Goal: Task Accomplishment & Management: Manage account settings

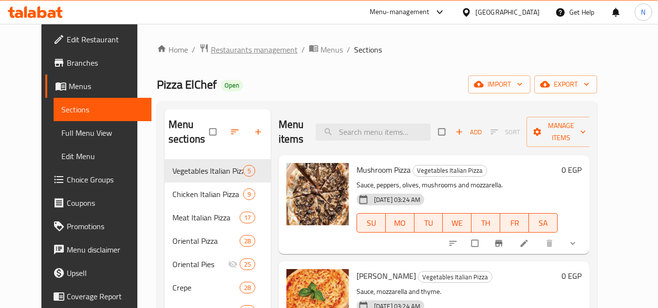
click at [243, 45] on span "Restaurants management" at bounding box center [254, 50] width 87 height 12
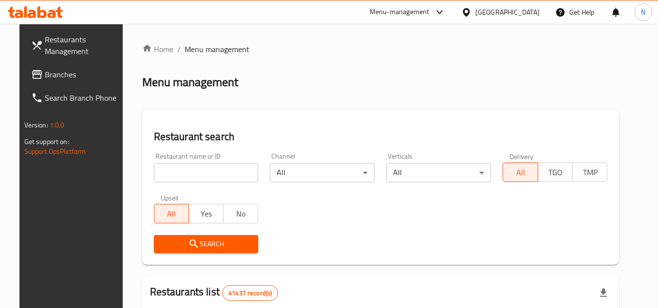
click at [532, 12] on div "Egypt" at bounding box center [507, 12] width 64 height 11
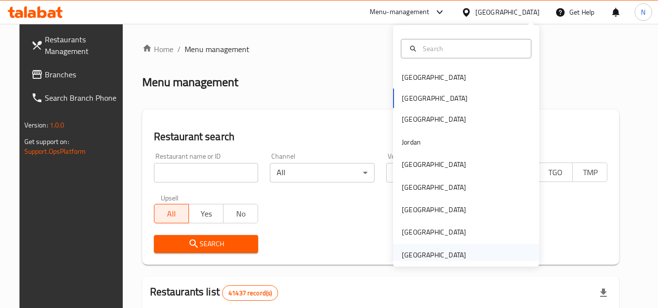
click at [444, 255] on div "[GEOGRAPHIC_DATA]" at bounding box center [434, 255] width 64 height 11
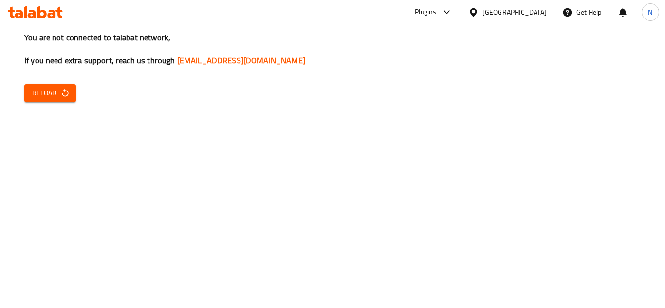
click at [50, 97] on span "Reload" at bounding box center [50, 93] width 36 height 12
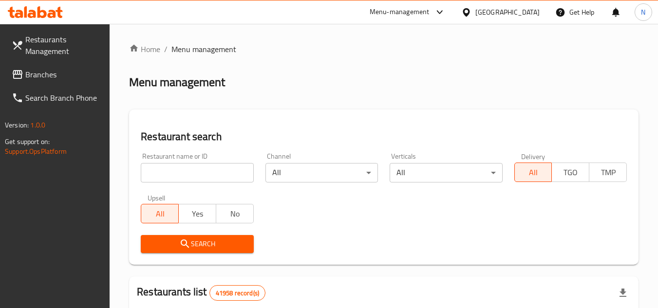
click at [54, 69] on span "Branches" at bounding box center [63, 75] width 77 height 12
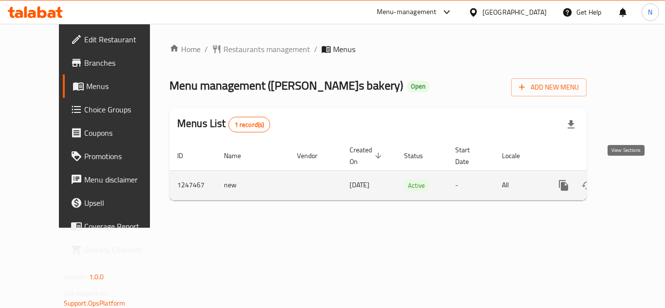
click at [624, 183] on link "enhanced table" at bounding box center [633, 185] width 23 height 23
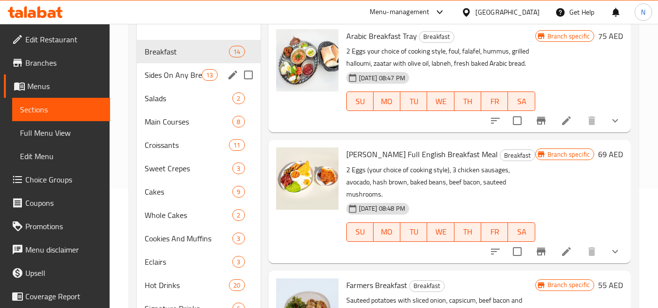
scroll to position [97, 0]
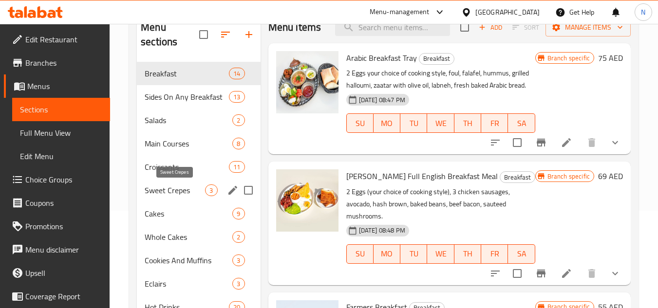
click at [165, 187] on span "Sweet Crepes" at bounding box center [175, 191] width 60 height 12
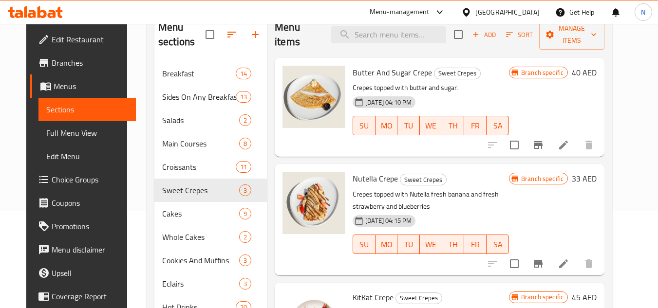
click at [46, 130] on span "Full Menu View" at bounding box center [87, 133] width 82 height 12
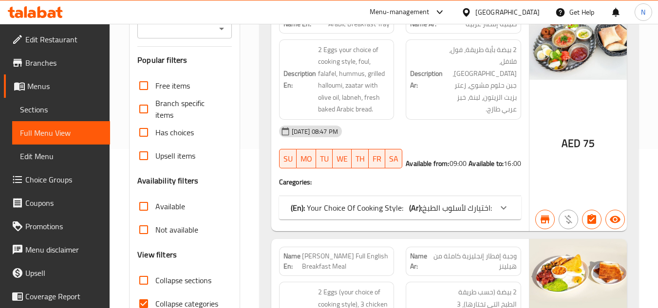
scroll to position [195, 0]
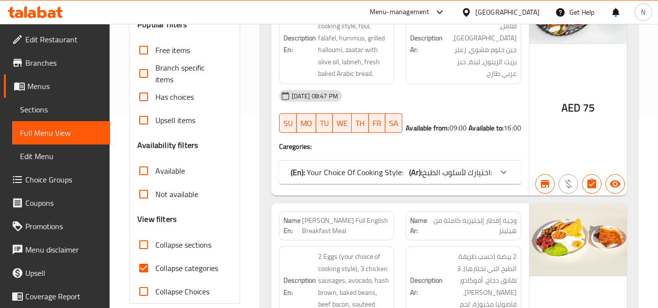
click at [142, 263] on input "Collapse categories" at bounding box center [143, 268] width 23 height 23
checkbox input "false"
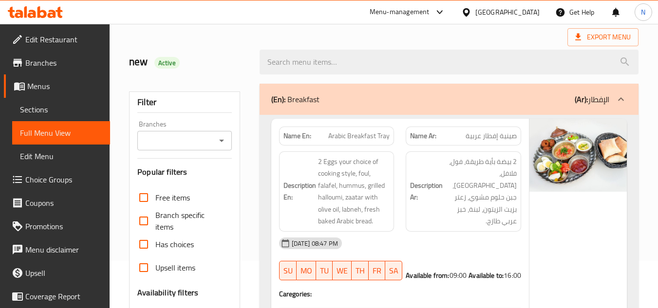
scroll to position [0, 0]
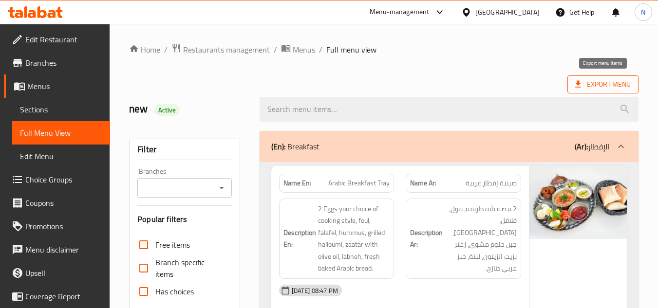
click at [599, 81] on span "Export Menu" at bounding box center [603, 84] width 56 height 12
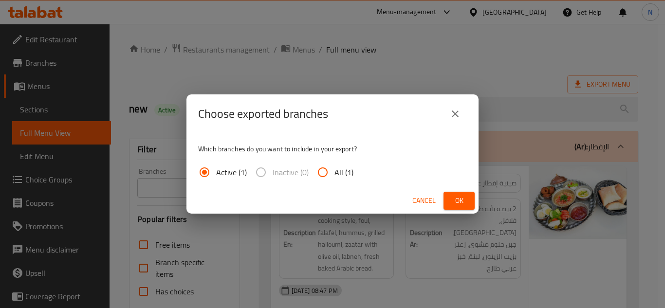
click at [325, 177] on input "All (1)" at bounding box center [322, 172] width 23 height 23
radio input "true"
click at [460, 203] on span "Ok" at bounding box center [459, 201] width 16 height 12
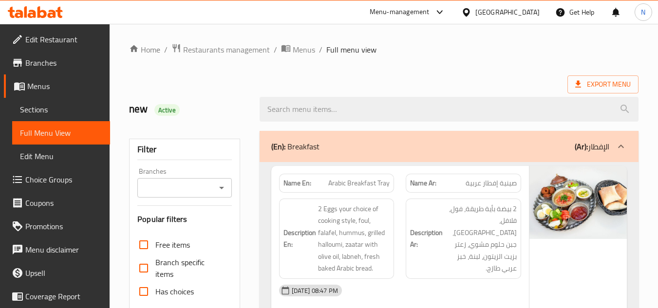
click at [524, 16] on div "United Arab Emirates" at bounding box center [507, 12] width 64 height 11
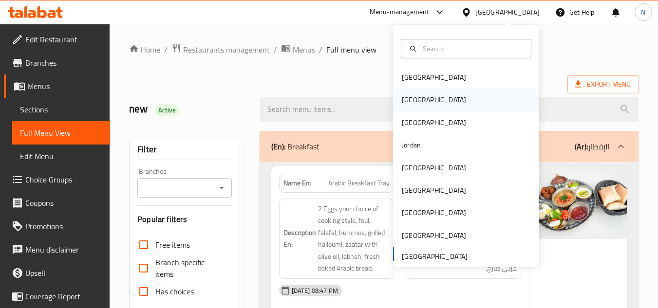
click at [413, 103] on div "[GEOGRAPHIC_DATA]" at bounding box center [434, 100] width 80 height 22
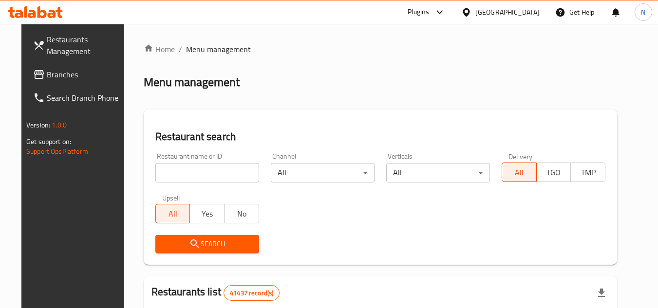
drag, startPoint x: 60, startPoint y: 78, endPoint x: 92, endPoint y: 91, distance: 34.5
click at [60, 78] on span "Branches" at bounding box center [85, 75] width 77 height 12
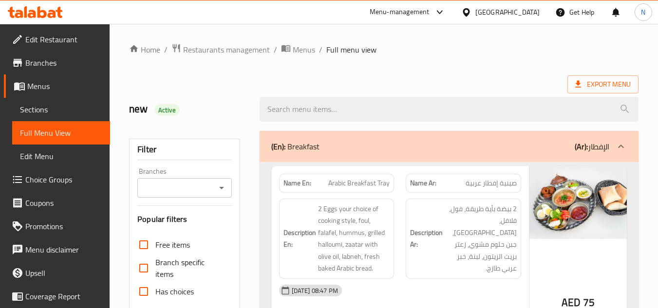
drag, startPoint x: 34, startPoint y: 108, endPoint x: 97, endPoint y: 128, distance: 65.9
click at [34, 108] on span "Sections" at bounding box center [61, 110] width 82 height 12
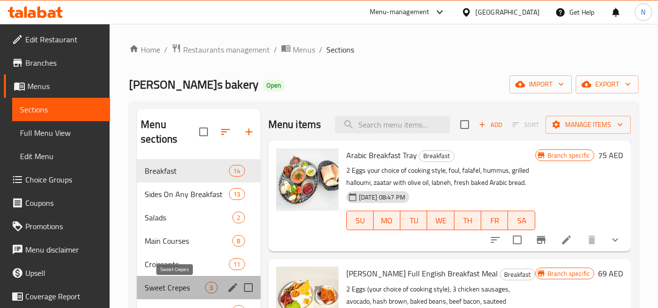
click at [177, 293] on span "Sweet Crepes" at bounding box center [175, 288] width 60 height 12
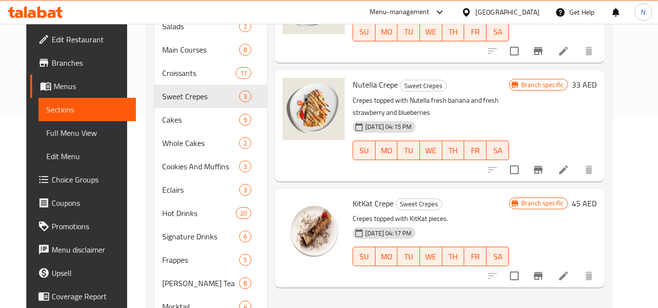
scroll to position [195, 0]
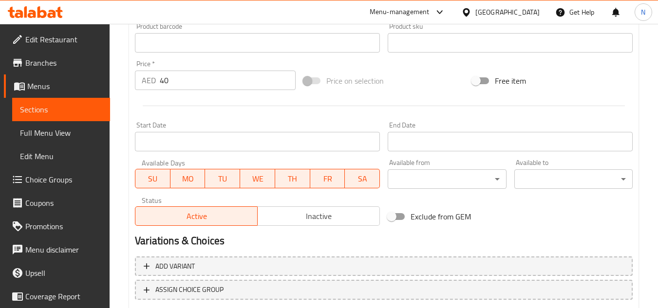
scroll to position [390, 0]
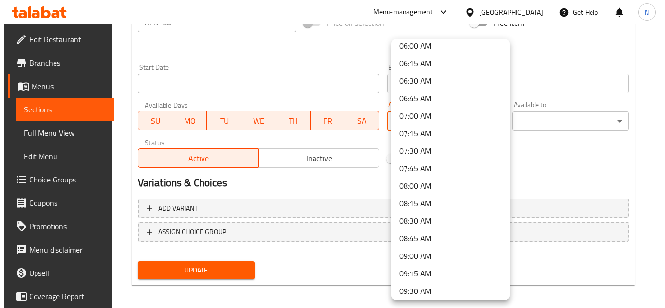
scroll to position [438, 0]
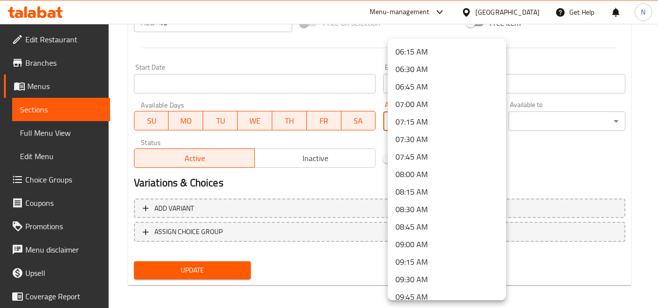
click at [429, 245] on li "09:00 AM" at bounding box center [447, 245] width 118 height 18
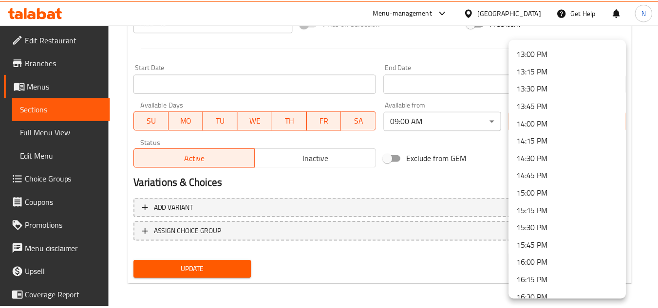
scroll to position [925, 0]
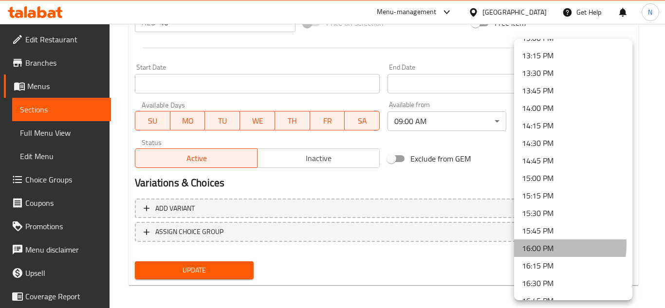
click at [551, 245] on li "16:00 PM" at bounding box center [573, 249] width 118 height 18
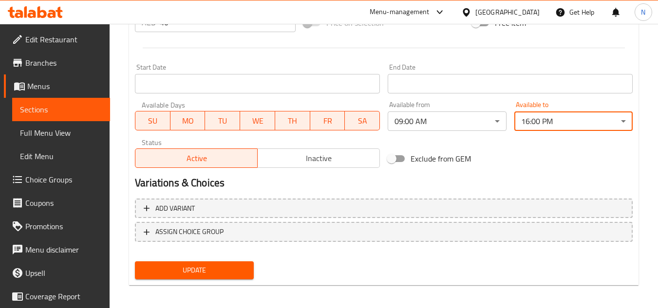
drag, startPoint x: 229, startPoint y: 273, endPoint x: 268, endPoint y: 270, distance: 39.6
click at [228, 273] on span "Update" at bounding box center [194, 270] width 103 height 12
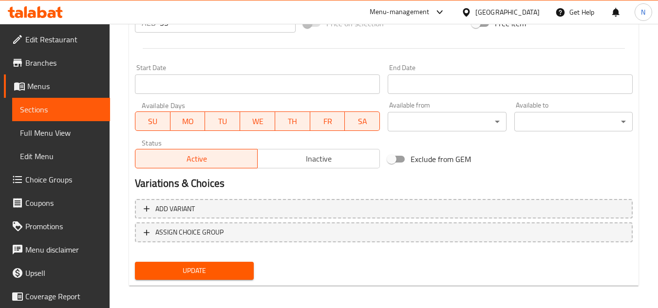
scroll to position [390, 0]
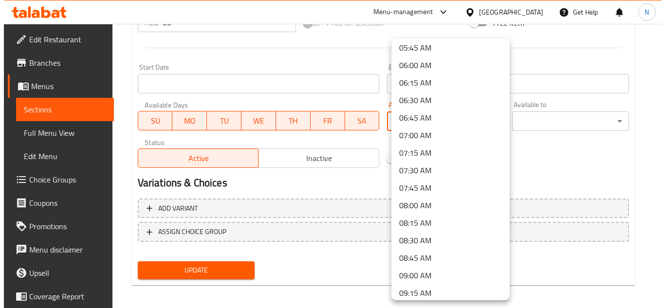
scroll to position [438, 0]
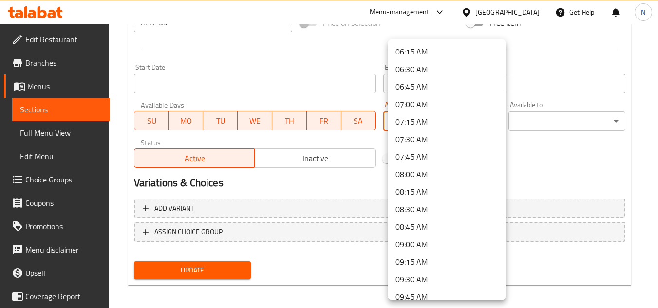
click at [419, 245] on li "09:00 AM" at bounding box center [447, 245] width 118 height 18
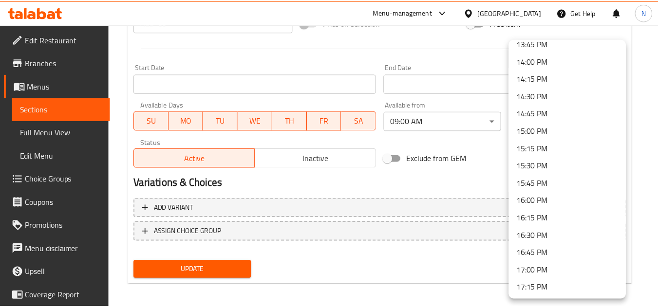
scroll to position [974, 0]
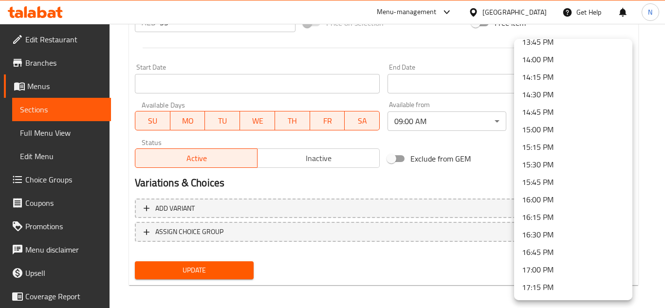
click at [551, 196] on li "16:00 PM" at bounding box center [573, 200] width 118 height 18
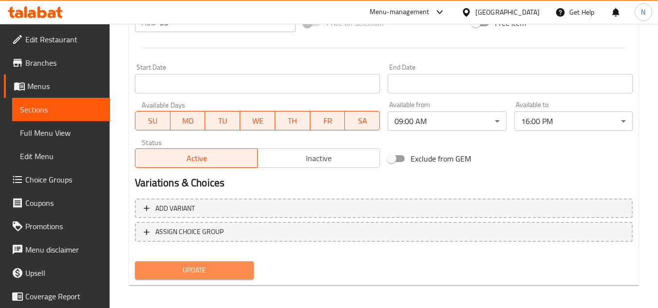
click at [225, 272] on span "Update" at bounding box center [194, 270] width 103 height 12
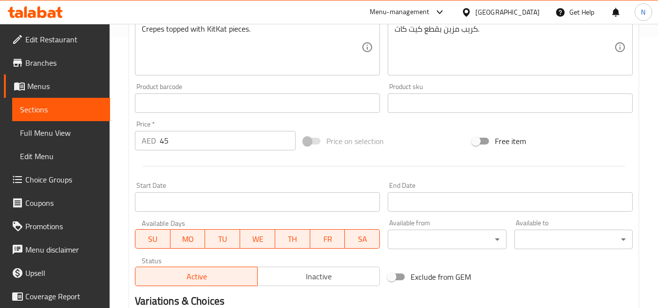
scroll to position [292, 0]
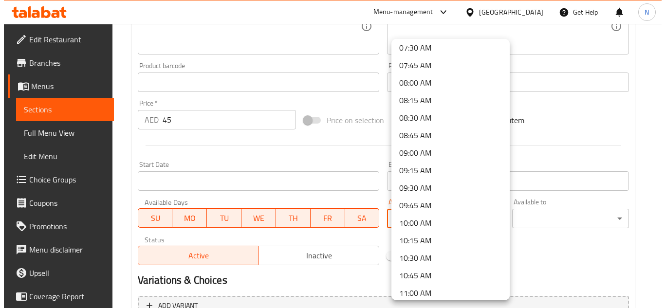
scroll to position [584, 0]
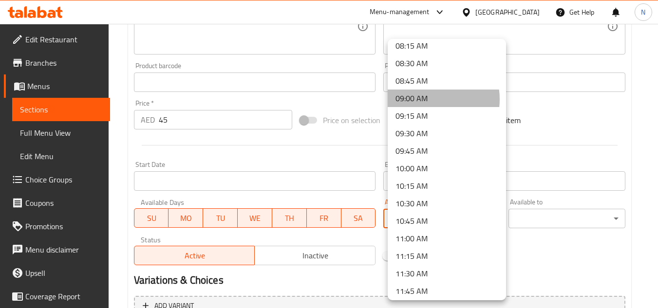
click at [426, 99] on li "09:00 AM" at bounding box center [447, 99] width 118 height 18
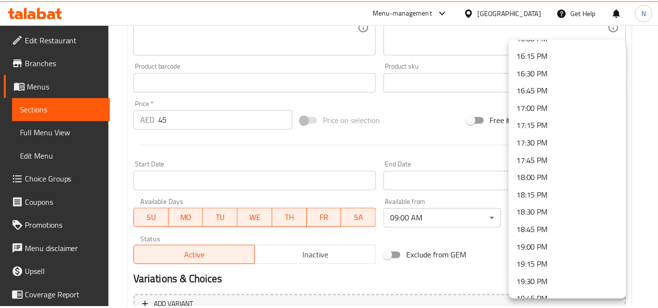
scroll to position [1120, 0]
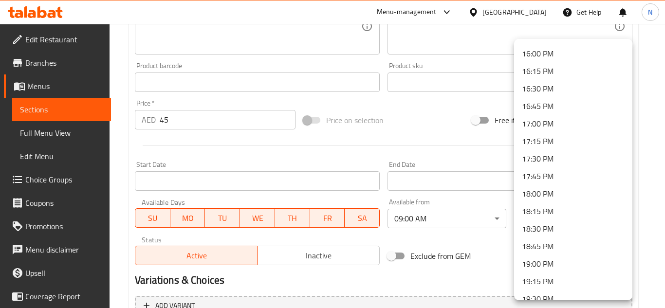
click at [558, 52] on li "16:00 PM" at bounding box center [573, 54] width 118 height 18
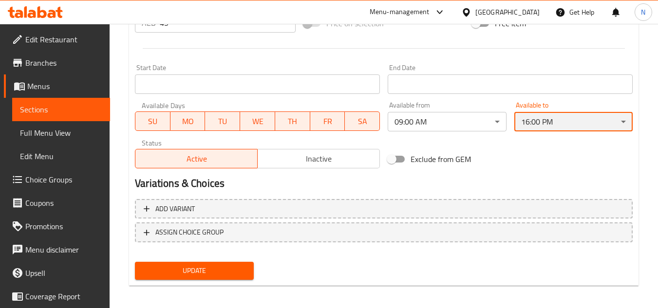
scroll to position [390, 0]
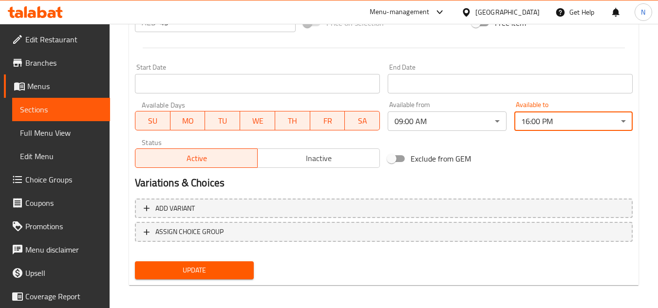
click at [234, 263] on button "Update" at bounding box center [194, 270] width 118 height 18
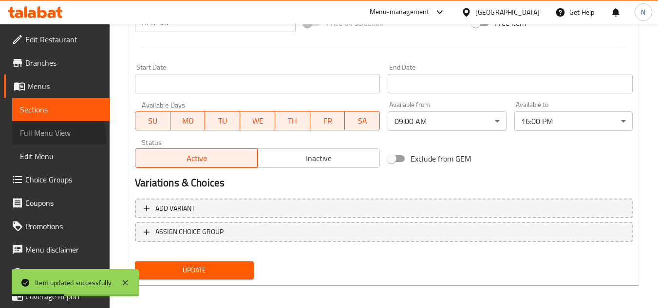
click at [53, 138] on span "Full Menu View" at bounding box center [61, 133] width 82 height 12
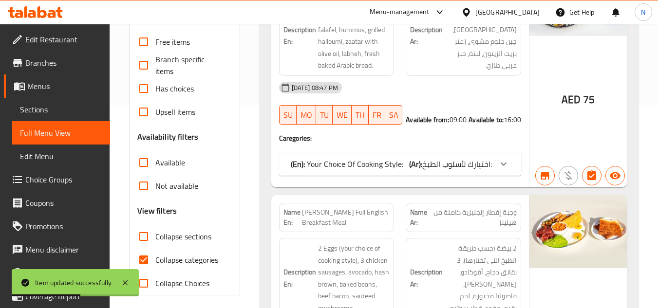
click at [148, 259] on input "Collapse categories" at bounding box center [143, 259] width 23 height 23
checkbox input "false"
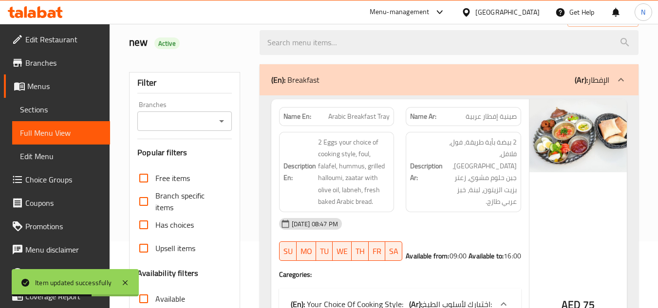
scroll to position [0, 0]
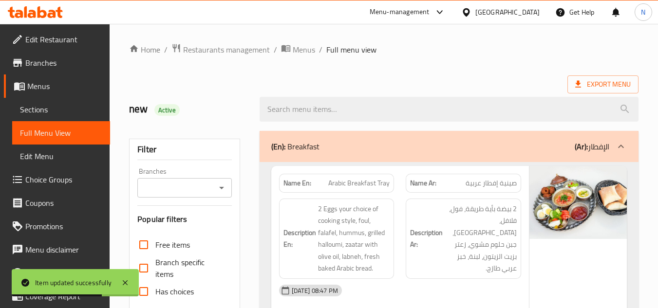
click at [518, 145] on div "(En): Breakfast (Ar): الإفطار" at bounding box center [440, 147] width 338 height 12
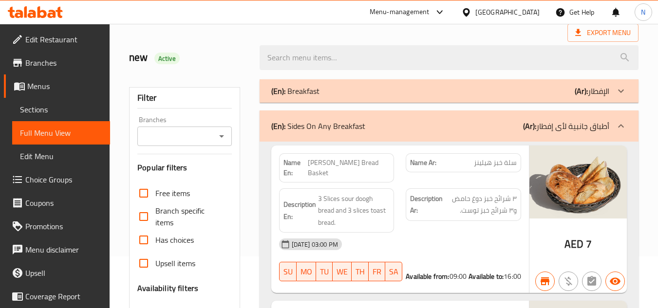
scroll to position [49, 0]
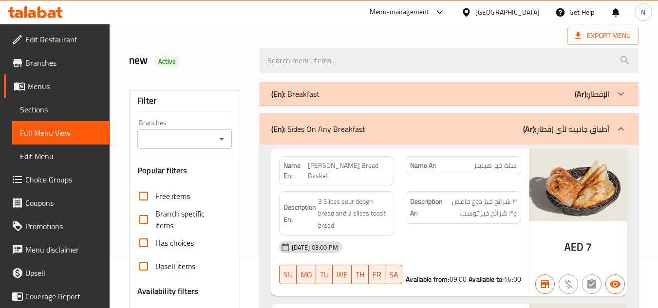
click at [445, 96] on div "(En): Breakfast (Ar): الإفطار" at bounding box center [440, 94] width 338 height 12
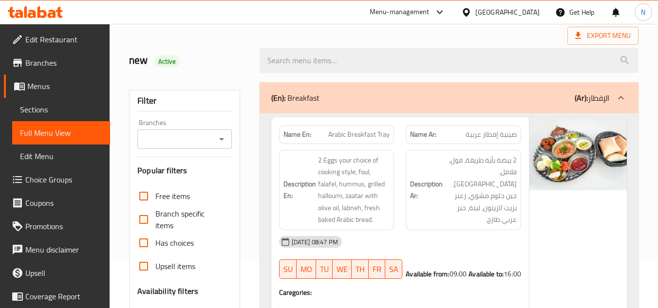
click at [478, 106] on div "(En): Breakfast (Ar): الإفطار" at bounding box center [449, 97] width 379 height 31
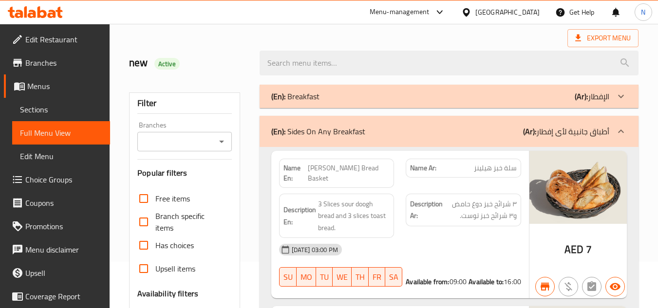
scroll to position [0, 0]
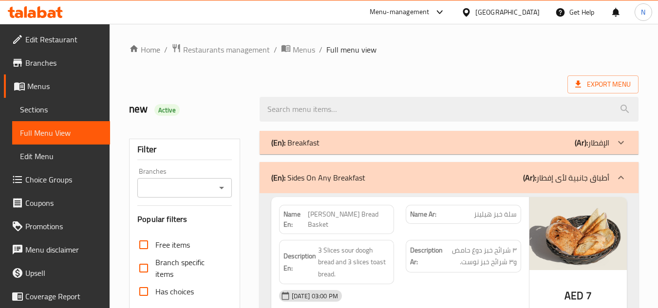
click at [458, 178] on div "(En): Sides On Any Breakfast (Ar): أطباق جانبية لأى إفطار" at bounding box center [440, 178] width 338 height 12
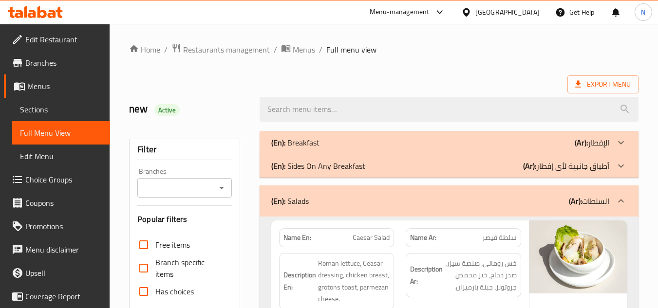
click at [435, 194] on div "(En): Salads (Ar): السلطات" at bounding box center [449, 201] width 379 height 31
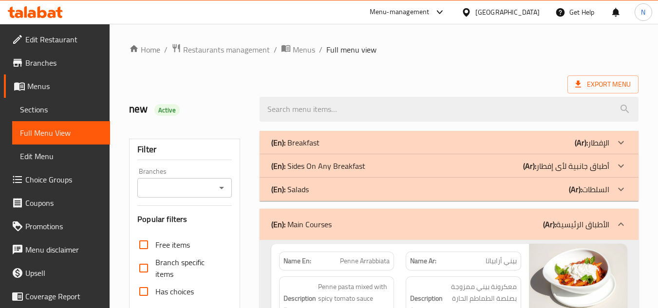
click at [423, 217] on div "(En): Main Courses (Ar): الأطباق الرئيسية" at bounding box center [449, 224] width 379 height 31
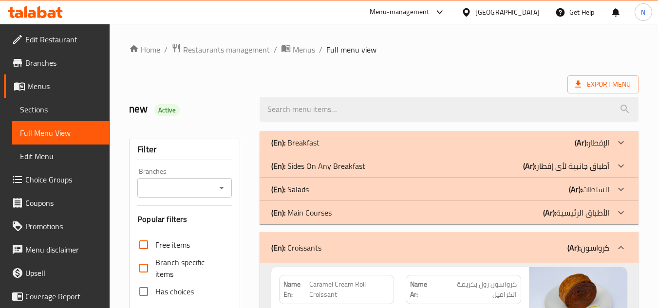
click at [411, 243] on div "(En): Croissants (Ar): كرواسون" at bounding box center [440, 248] width 338 height 12
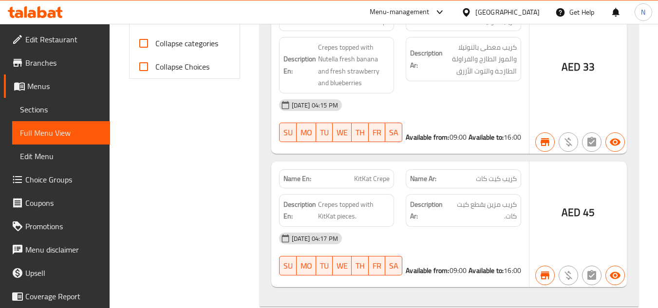
scroll to position [584, 0]
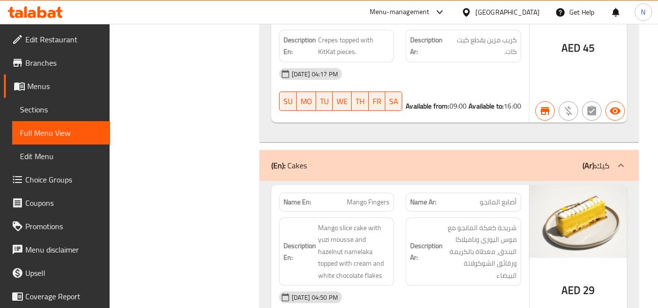
click at [471, 160] on div "(En): Cakes (Ar): كيك" at bounding box center [440, 166] width 338 height 12
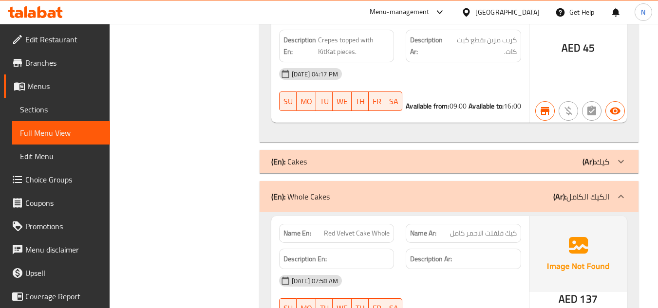
click at [440, 191] on div "(En): Whole Cakes (Ar): الكيك الكامل" at bounding box center [440, 197] width 338 height 12
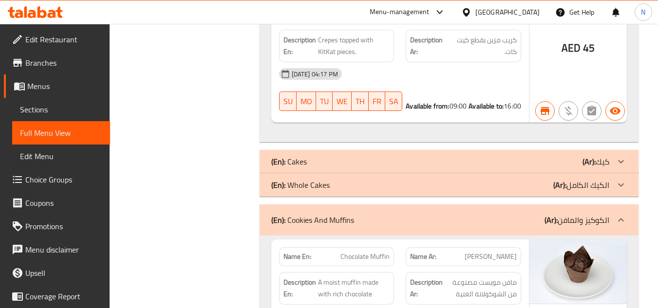
click at [426, 218] on div "(En): Cookies And Muffins (Ar): الكوكيز والمافن" at bounding box center [440, 220] width 338 height 12
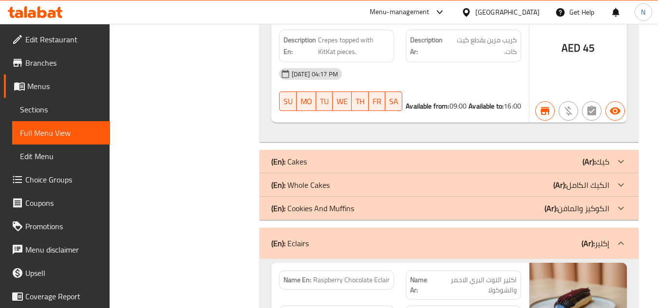
click at [411, 248] on div "(En): Eclairs (Ar): إكلير" at bounding box center [440, 244] width 338 height 12
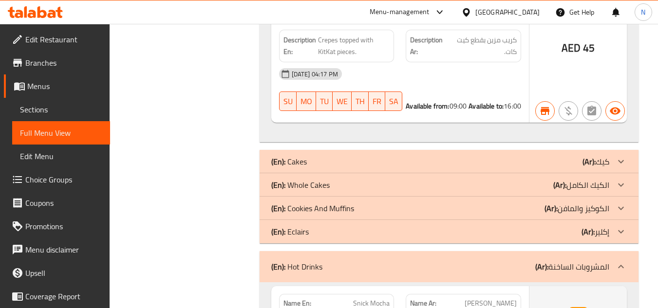
click at [399, 273] on div "(En): Hot Drinks (Ar): المشروبات الساخنة" at bounding box center [449, 266] width 379 height 31
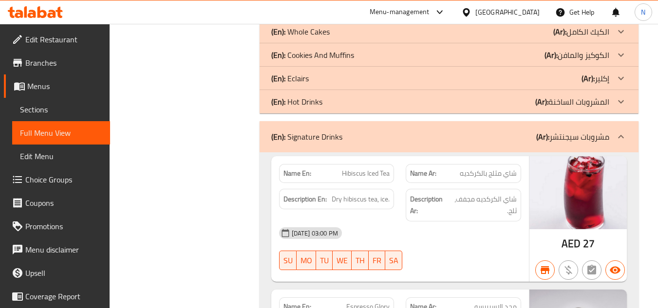
scroll to position [730, 0]
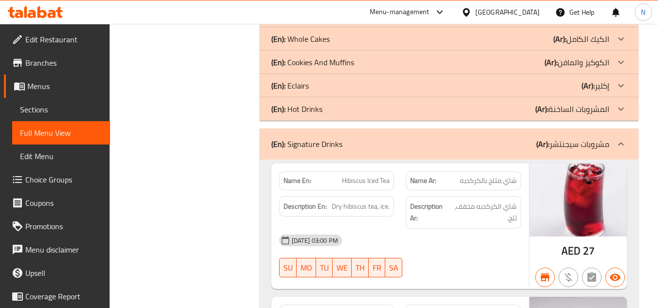
click at [519, 143] on div "(En): Signature Drinks (Ar): مشروبات سيجنتشر" at bounding box center [440, 144] width 338 height 12
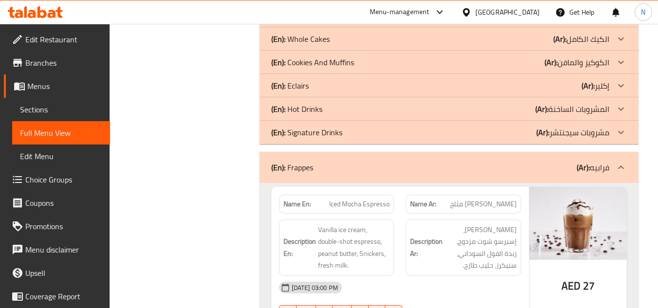
click at [483, 162] on div "(En): Frappes (Ar): فرابيه" at bounding box center [440, 168] width 338 height 12
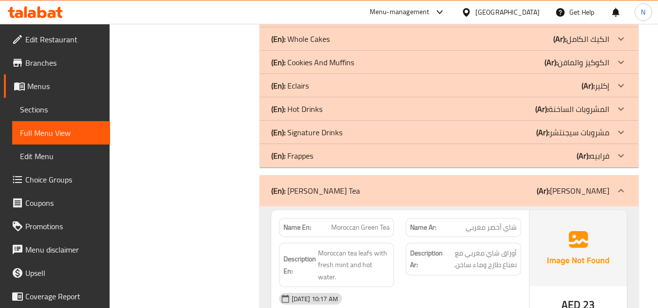
click at [468, 190] on div "(En): Jing's Tea (Ar): شاي جينغ" at bounding box center [440, 191] width 338 height 12
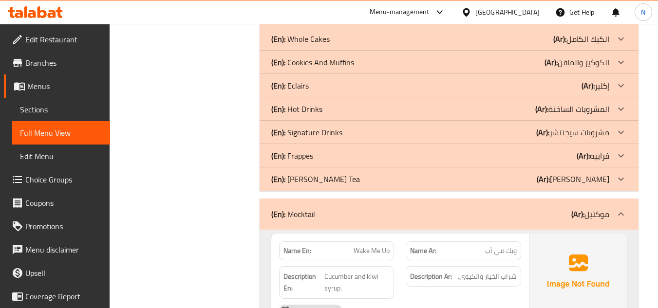
click at [363, 211] on div "(En): Mocktail (Ar): موكتيل" at bounding box center [440, 214] width 338 height 12
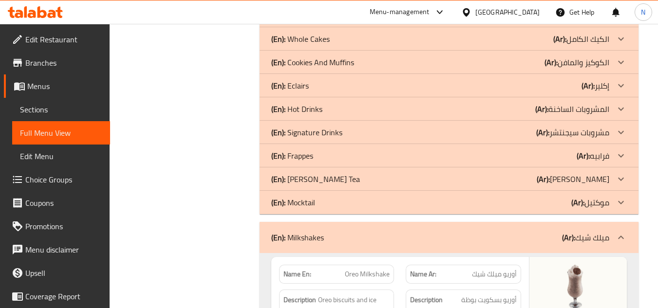
click at [373, 239] on div "(En): Milkshakes (Ar): ميلك شيك" at bounding box center [440, 238] width 338 height 12
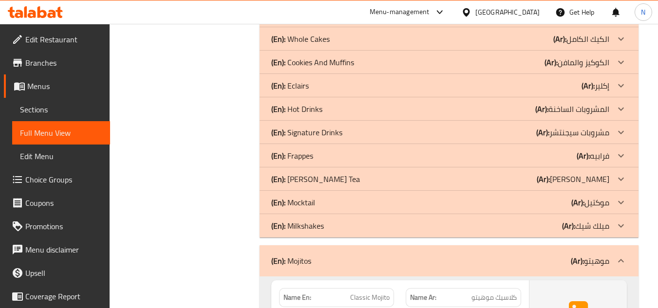
click at [390, 268] on div "(En): Mojitos (Ar): موهيتو" at bounding box center [449, 260] width 379 height 31
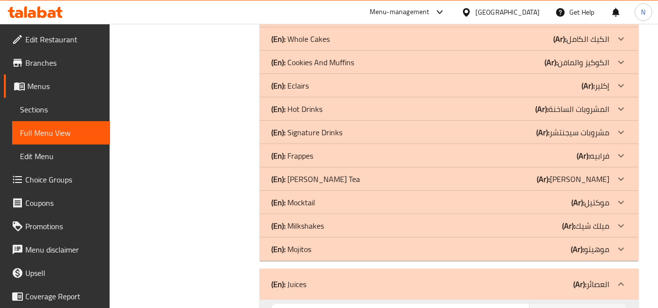
click at [384, 275] on div "(En): Juices (Ar): العصائر" at bounding box center [449, 284] width 379 height 31
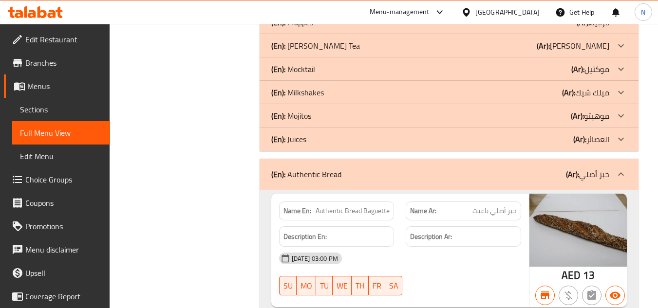
scroll to position [925, 0]
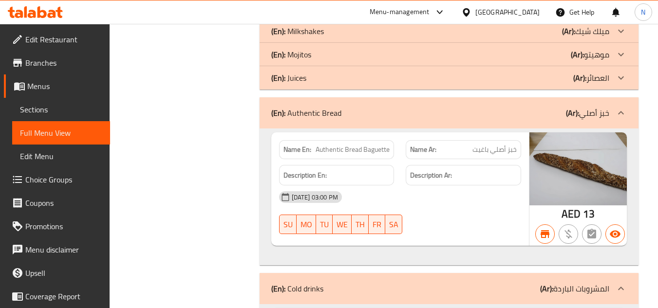
click at [492, 115] on div "(En): Authentic Bread (Ar): خبز أصلي" at bounding box center [440, 113] width 338 height 12
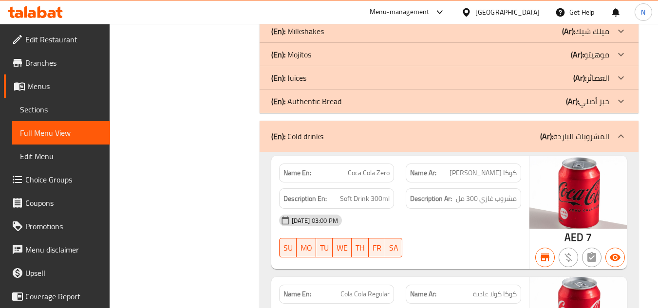
click at [523, 125] on div "(En): Cold drinks (Ar): المشروبات الباردة" at bounding box center [449, 136] width 379 height 31
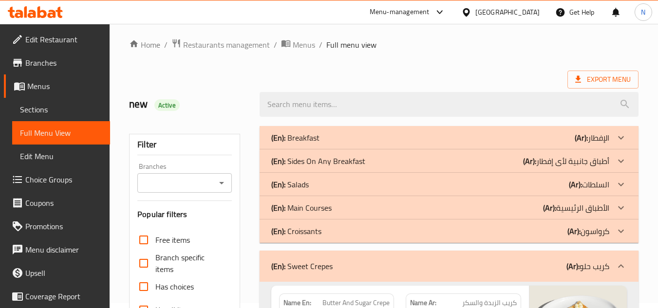
scroll to position [3, 0]
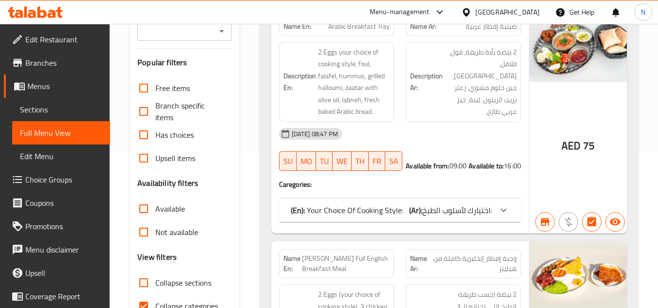
scroll to position [247, 0]
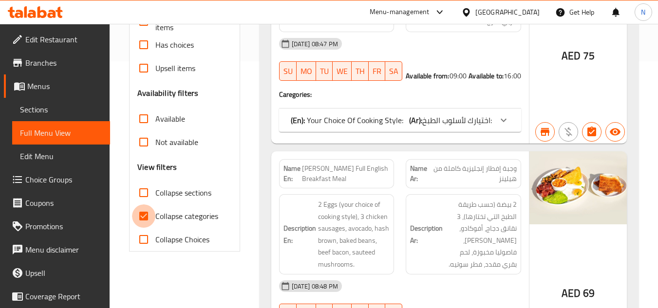
click at [145, 219] on input "Collapse categories" at bounding box center [143, 216] width 23 height 23
checkbox input "false"
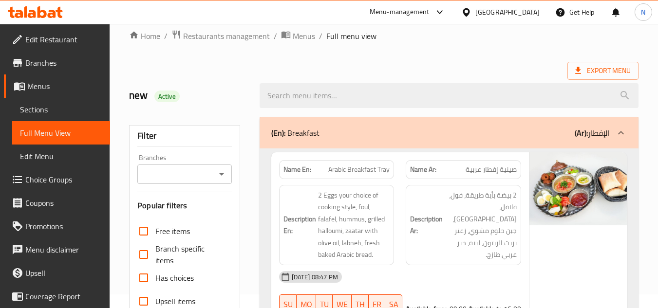
scroll to position [0, 0]
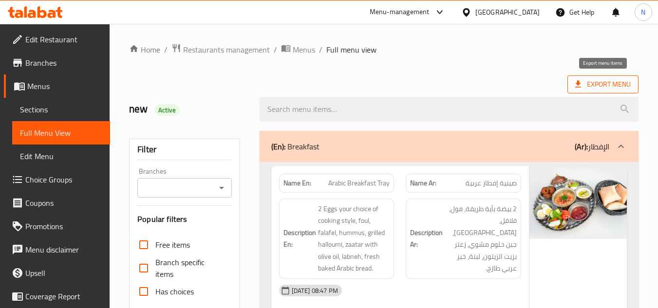
click at [598, 87] on span "Export Menu" at bounding box center [603, 84] width 56 height 12
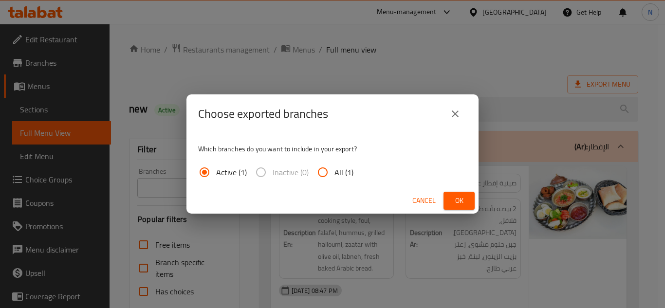
click at [327, 174] on input "All (1)" at bounding box center [322, 172] width 23 height 23
radio input "true"
click at [463, 199] on span "Ok" at bounding box center [459, 201] width 16 height 12
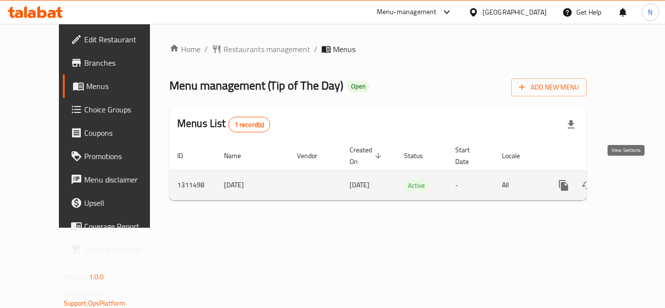
click at [630, 181] on icon "enhanced table" at bounding box center [634, 185] width 9 height 9
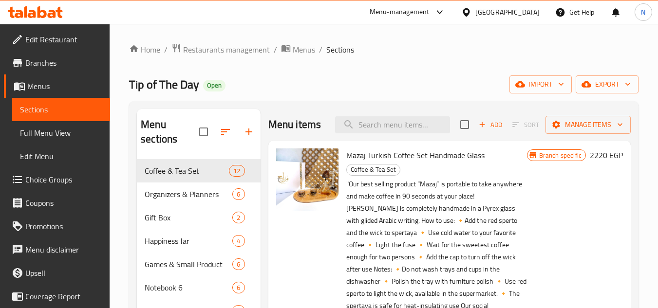
click at [70, 135] on span "Full Menu View" at bounding box center [61, 133] width 82 height 12
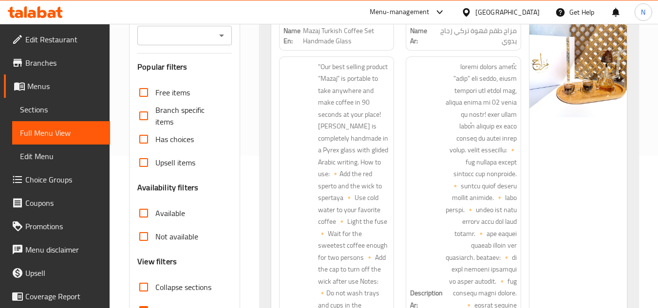
scroll to position [292, 0]
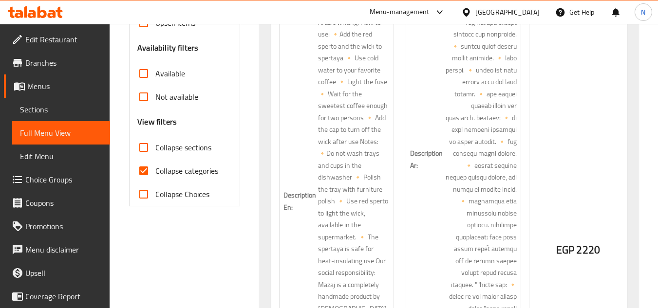
click at [143, 174] on input "Collapse categories" at bounding box center [143, 170] width 23 height 23
checkbox input "false"
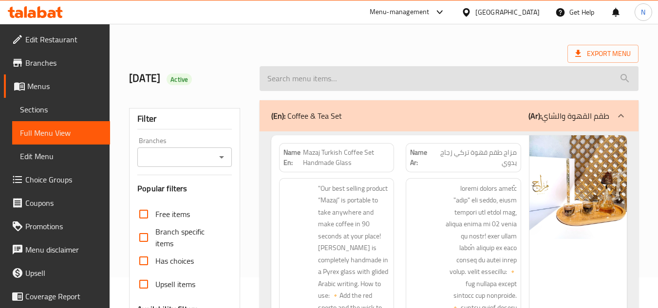
scroll to position [0, 0]
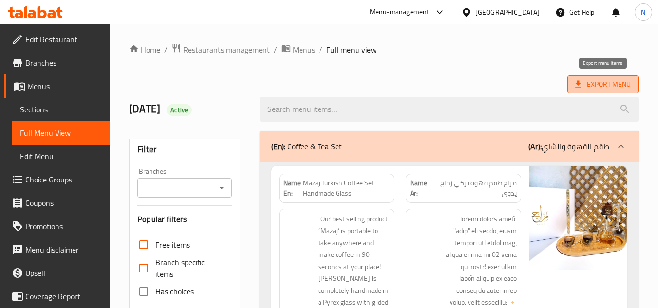
click at [586, 78] on span "Export Menu" at bounding box center [603, 84] width 56 height 12
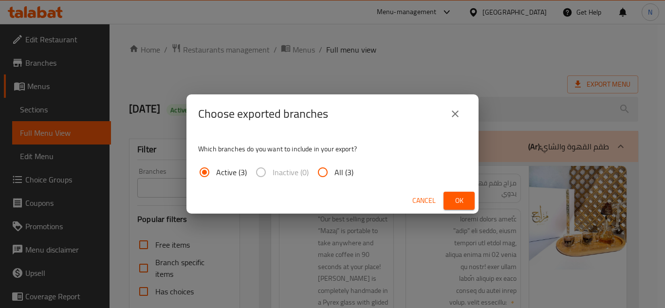
click at [331, 168] on input "All (3)" at bounding box center [322, 172] width 23 height 23
radio input "true"
click at [456, 200] on span "Ok" at bounding box center [459, 201] width 16 height 12
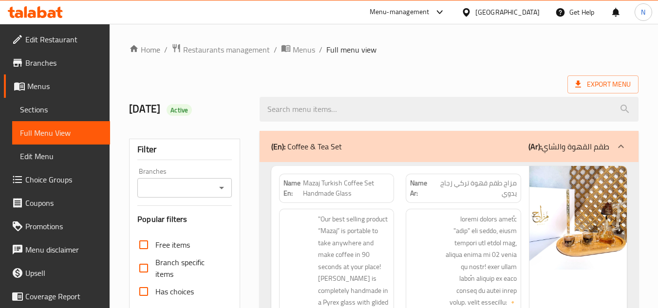
click at [421, 51] on ol "Home / Restaurants management / Menus / Full menu view" at bounding box center [383, 49] width 509 height 13
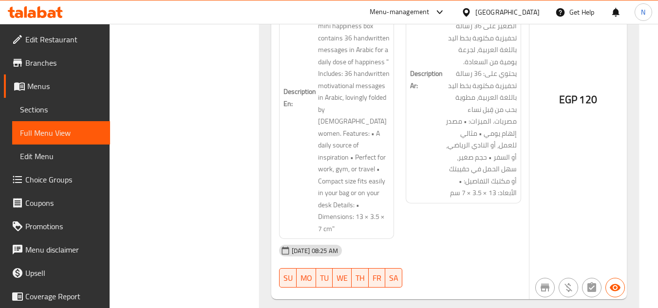
copy span "Raayea Kamel Kda -Notebook"
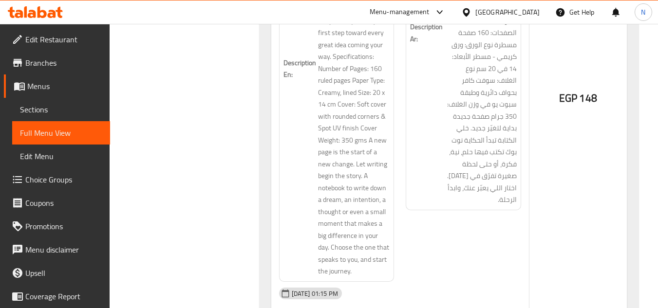
copy span "Hanet El Kheir Gai- Notebook"
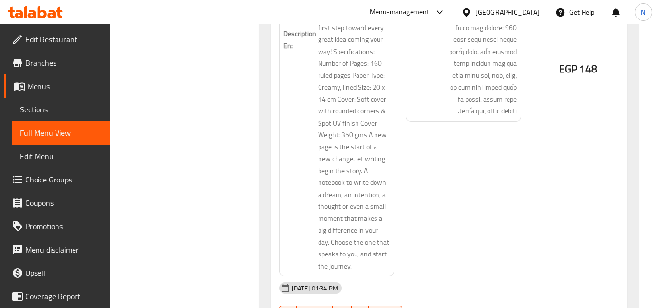
copy span "Khatwa Soghayara ..Bas Khatwa- Notebook"
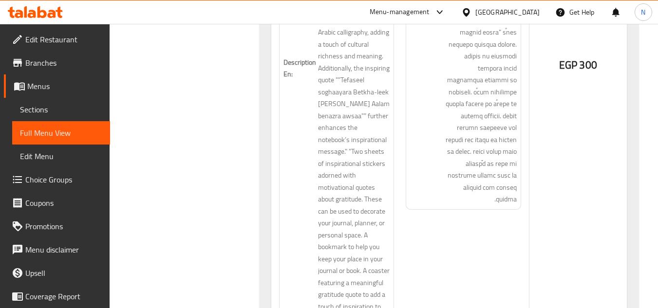
scroll to position [13646, 0]
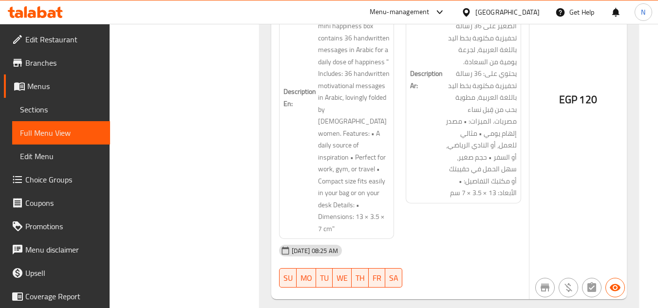
copy span "Raayea Kamel Kda -Notebook"
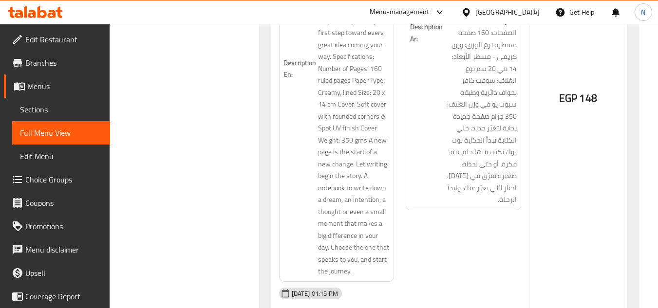
copy span "Hanet El Kheir Gai- Notebook"
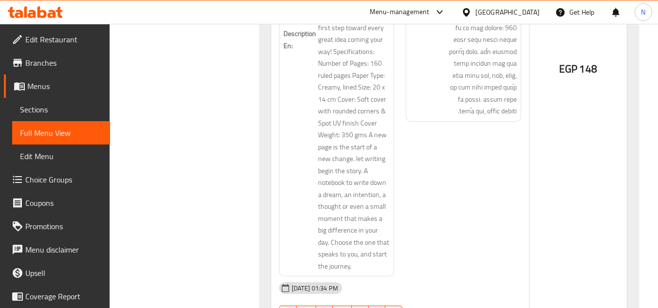
copy span "Khatwa Soghayara ..Bas Khatwa- Notebook"
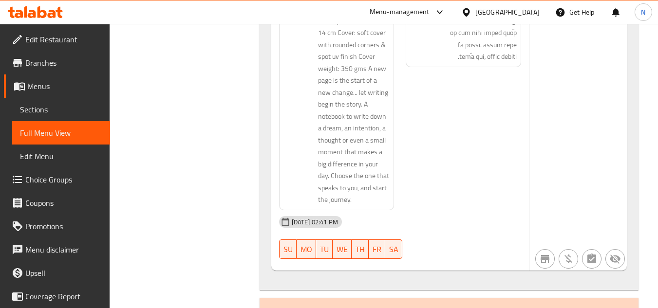
scroll to position [17491, 0]
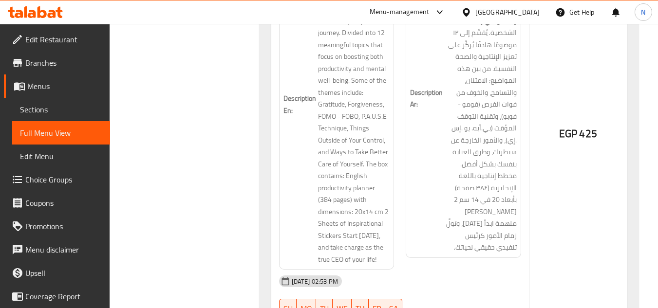
copy span "Your Next Destination - Self-Agenda"
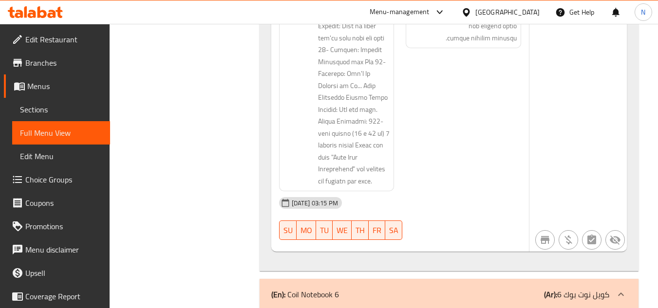
scroll to position [19399, 0]
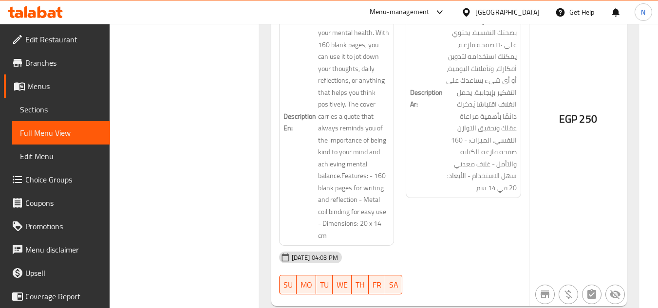
copy span "Take It One Day at A Time - Notebook"
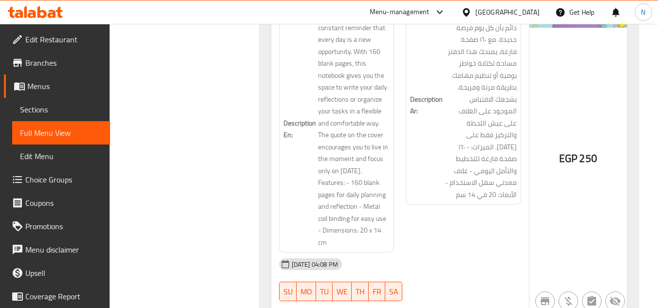
copy span "Tired Just Take a Breath - Notebook"
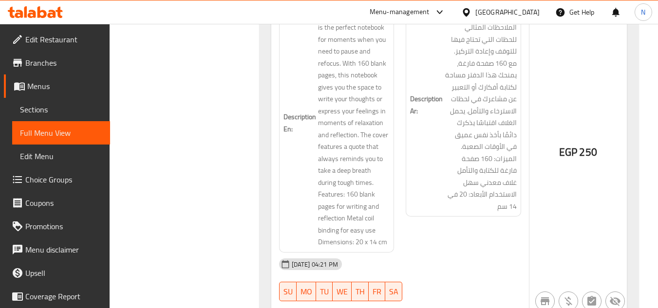
copy span "Take your time - you'll get there - Notebook"
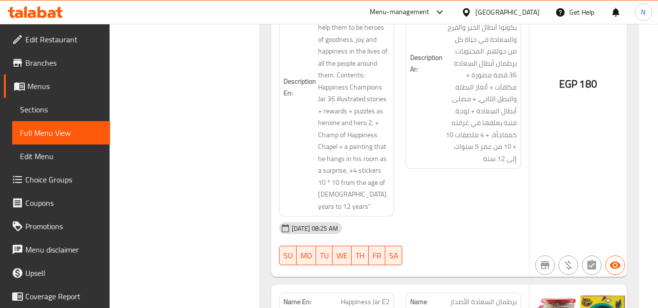
click at [363, 297] on span "Happiness Jar E2" at bounding box center [365, 302] width 49 height 10
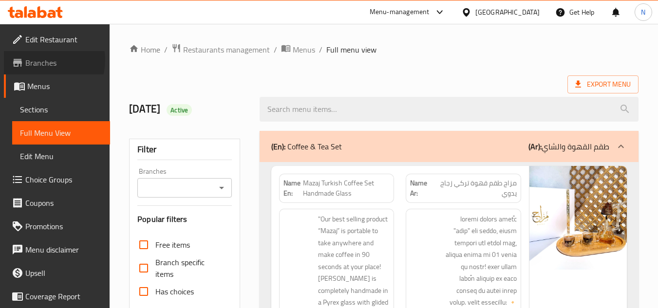
click at [44, 60] on span "Branches" at bounding box center [63, 63] width 77 height 12
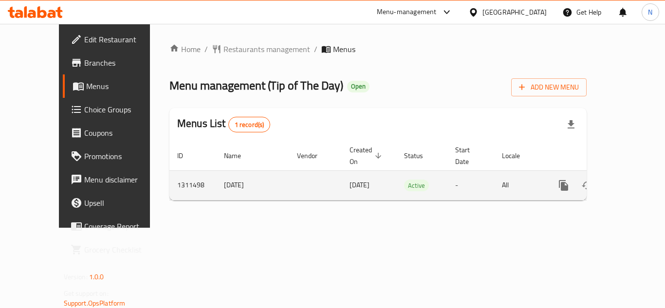
click at [632, 175] on link "enhanced table" at bounding box center [633, 185] width 23 height 23
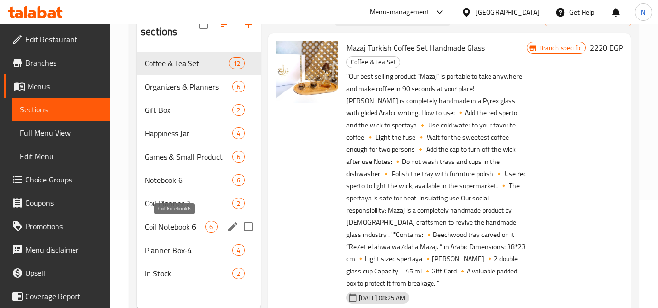
scroll to position [136, 0]
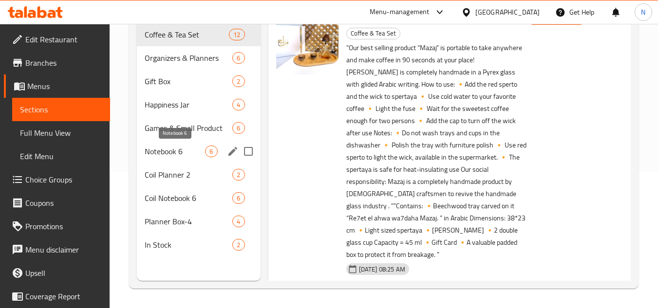
drag, startPoint x: 162, startPoint y: 153, endPoint x: 190, endPoint y: 162, distance: 29.3
click at [162, 153] on span "Notebook 6" at bounding box center [175, 152] width 60 height 12
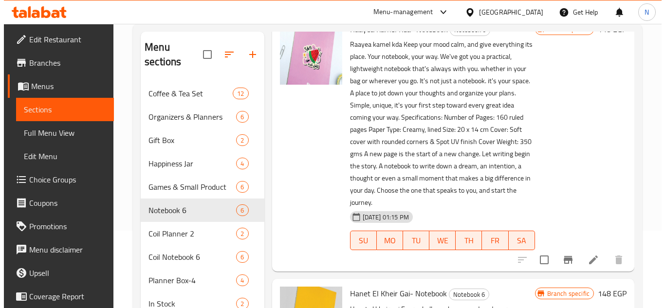
scroll to position [97, 0]
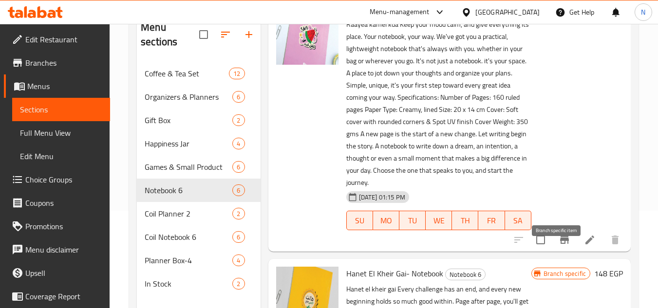
click at [560, 244] on icon "Branch-specific-item" at bounding box center [564, 240] width 9 height 8
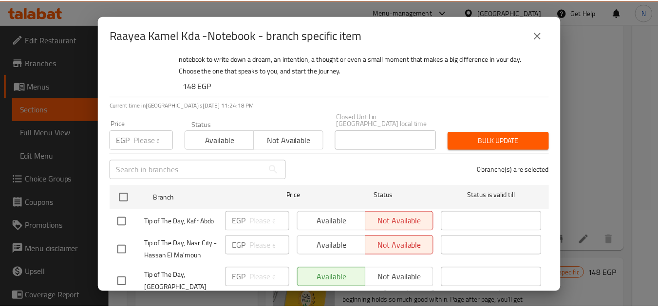
scroll to position [100, 0]
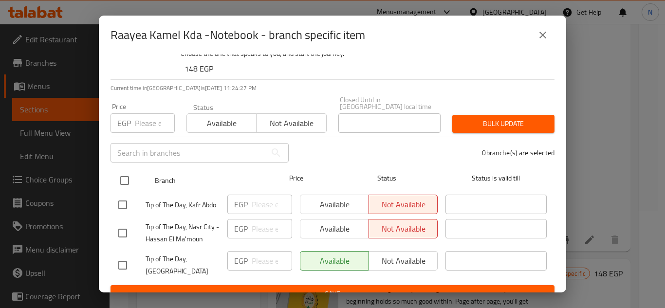
click at [211, 167] on div "Branch" at bounding box center [205, 181] width 109 height 28
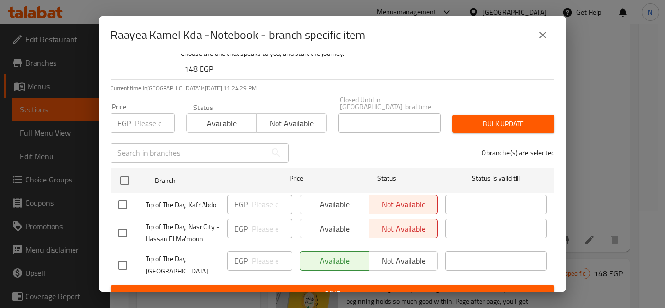
click at [548, 38] on icon "close" at bounding box center [543, 35] width 12 height 12
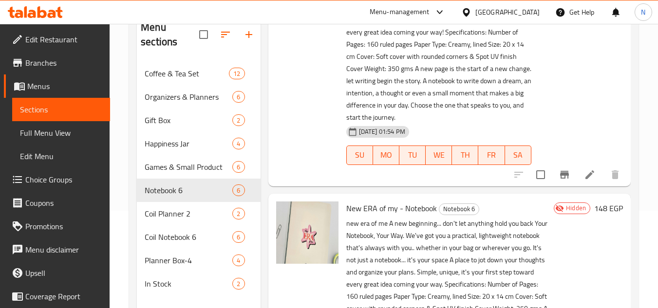
scroll to position [730, 0]
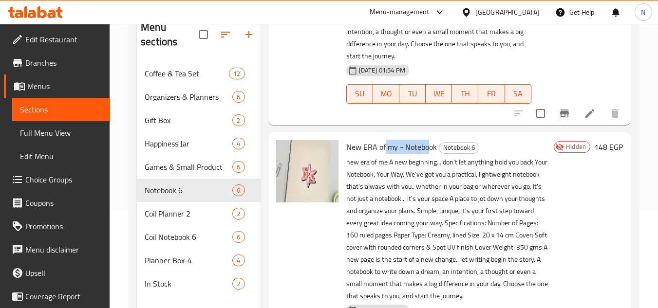
drag, startPoint x: 386, startPoint y: 161, endPoint x: 427, endPoint y: 154, distance: 41.9
click at [427, 154] on span "New ERA of my - Notebook" at bounding box center [391, 147] width 91 height 15
click at [384, 154] on span "New ERA of my - Notebook" at bounding box center [391, 147] width 91 height 15
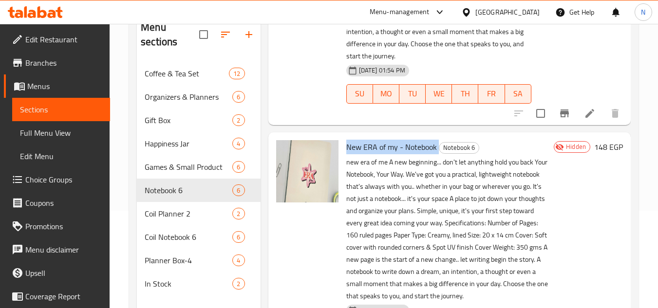
click at [375, 154] on span "New ERA of my - Notebook" at bounding box center [391, 147] width 91 height 15
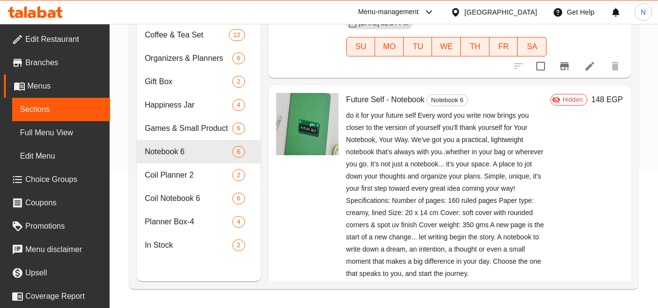
scroll to position [137, 0]
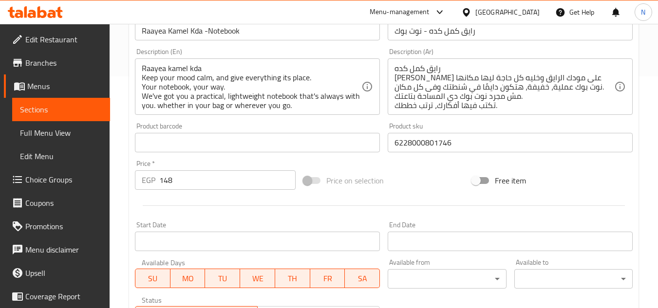
scroll to position [199, 0]
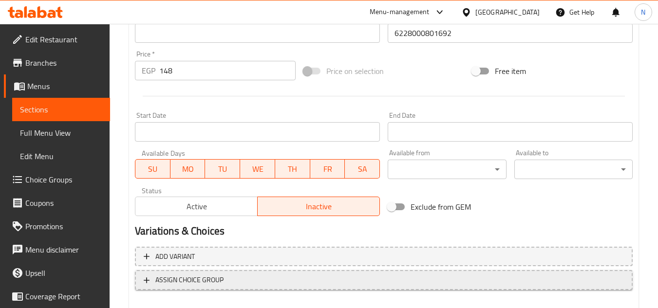
scroll to position [390, 0]
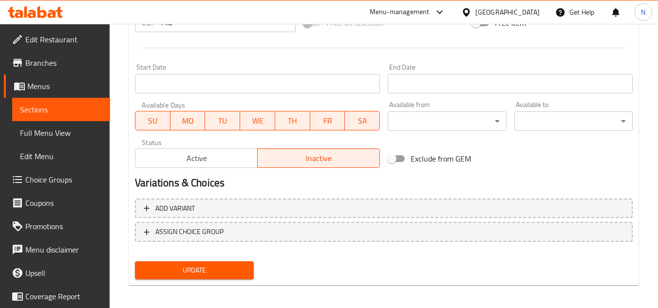
click at [224, 159] on span "Active" at bounding box center [196, 158] width 114 height 14
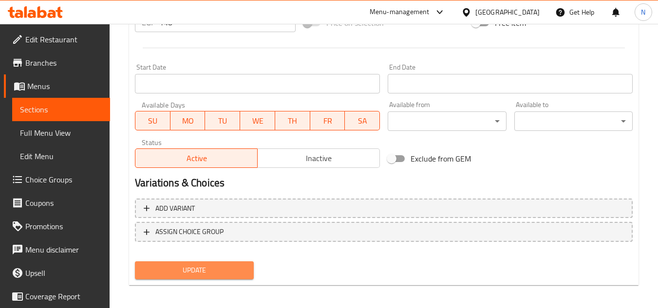
click at [221, 278] on button "Update" at bounding box center [194, 270] width 118 height 18
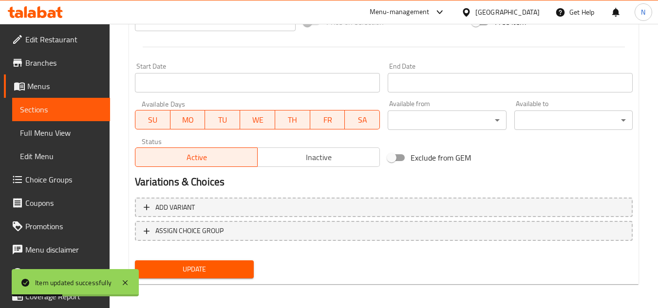
scroll to position [394, 0]
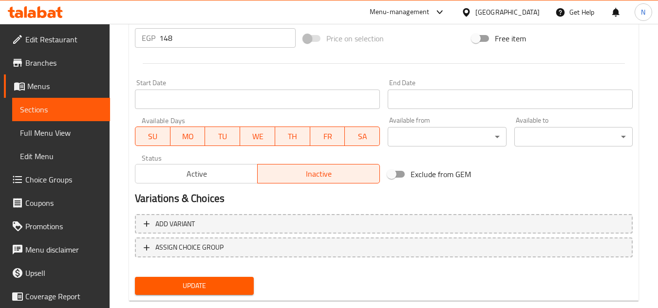
scroll to position [394, 0]
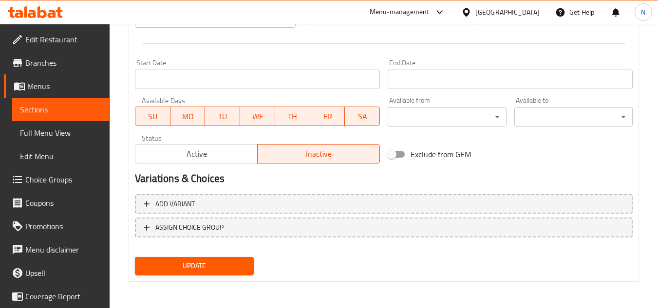
click at [223, 150] on span "Active" at bounding box center [196, 154] width 114 height 14
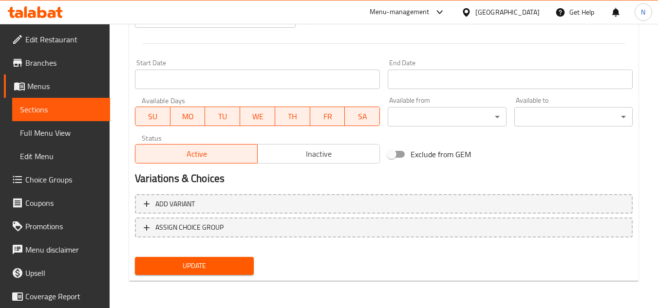
click at [226, 268] on span "Update" at bounding box center [194, 266] width 103 height 12
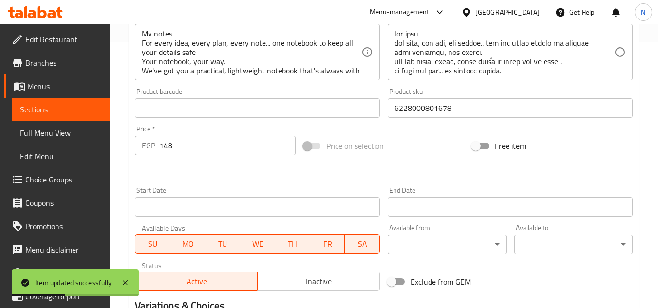
scroll to position [248, 0]
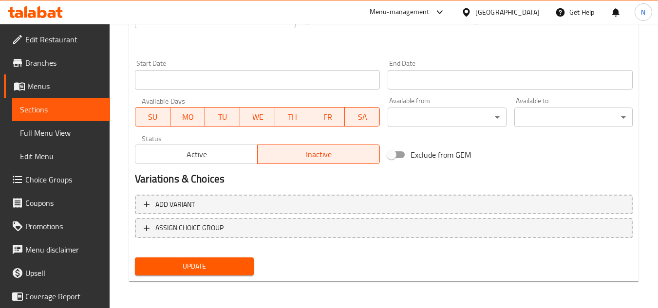
scroll to position [394, 0]
click at [213, 144] on div "Active Inactive" at bounding box center [257, 148] width 245 height 29
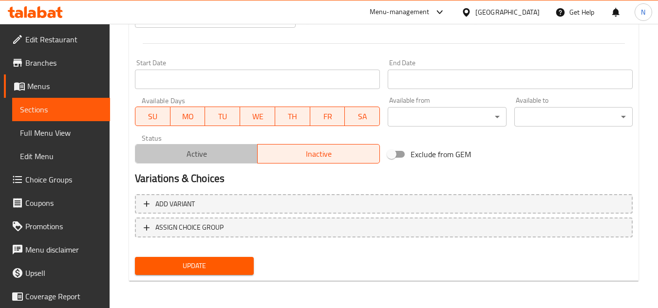
click at [205, 153] on span "Active" at bounding box center [196, 154] width 114 height 14
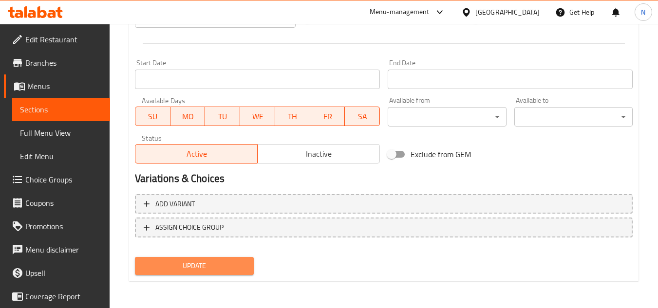
click at [240, 271] on span "Update" at bounding box center [194, 266] width 103 height 12
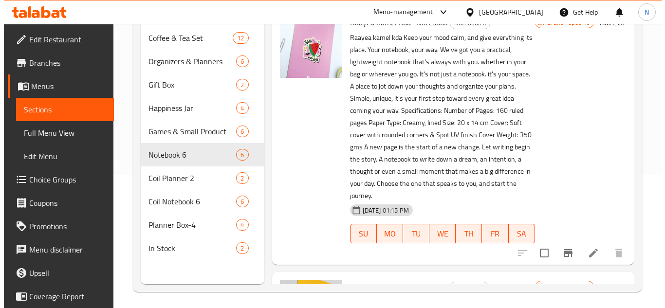
scroll to position [136, 0]
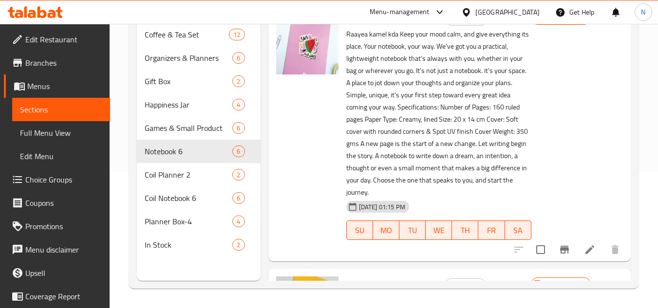
click at [560, 254] on icon "Branch-specific-item" at bounding box center [564, 250] width 9 height 8
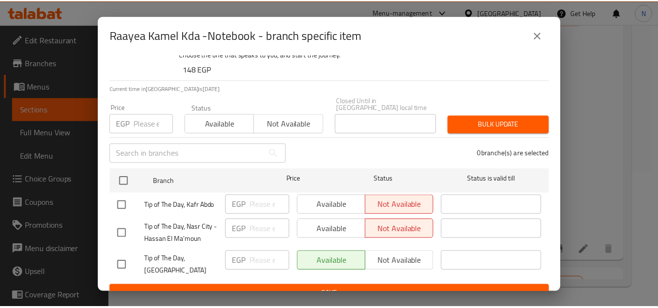
scroll to position [100, 0]
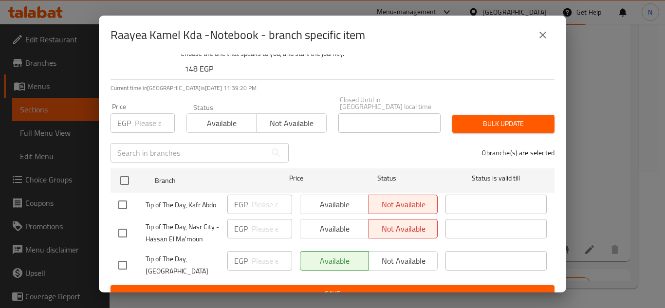
click at [119, 227] on input "checkbox" at bounding box center [122, 233] width 20 height 20
checkbox input "true"
click at [325, 222] on span "Available" at bounding box center [334, 229] width 61 height 14
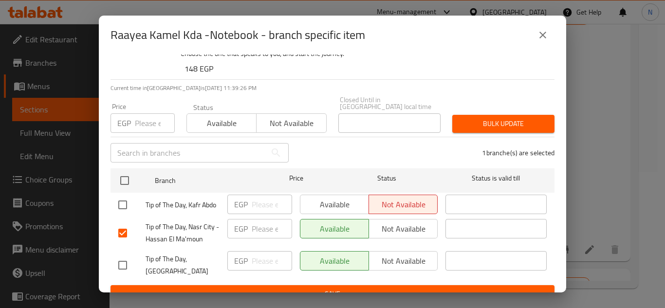
click at [123, 197] on input "checkbox" at bounding box center [122, 205] width 20 height 20
checkbox input "true"
click at [320, 198] on span "Available" at bounding box center [334, 205] width 61 height 14
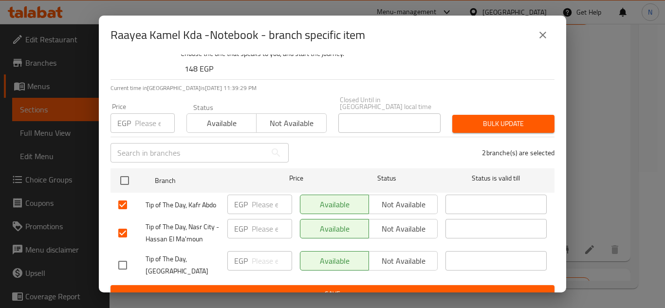
click at [124, 256] on input "checkbox" at bounding box center [122, 265] width 20 height 20
checkbox input "true"
drag, startPoint x: 107, startPoint y: 79, endPoint x: 145, endPoint y: 68, distance: 39.6
click at [107, 79] on div at bounding box center [142, 16] width 70 height 125
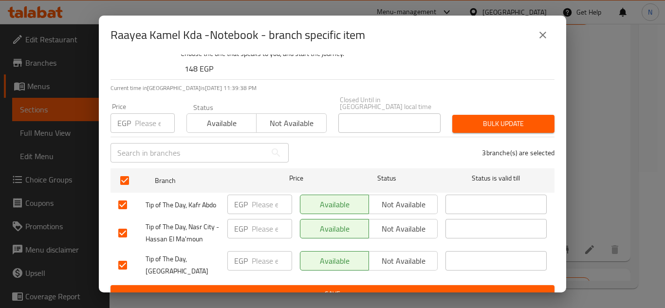
click at [387, 198] on span "Not available" at bounding box center [403, 205] width 61 height 14
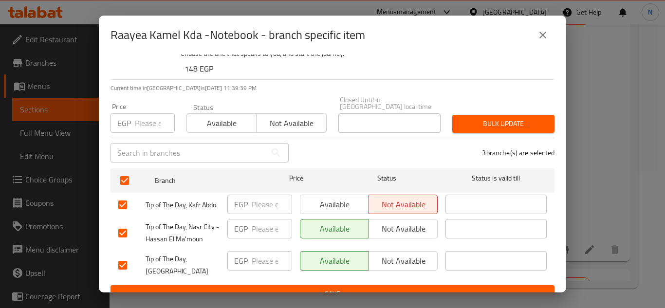
click at [340, 199] on span "Available" at bounding box center [334, 205] width 61 height 14
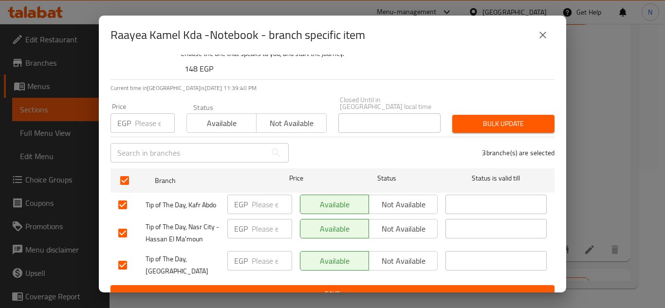
click at [388, 222] on span "Not available" at bounding box center [403, 229] width 61 height 14
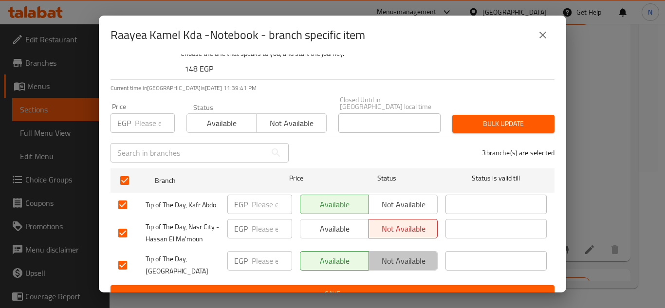
click at [385, 251] on button "Not available" at bounding box center [403, 260] width 69 height 19
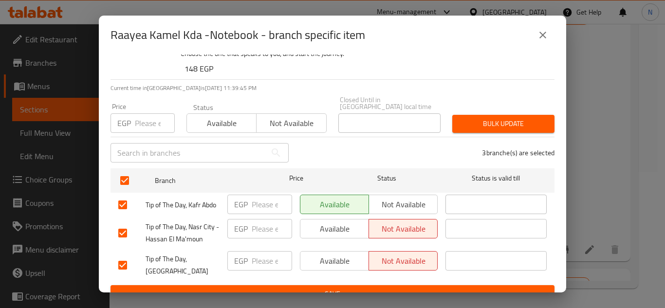
click at [396, 288] on span "Save" at bounding box center [332, 294] width 429 height 12
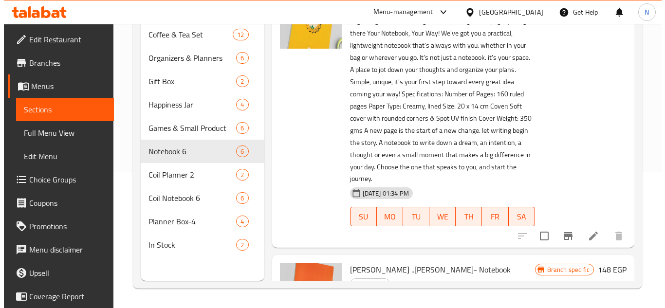
scroll to position [292, 0]
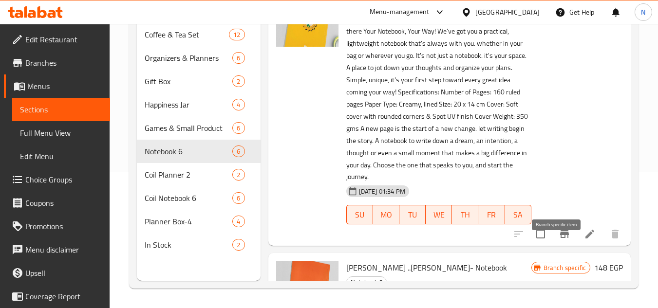
click at [559, 240] on icon "Branch-specific-item" at bounding box center [565, 234] width 12 height 12
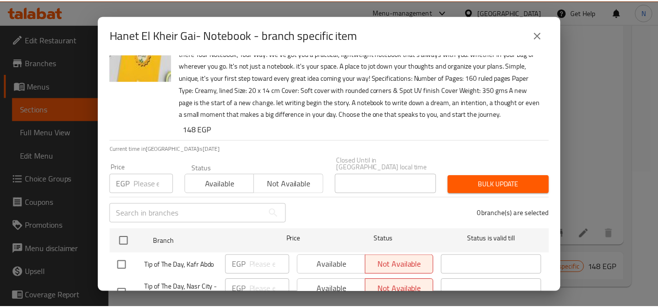
scroll to position [100, 0]
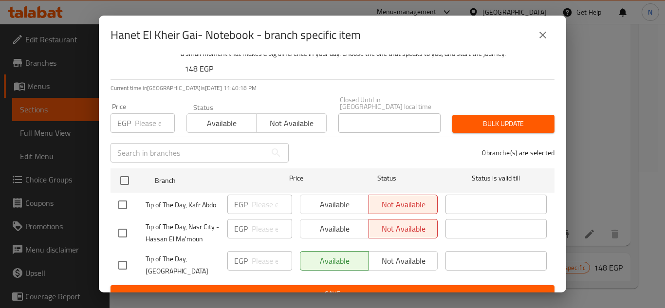
click at [123, 198] on input "checkbox" at bounding box center [122, 205] width 20 height 20
checkbox input "true"
drag, startPoint x: 121, startPoint y: 255, endPoint x: 151, endPoint y: 251, distance: 30.4
click at [120, 255] on input "checkbox" at bounding box center [122, 265] width 20 height 20
checkbox input "true"
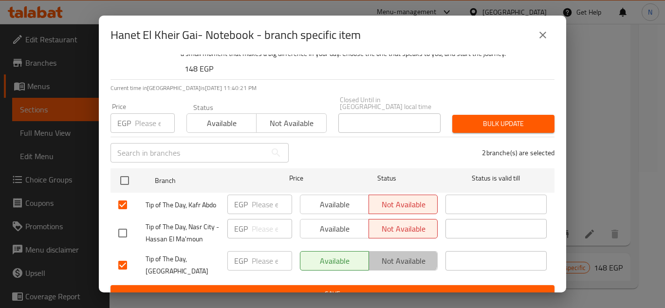
click at [387, 254] on span "Not available" at bounding box center [403, 261] width 61 height 14
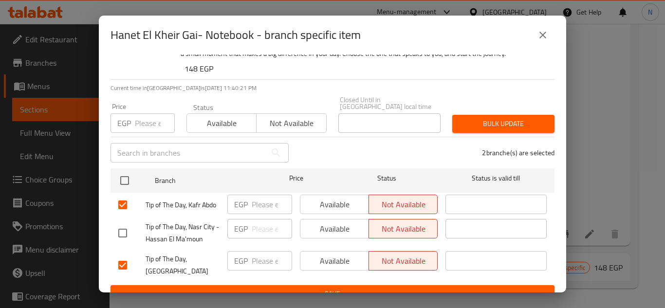
click at [334, 198] on span "Available" at bounding box center [334, 205] width 61 height 14
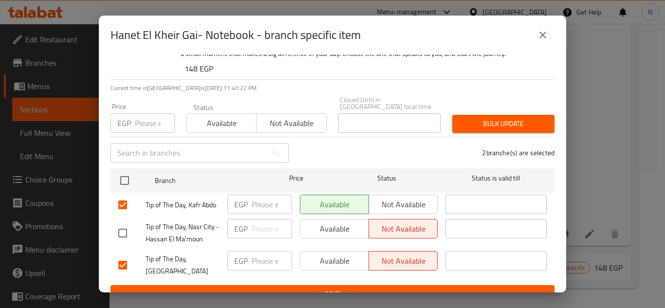
click at [342, 288] on span "Save" at bounding box center [332, 294] width 429 height 12
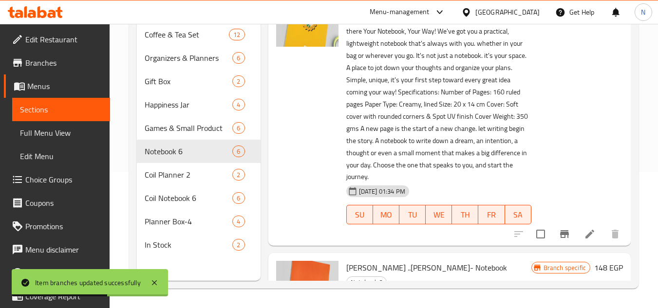
click at [634, 174] on div "Menu sections Coffee & Tea Set 12 Organizers & Planners 6 Gift Box 2 Happiness …" at bounding box center [383, 127] width 509 height 324
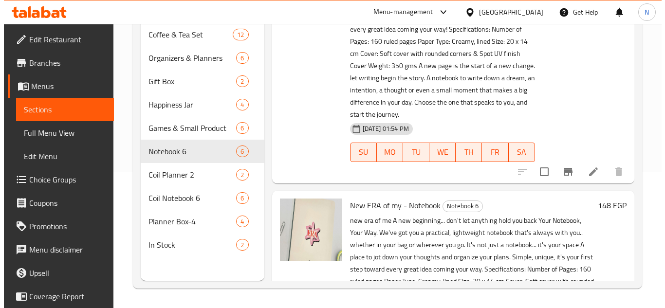
scroll to position [584, 0]
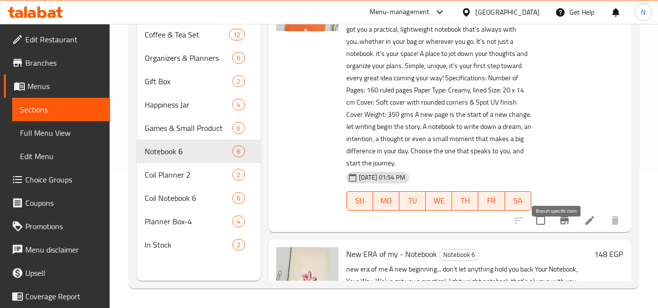
click at [560, 224] on icon "Branch-specific-item" at bounding box center [564, 221] width 9 height 8
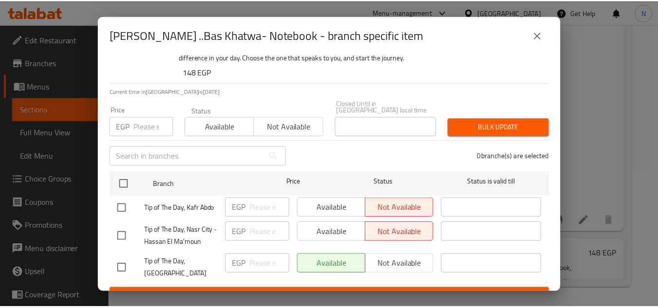
scroll to position [100, 0]
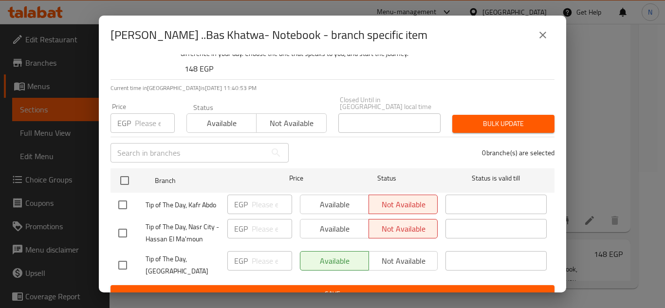
click at [124, 229] on input "checkbox" at bounding box center [122, 233] width 20 height 20
checkbox input "true"
click at [348, 222] on span "Available" at bounding box center [334, 229] width 61 height 14
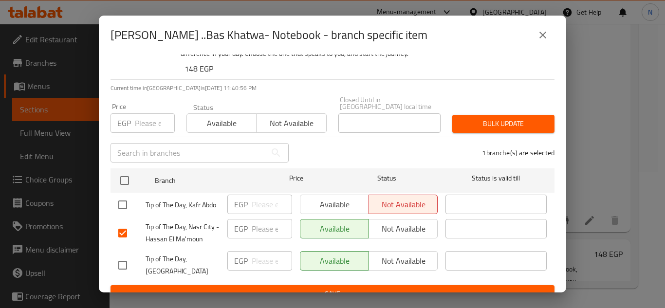
click at [334, 195] on div "Available Not available" at bounding box center [369, 204] width 138 height 19
click at [119, 197] on input "checkbox" at bounding box center [122, 205] width 20 height 20
checkbox input "true"
click at [334, 198] on span "Available" at bounding box center [334, 205] width 61 height 14
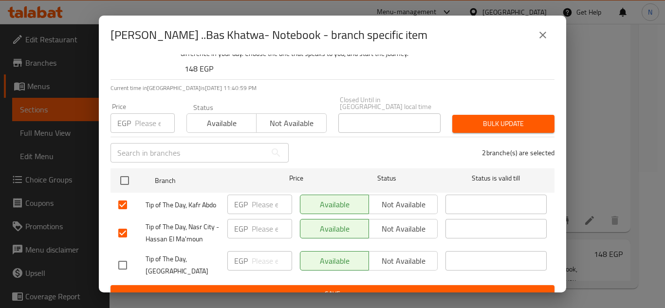
click at [390, 222] on span "Not available" at bounding box center [403, 229] width 61 height 14
click at [402, 253] on div "Available Not available" at bounding box center [369, 260] width 138 height 19
click at [126, 255] on input "checkbox" at bounding box center [122, 265] width 20 height 20
checkbox input "true"
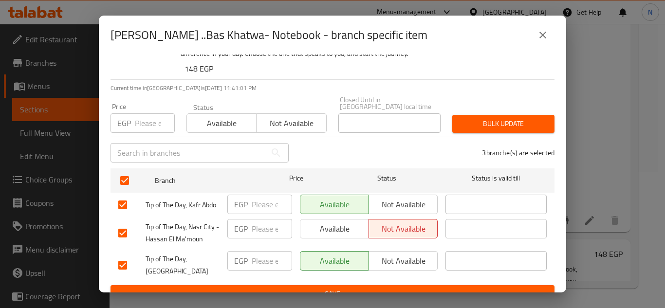
click at [393, 251] on button "Not available" at bounding box center [403, 260] width 69 height 19
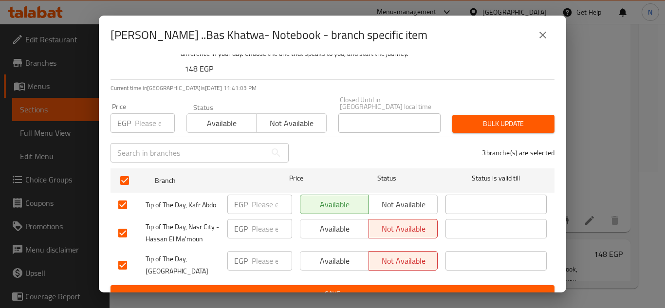
click at [393, 288] on span "Save" at bounding box center [332, 294] width 429 height 12
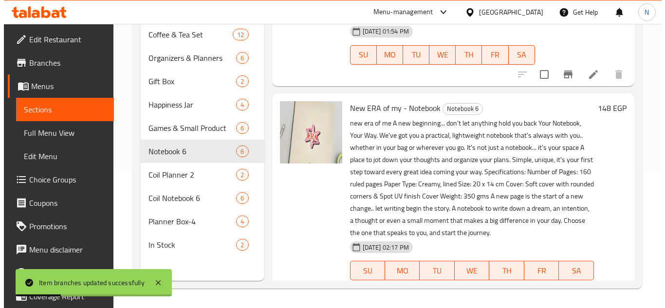
scroll to position [779, 0]
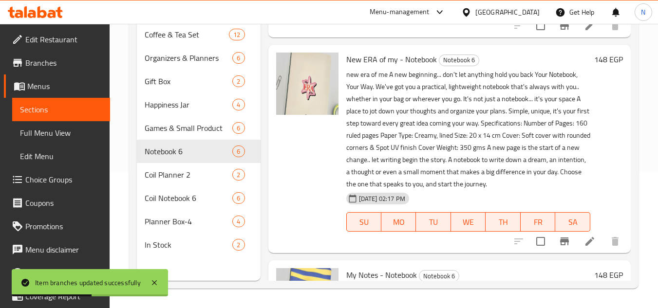
click at [560, 245] on icon "Branch-specific-item" at bounding box center [564, 242] width 9 height 8
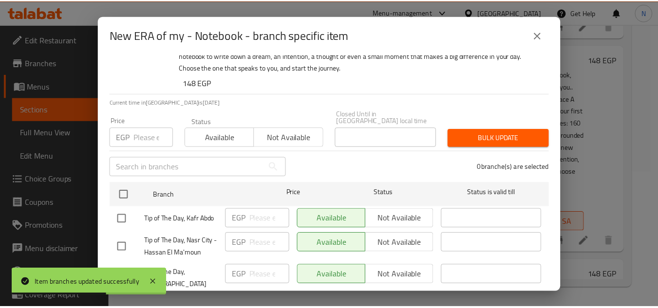
scroll to position [100, 0]
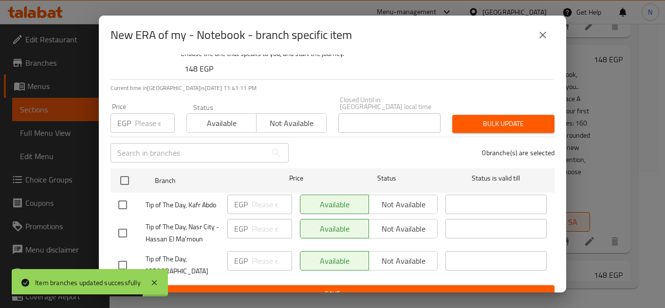
click at [123, 226] on input "checkbox" at bounding box center [122, 233] width 20 height 20
checkbox input "true"
click at [123, 255] on input "checkbox" at bounding box center [122, 265] width 20 height 20
checkbox input "true"
click at [404, 222] on span "Not available" at bounding box center [403, 229] width 61 height 14
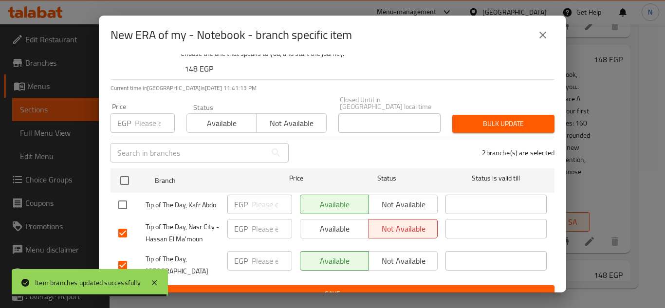
click at [396, 254] on span "Not available" at bounding box center [403, 261] width 61 height 14
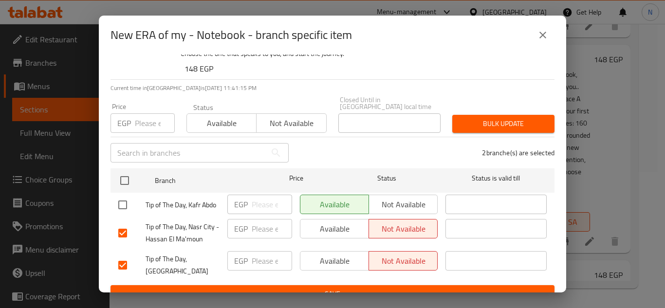
click at [334, 288] on span "Save" at bounding box center [332, 294] width 429 height 12
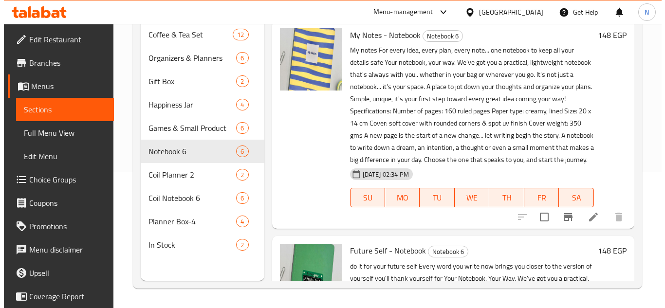
scroll to position [1071, 0]
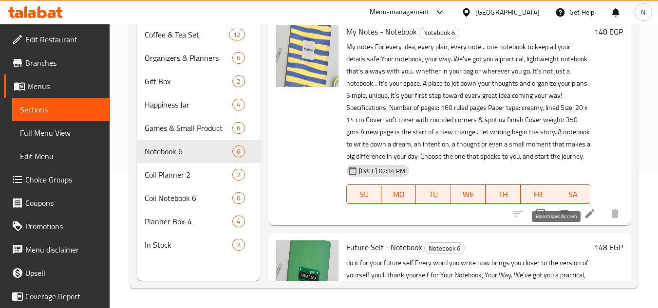
click at [560, 218] on icon "Branch-specific-item" at bounding box center [564, 214] width 9 height 8
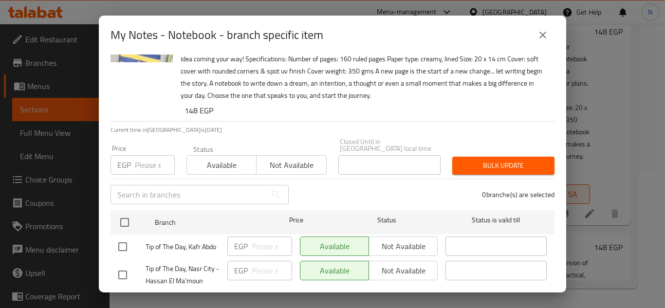
scroll to position [100, 0]
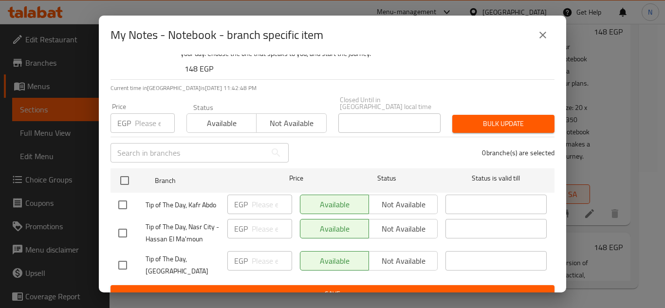
click at [545, 39] on icon "close" at bounding box center [543, 35] width 12 height 12
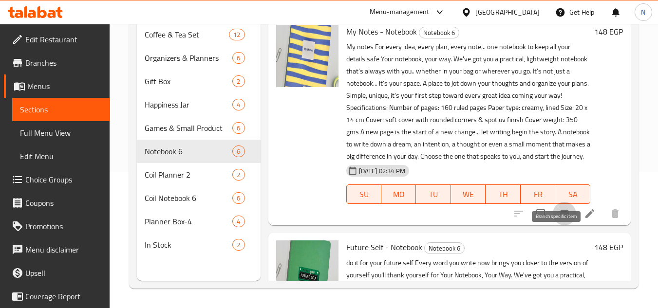
click at [560, 218] on icon "Branch-specific-item" at bounding box center [564, 214] width 9 height 8
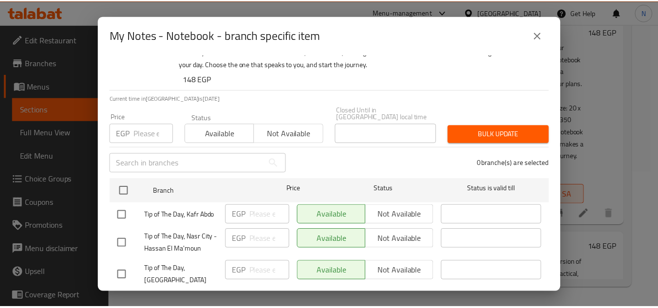
scroll to position [97, 0]
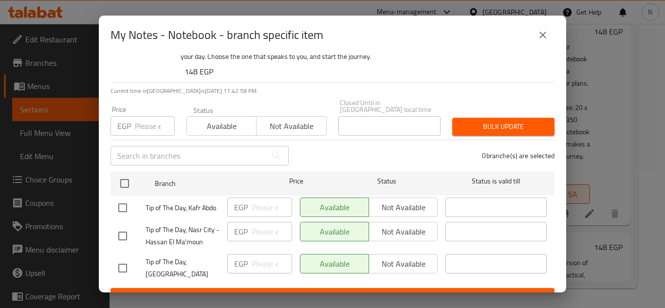
click at [122, 231] on input "checkbox" at bounding box center [122, 236] width 20 height 20
checkbox input "true"
drag, startPoint x: 119, startPoint y: 261, endPoint x: 171, endPoint y: 261, distance: 52.1
click at [119, 262] on input "checkbox" at bounding box center [122, 268] width 20 height 20
checkbox input "true"
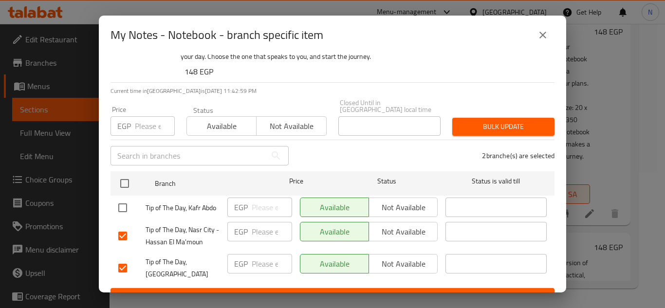
click at [398, 225] on span "Not available" at bounding box center [403, 232] width 61 height 14
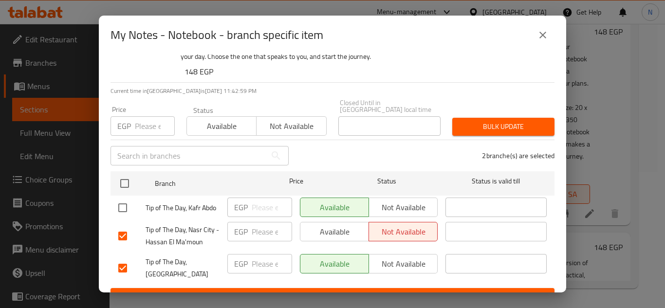
click at [385, 257] on span "Not available" at bounding box center [403, 264] width 61 height 14
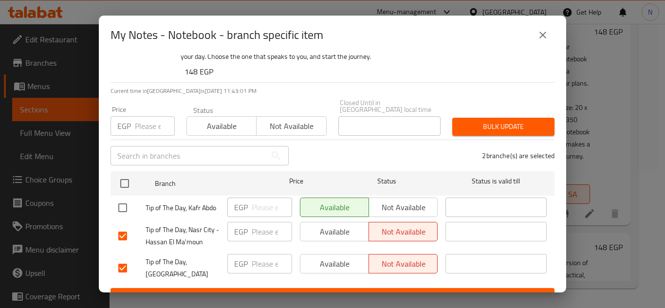
click at [375, 291] on span "Save" at bounding box center [332, 297] width 429 height 12
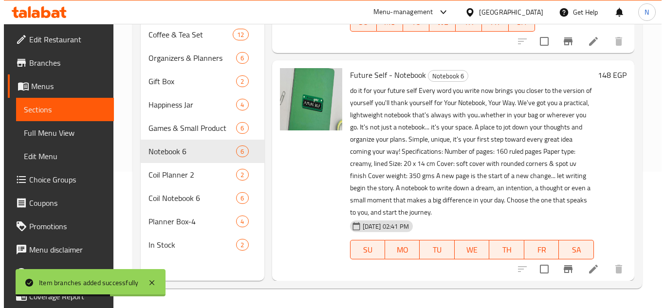
scroll to position [1307, 0]
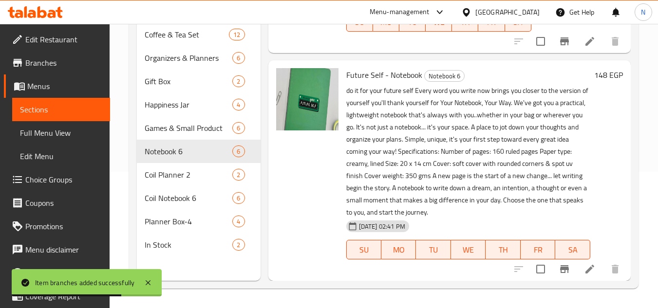
click at [560, 268] on icon "Branch-specific-item" at bounding box center [564, 269] width 9 height 8
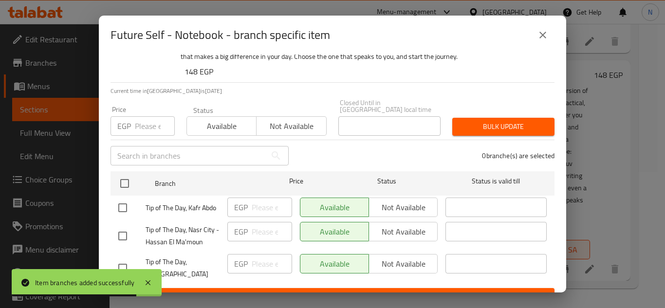
scroll to position [100, 0]
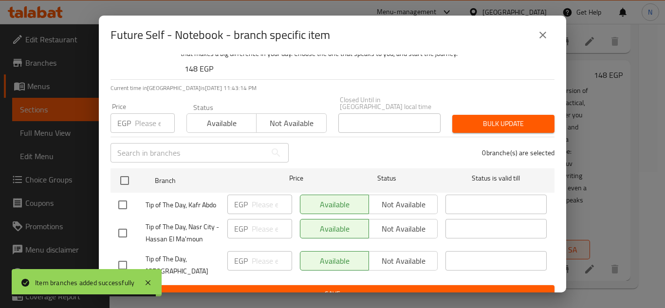
click at [124, 227] on input "checkbox" at bounding box center [122, 233] width 20 height 20
checkbox input "true"
click at [116, 255] on input "checkbox" at bounding box center [122, 265] width 20 height 20
checkbox input "true"
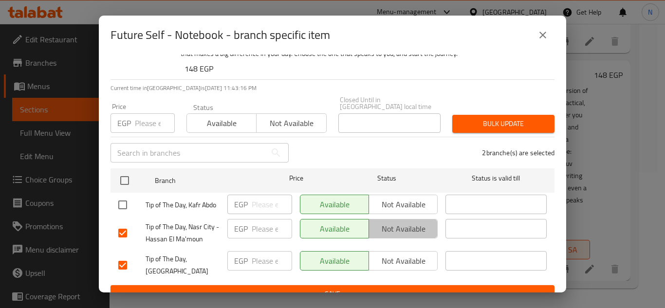
click at [376, 219] on button "Not available" at bounding box center [403, 228] width 69 height 19
click at [386, 259] on span "Not available" at bounding box center [403, 261] width 61 height 14
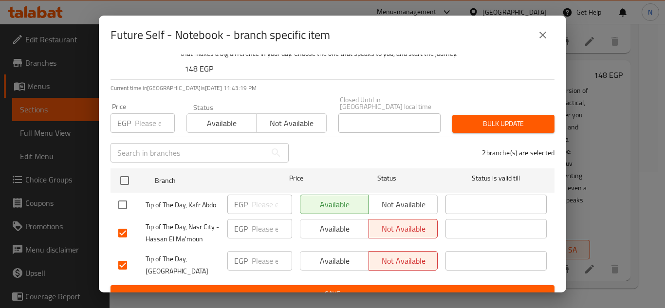
click at [373, 288] on span "Save" at bounding box center [332, 294] width 429 height 12
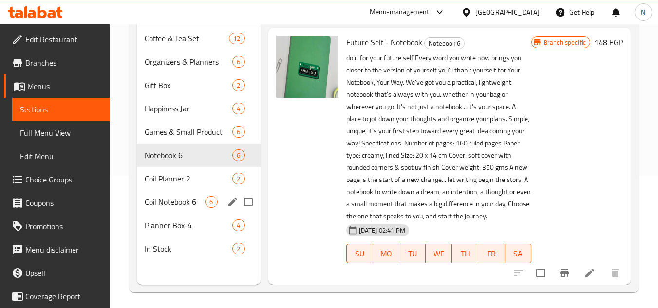
scroll to position [136, 0]
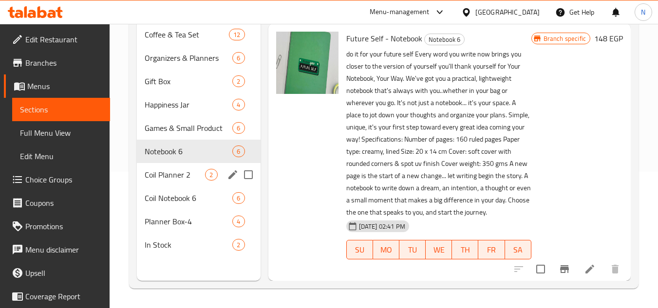
click at [181, 171] on span "Coil Planner 2" at bounding box center [175, 175] width 60 height 12
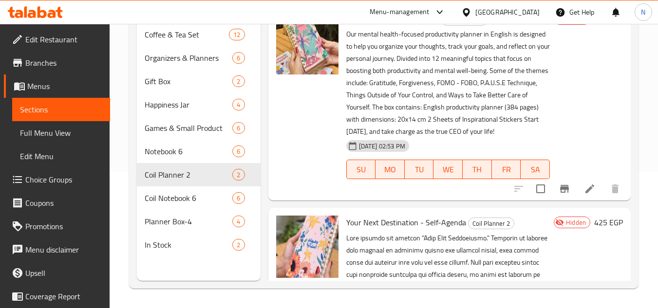
click at [559, 195] on icon "Branch-specific-item" at bounding box center [565, 189] width 12 height 12
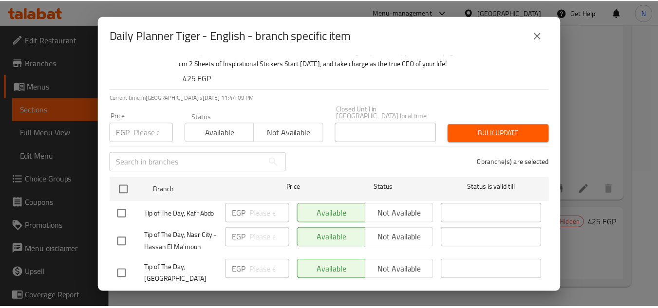
scroll to position [76, 0]
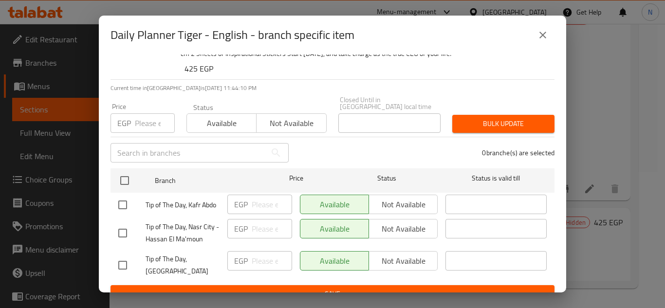
click at [125, 229] on input "checkbox" at bounding box center [122, 233] width 20 height 20
checkbox input "true"
drag, startPoint x: 122, startPoint y: 253, endPoint x: 217, endPoint y: 233, distance: 97.4
click at [122, 255] on input "checkbox" at bounding box center [122, 265] width 20 height 20
checkbox input "true"
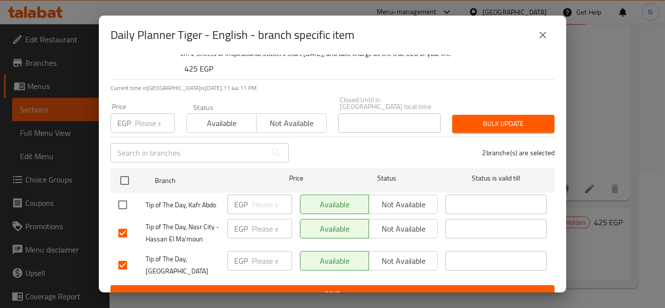
click at [386, 222] on span "Not available" at bounding box center [403, 229] width 61 height 14
drag, startPoint x: 387, startPoint y: 253, endPoint x: 386, endPoint y: 261, distance: 7.8
click at [387, 254] on span "Not available" at bounding box center [403, 261] width 61 height 14
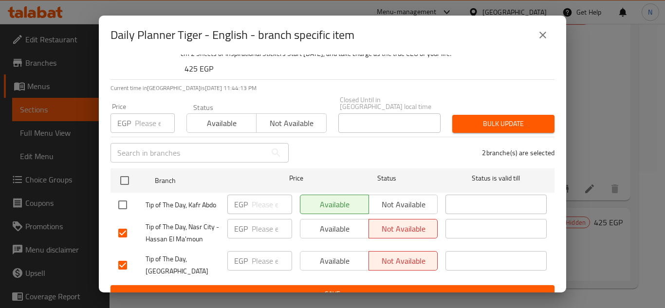
click at [386, 288] on span "Save" at bounding box center [332, 294] width 429 height 12
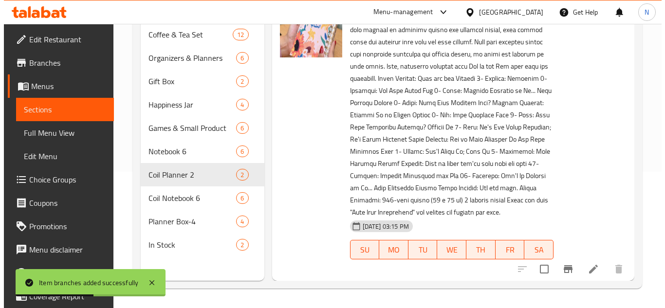
scroll to position [272, 0]
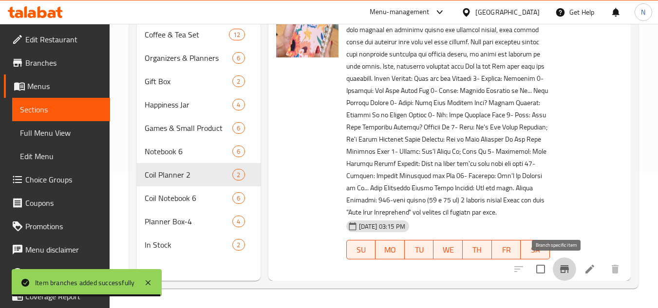
click at [562, 275] on icon "Branch-specific-item" at bounding box center [565, 269] width 12 height 12
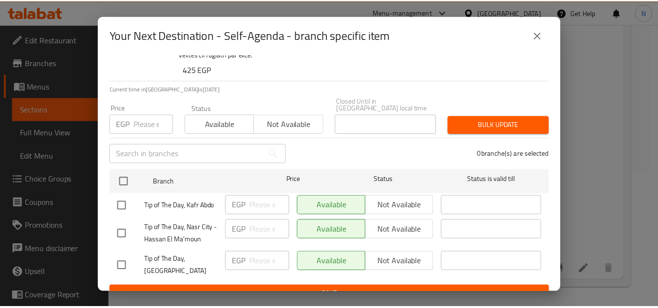
scroll to position [137, 0]
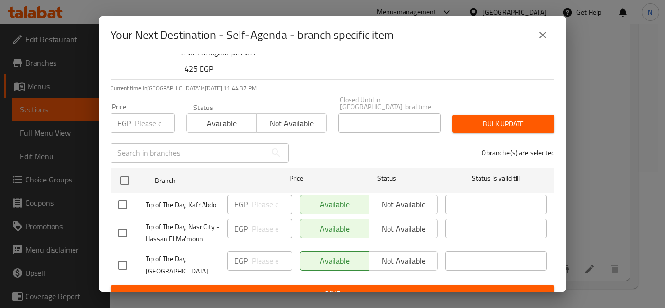
click at [125, 225] on input "checkbox" at bounding box center [122, 233] width 20 height 20
checkbox input "true"
drag, startPoint x: 119, startPoint y: 255, endPoint x: 224, endPoint y: 243, distance: 105.9
click at [119, 255] on input "checkbox" at bounding box center [122, 265] width 20 height 20
checkbox input "true"
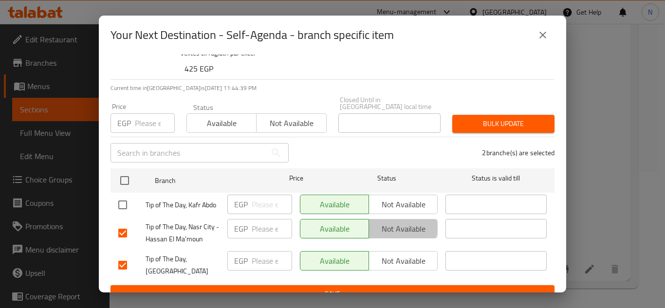
click at [379, 222] on span "Not available" at bounding box center [403, 229] width 61 height 14
click at [400, 256] on span "Not available" at bounding box center [403, 261] width 61 height 14
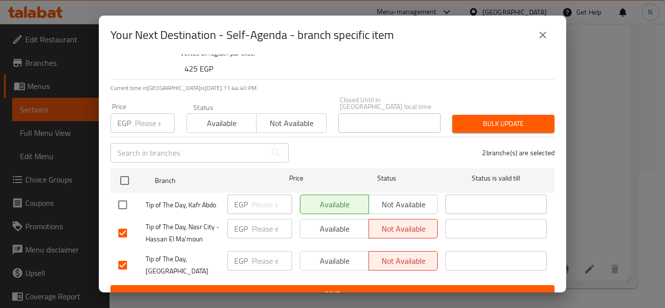
click at [392, 288] on span "Save" at bounding box center [332, 294] width 429 height 12
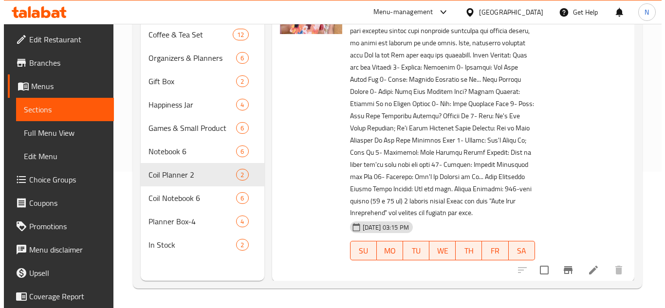
scroll to position [296, 0]
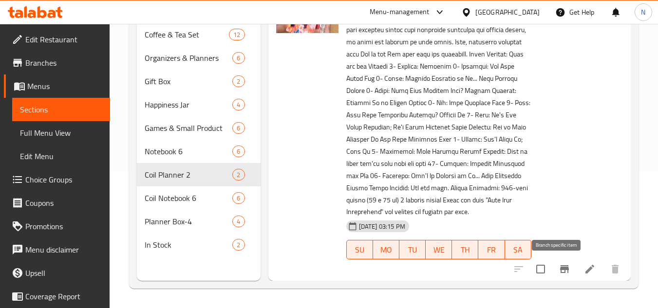
click at [560, 269] on icon "Branch-specific-item" at bounding box center [564, 269] width 9 height 8
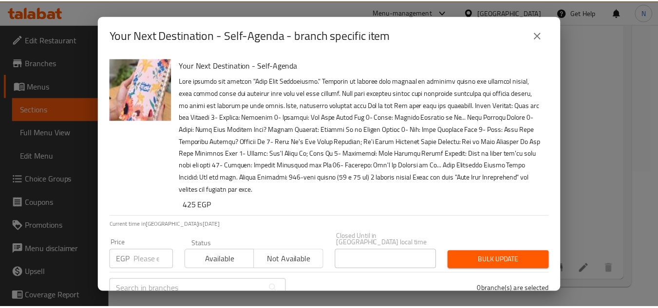
scroll to position [137, 0]
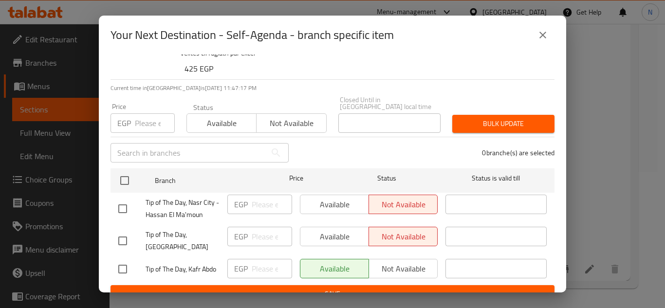
click at [544, 35] on icon "close" at bounding box center [543, 35] width 12 height 12
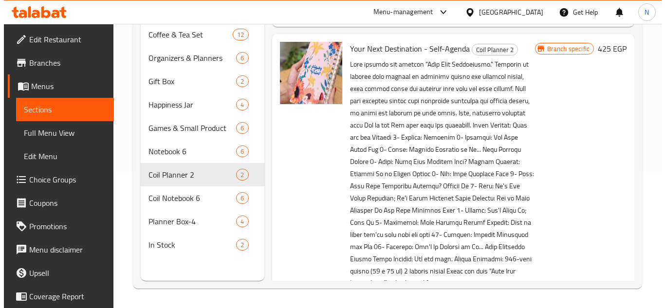
scroll to position [101, 0]
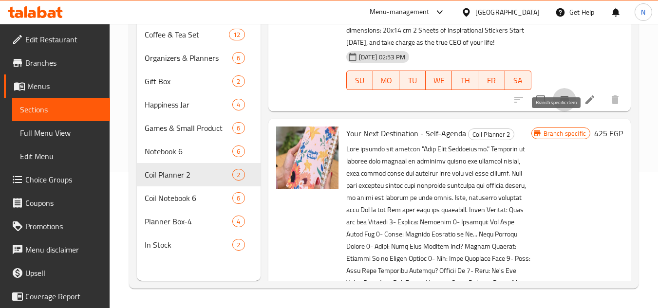
click at [559, 106] on icon "Branch-specific-item" at bounding box center [565, 100] width 12 height 12
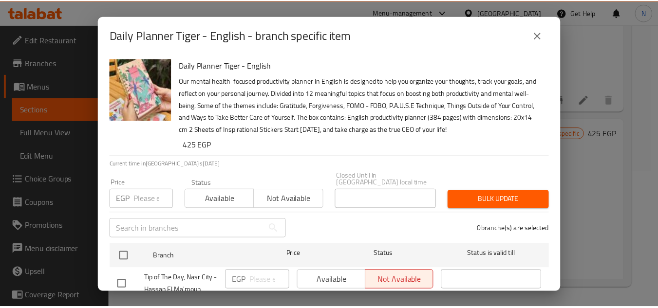
scroll to position [76, 0]
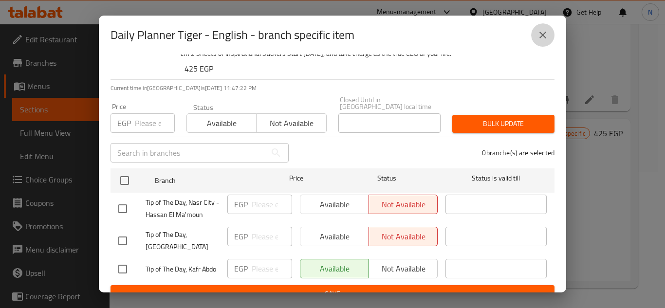
click at [546, 37] on icon "close" at bounding box center [543, 35] width 12 height 12
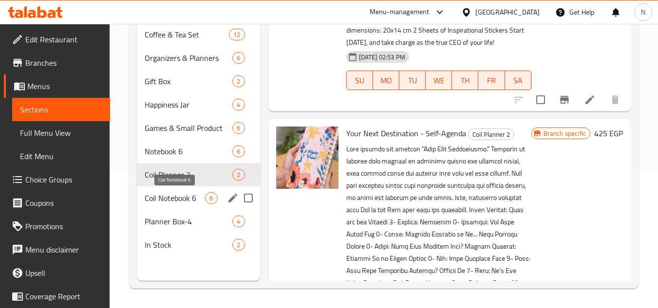
drag, startPoint x: 165, startPoint y: 197, endPoint x: 218, endPoint y: 171, distance: 58.6
click at [165, 197] on span "Coil Notebook 6" at bounding box center [175, 198] width 60 height 12
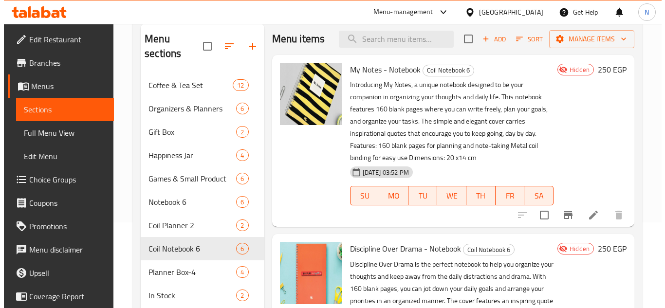
scroll to position [39, 0]
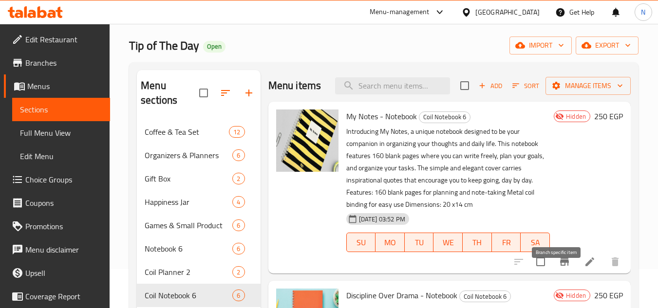
click at [560, 268] on icon "Branch-specific-item" at bounding box center [565, 262] width 12 height 12
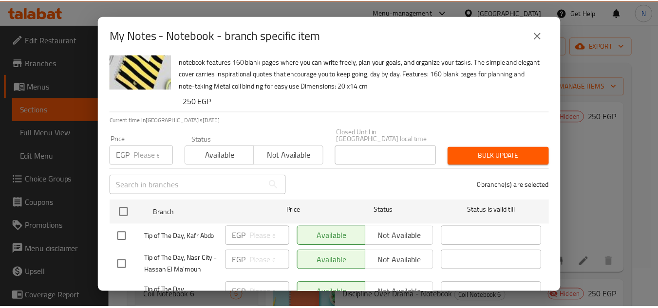
scroll to position [64, 0]
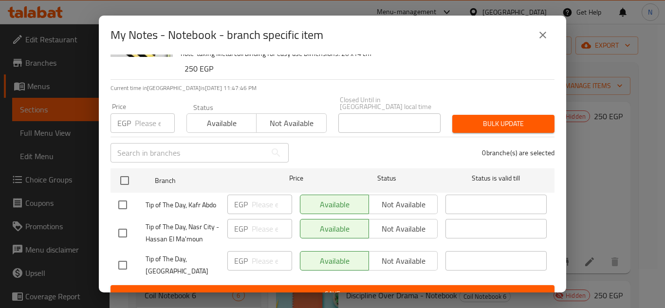
drag, startPoint x: 120, startPoint y: 224, endPoint x: 123, endPoint y: 246, distance: 22.7
click at [120, 224] on input "checkbox" at bounding box center [122, 233] width 20 height 20
checkbox input "true"
click at [124, 260] on input "checkbox" at bounding box center [122, 265] width 20 height 20
checkbox input "true"
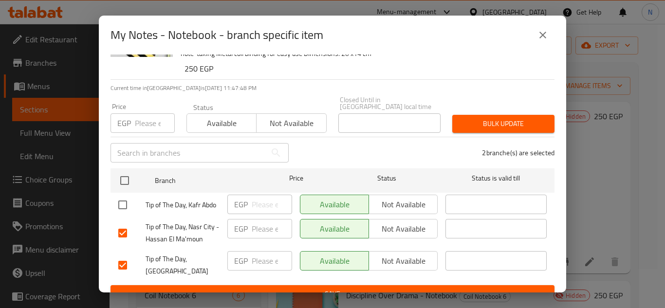
click at [381, 222] on span "Not available" at bounding box center [403, 229] width 61 height 14
drag, startPoint x: 383, startPoint y: 251, endPoint x: 372, endPoint y: 274, distance: 25.9
click at [383, 254] on span "Not available" at bounding box center [403, 261] width 61 height 14
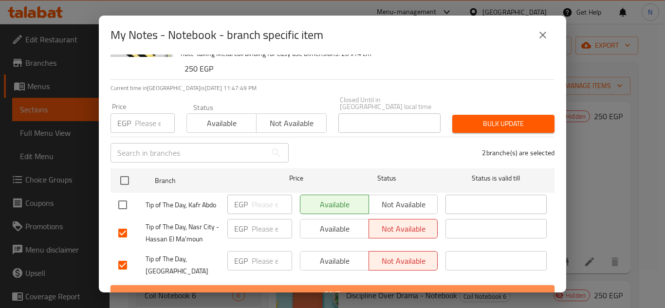
click at [367, 288] on span "Save" at bounding box center [332, 294] width 429 height 12
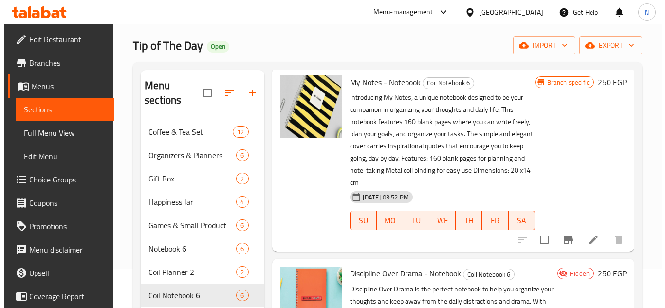
scroll to position [49, 0]
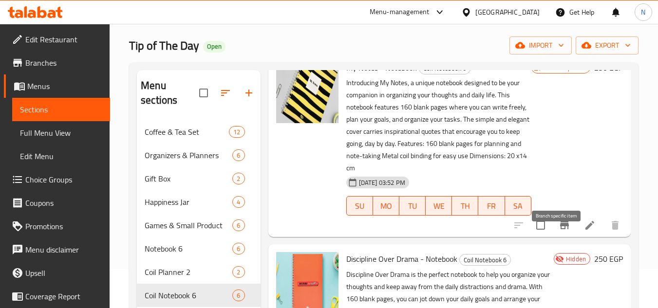
click at [560, 229] on icon "Branch-specific-item" at bounding box center [564, 226] width 9 height 8
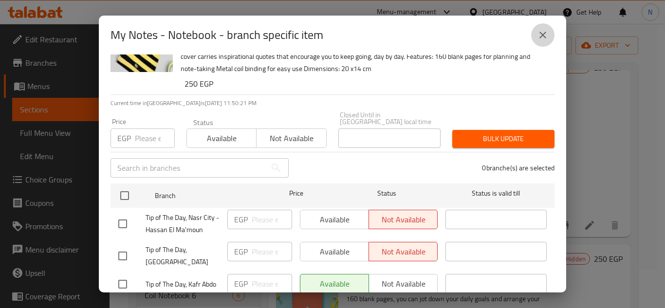
click at [542, 37] on icon "close" at bounding box center [543, 35] width 12 height 12
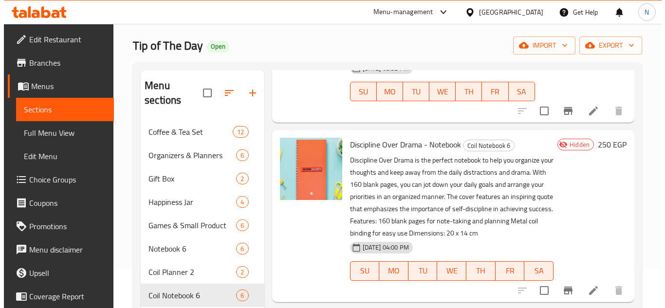
scroll to position [195, 0]
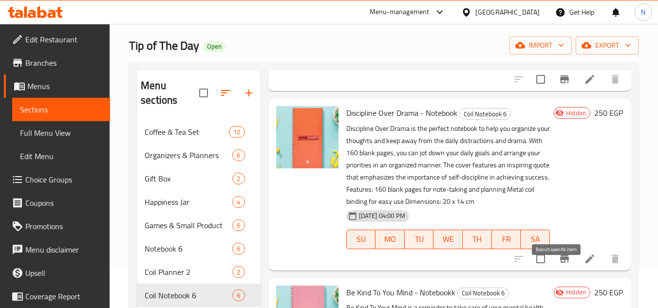
click at [559, 265] on icon "Branch-specific-item" at bounding box center [565, 259] width 12 height 12
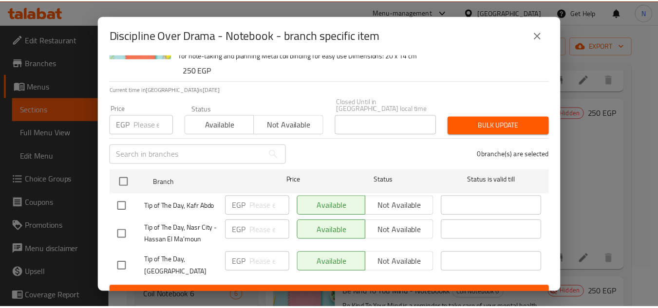
scroll to position [64, 0]
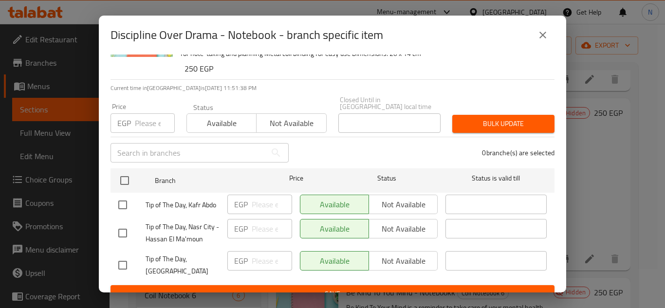
click at [126, 226] on input "checkbox" at bounding box center [122, 233] width 20 height 20
checkbox input "true"
click at [124, 257] on input "checkbox" at bounding box center [122, 265] width 20 height 20
checkbox input "true"
click at [387, 222] on span "Not available" at bounding box center [403, 229] width 61 height 14
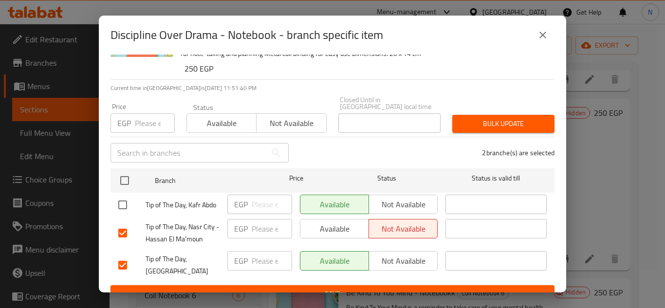
click at [382, 254] on span "Not available" at bounding box center [403, 261] width 61 height 14
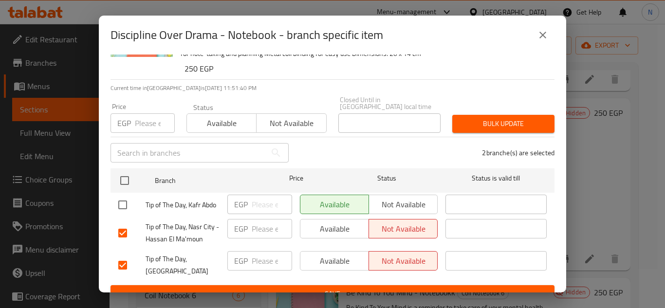
click at [370, 288] on button "Save" at bounding box center [333, 294] width 444 height 18
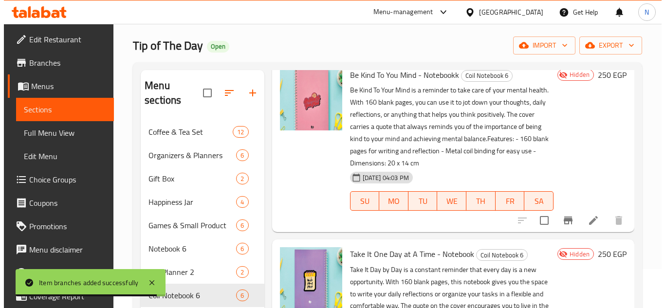
scroll to position [438, 0]
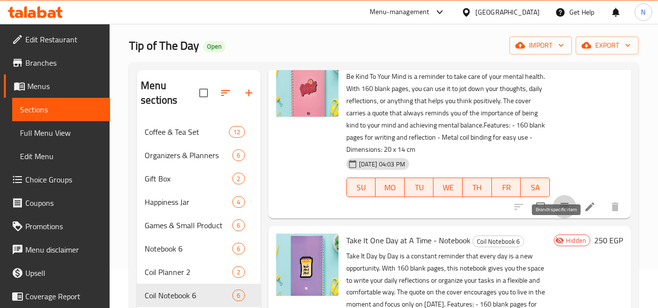
click at [560, 211] on icon "Branch-specific-item" at bounding box center [564, 207] width 9 height 8
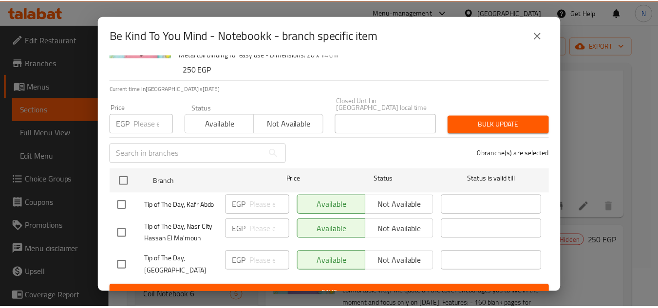
scroll to position [64, 0]
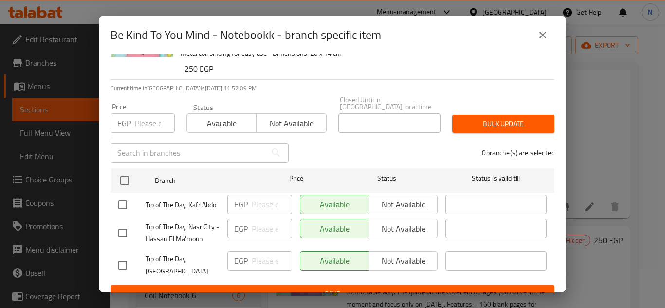
click at [126, 230] on input "checkbox" at bounding box center [122, 233] width 20 height 20
checkbox input "true"
click at [127, 257] on input "checkbox" at bounding box center [122, 265] width 20 height 20
checkbox input "true"
click at [411, 227] on span "Not available" at bounding box center [403, 229] width 61 height 14
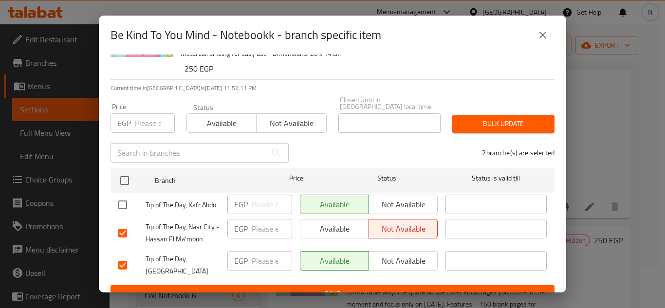
click at [397, 259] on span "Not available" at bounding box center [403, 261] width 61 height 14
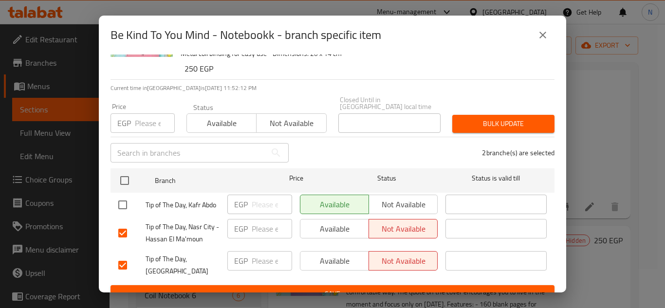
click at [385, 288] on span "Save" at bounding box center [332, 294] width 429 height 12
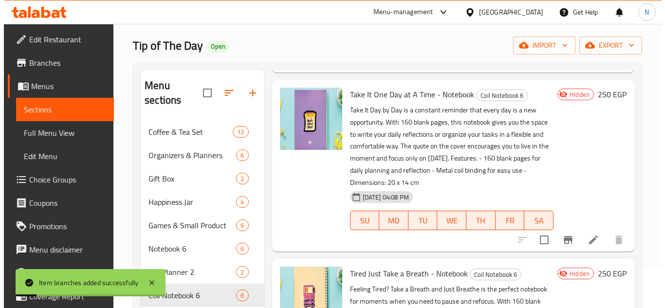
scroll to position [633, 0]
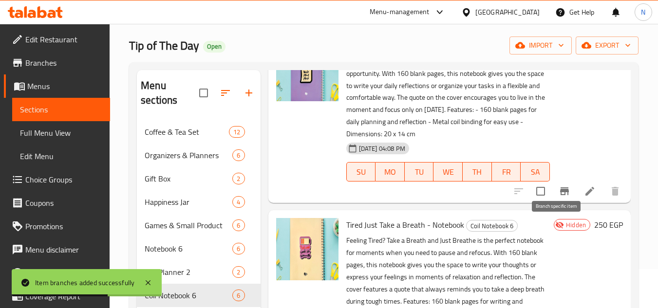
click at [560, 195] on icon "Branch-specific-item" at bounding box center [564, 191] width 9 height 8
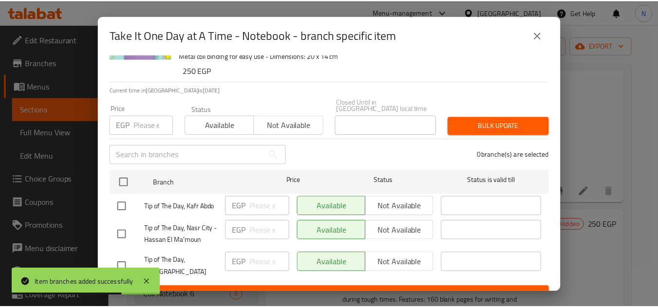
scroll to position [64, 0]
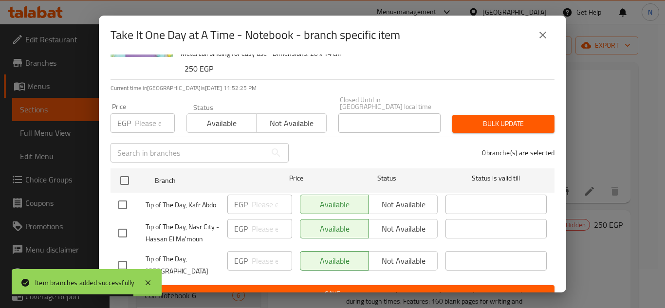
click at [120, 229] on input "checkbox" at bounding box center [122, 233] width 20 height 20
checkbox input "true"
click at [123, 260] on input "checkbox" at bounding box center [122, 265] width 20 height 20
checkbox input "true"
click at [384, 222] on span "Not available" at bounding box center [403, 229] width 61 height 14
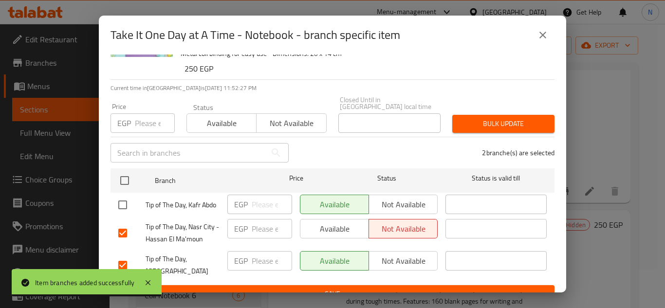
click at [388, 254] on span "Not available" at bounding box center [403, 261] width 61 height 14
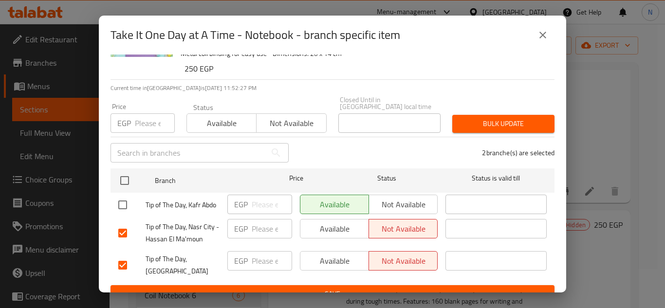
click at [371, 288] on span "Save" at bounding box center [332, 294] width 429 height 12
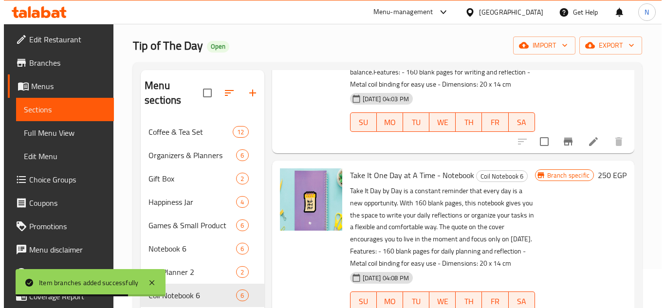
scroll to position [497, 0]
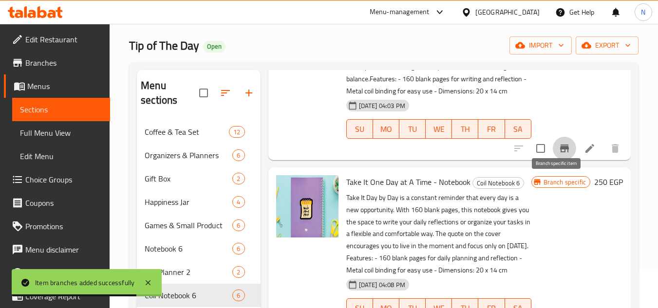
click at [561, 152] on icon "Branch-specific-item" at bounding box center [564, 149] width 9 height 8
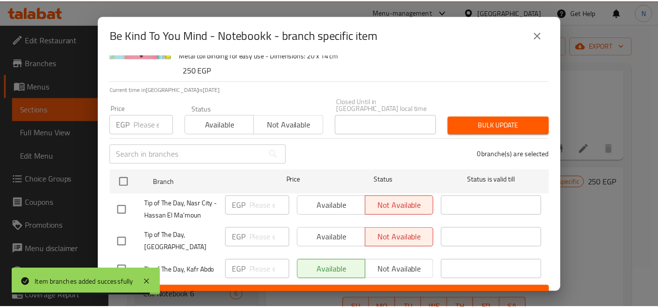
scroll to position [64, 0]
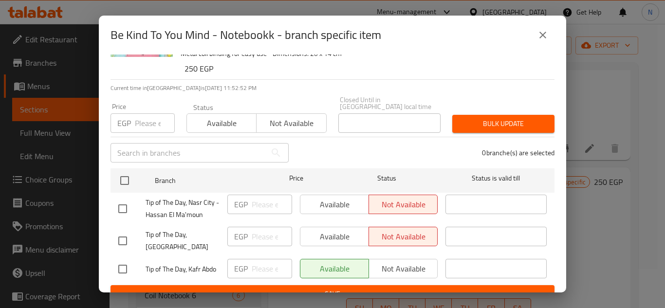
click at [539, 34] on icon "close" at bounding box center [543, 35] width 12 height 12
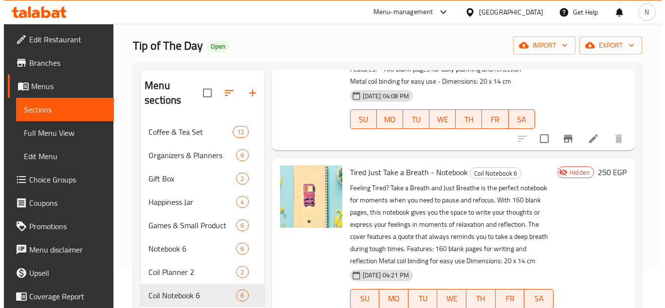
scroll to position [691, 0]
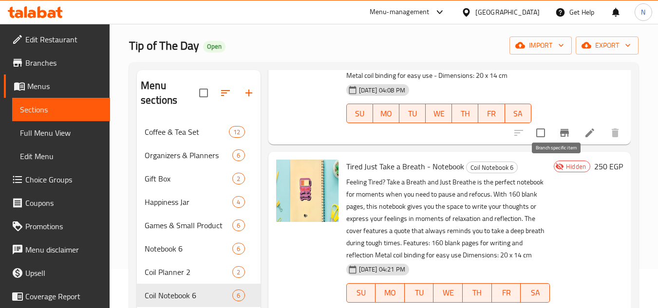
click at [560, 137] on icon "Branch-specific-item" at bounding box center [564, 133] width 9 height 8
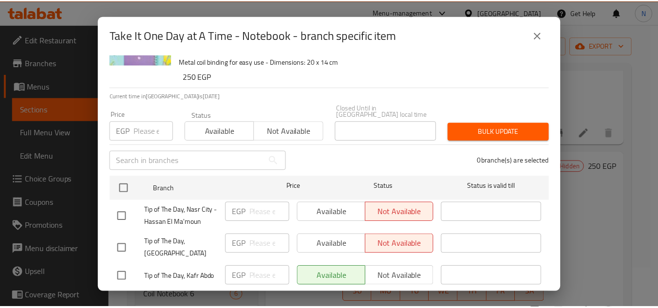
scroll to position [64, 0]
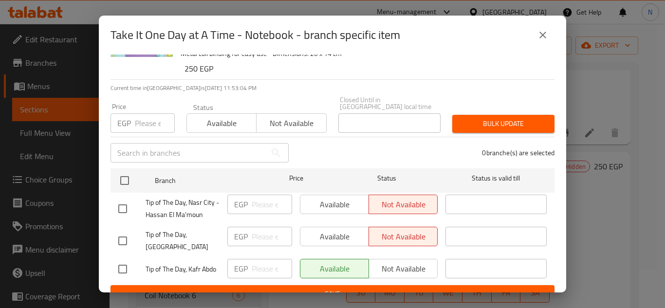
click at [537, 38] on button "close" at bounding box center [542, 34] width 23 height 23
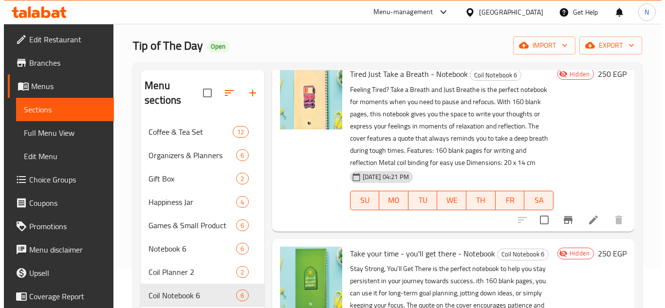
scroll to position [838, 0]
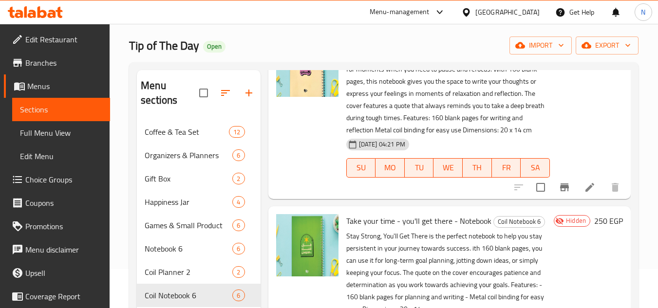
click at [560, 191] on icon "Branch-specific-item" at bounding box center [564, 188] width 9 height 8
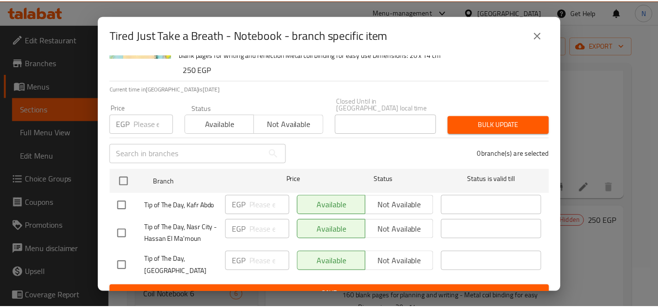
scroll to position [64, 0]
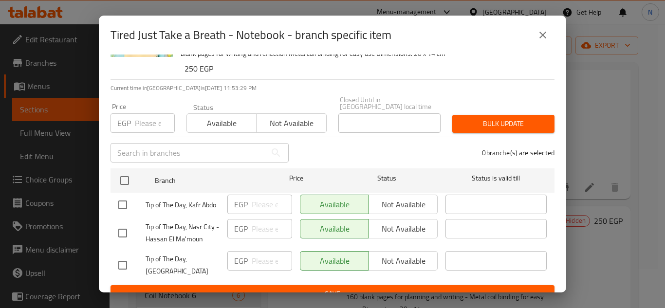
click at [123, 224] on input "checkbox" at bounding box center [122, 233] width 20 height 20
checkbox input "true"
drag, startPoint x: 124, startPoint y: 257, endPoint x: 146, endPoint y: 253, distance: 22.7
click at [124, 257] on input "checkbox" at bounding box center [122, 265] width 20 height 20
checkbox input "true"
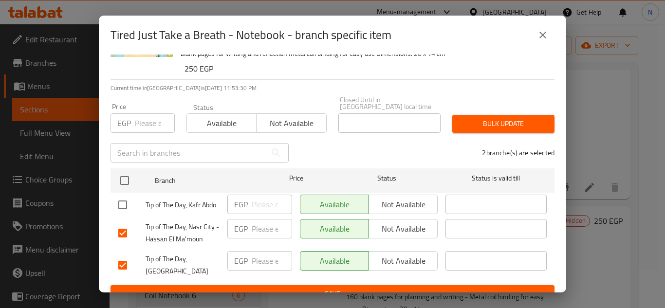
click at [409, 222] on span "Not available" at bounding box center [403, 229] width 61 height 14
click at [394, 255] on span "Not available" at bounding box center [403, 261] width 61 height 14
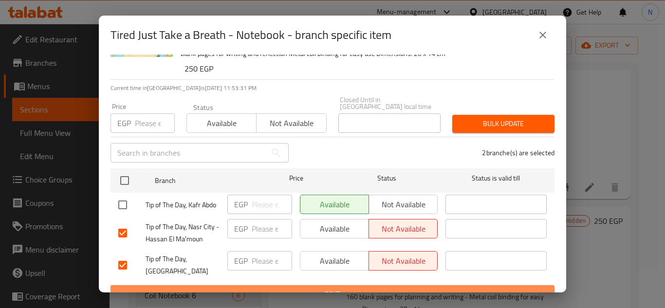
click at [389, 288] on span "Save" at bounding box center [332, 294] width 429 height 12
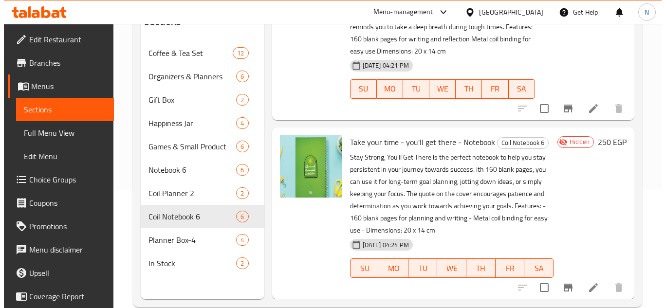
scroll to position [136, 0]
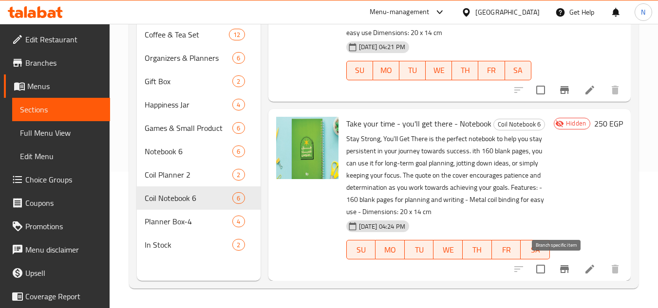
click at [559, 274] on icon "Branch-specific-item" at bounding box center [565, 269] width 12 height 12
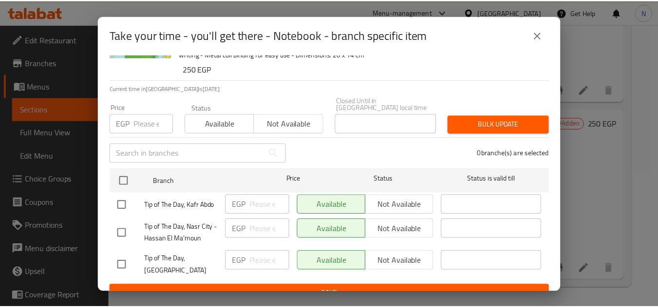
scroll to position [64, 0]
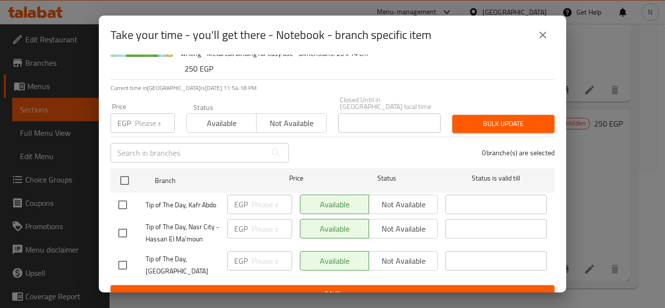
click at [120, 228] on input "checkbox" at bounding box center [122, 233] width 20 height 20
checkbox input "true"
drag, startPoint x: 121, startPoint y: 250, endPoint x: 185, endPoint y: 244, distance: 64.5
click at [121, 255] on input "checkbox" at bounding box center [122, 265] width 20 height 20
checkbox input "true"
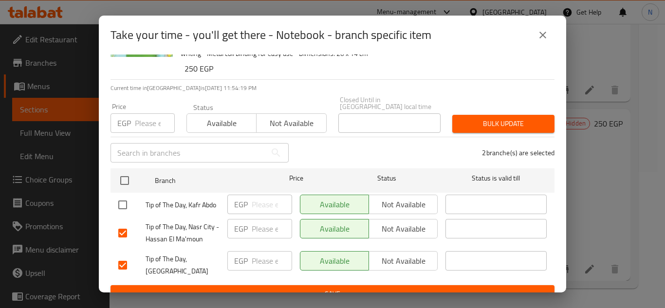
click at [405, 222] on span "Not available" at bounding box center [403, 229] width 61 height 14
click at [389, 254] on span "Not available" at bounding box center [403, 261] width 61 height 14
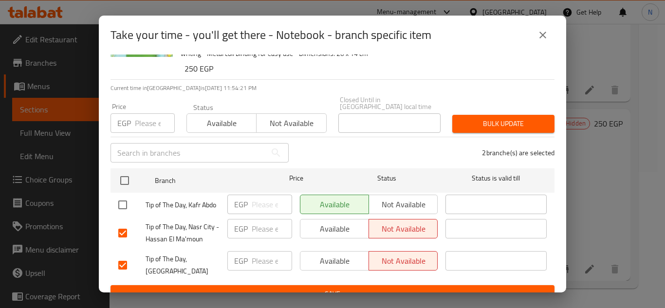
click at [303, 288] on span "Save" at bounding box center [332, 294] width 429 height 12
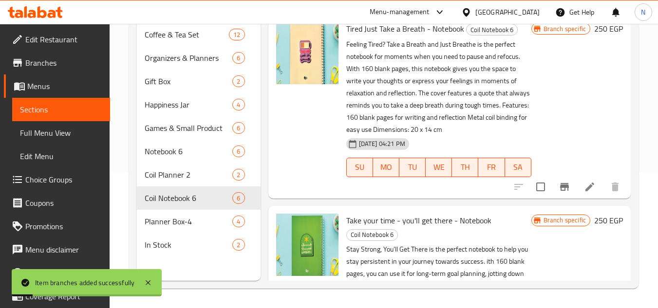
scroll to position [722, 0]
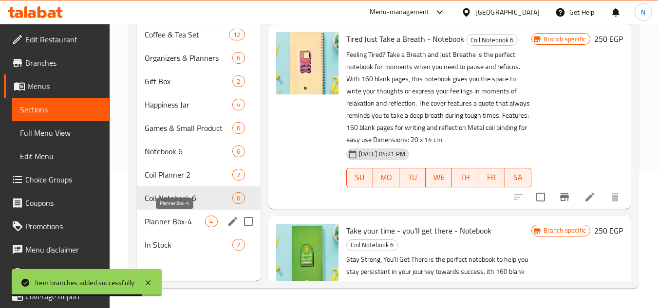
click at [159, 218] on span "Planner Box-4" at bounding box center [175, 222] width 60 height 12
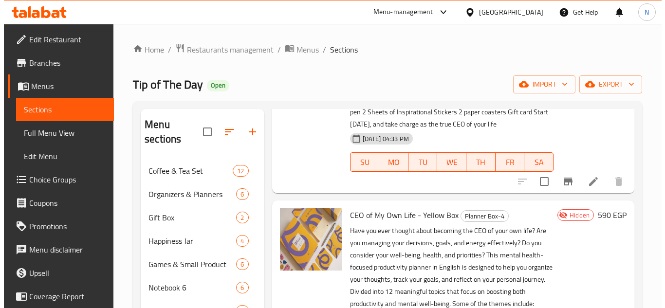
scroll to position [195, 0]
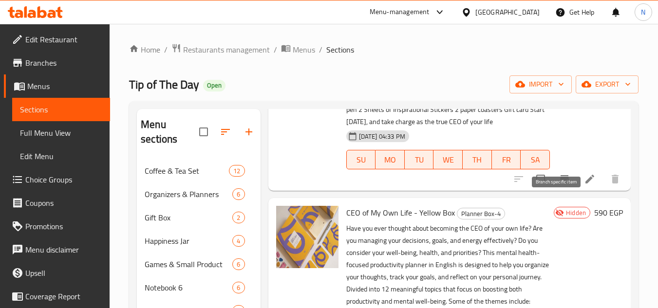
click at [560, 183] on icon "Branch-specific-item" at bounding box center [564, 179] width 9 height 8
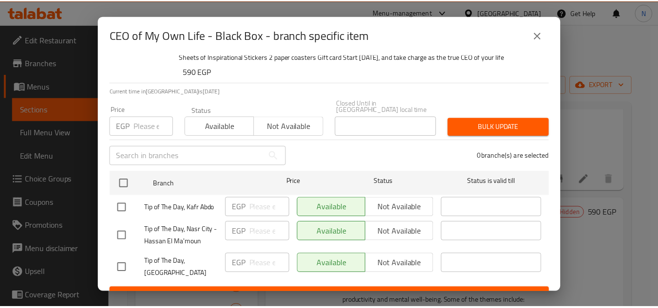
scroll to position [100, 0]
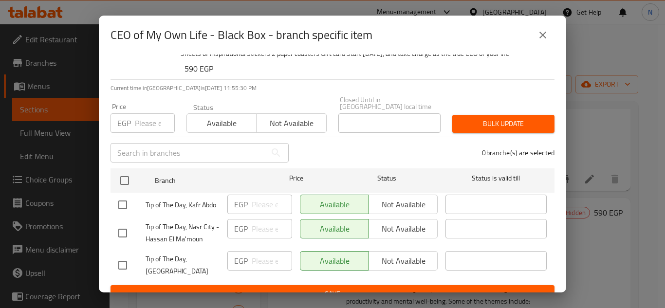
drag, startPoint x: 122, startPoint y: 222, endPoint x: 133, endPoint y: 243, distance: 23.5
click at [122, 223] on input "checkbox" at bounding box center [122, 233] width 20 height 20
checkbox input "true"
click at [126, 257] on input "checkbox" at bounding box center [122, 265] width 20 height 20
checkbox input "true"
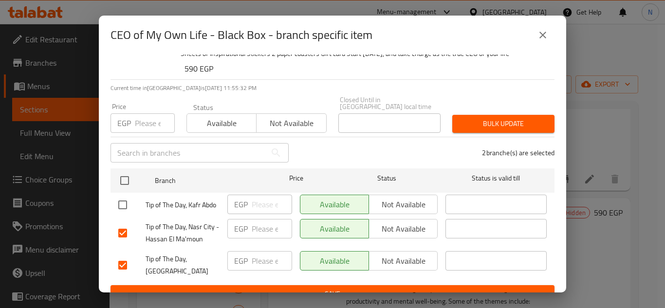
click at [403, 222] on span "Not available" at bounding box center [403, 229] width 61 height 14
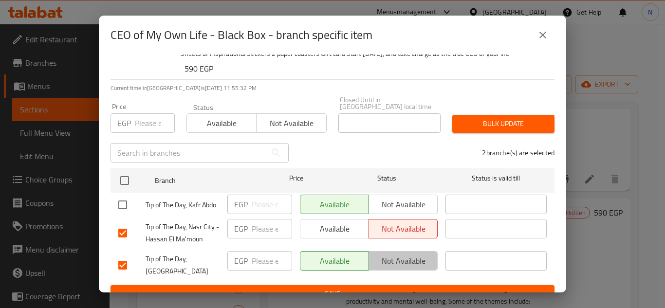
drag, startPoint x: 399, startPoint y: 252, endPoint x: 455, endPoint y: 283, distance: 64.3
click at [399, 254] on span "Not available" at bounding box center [403, 261] width 61 height 14
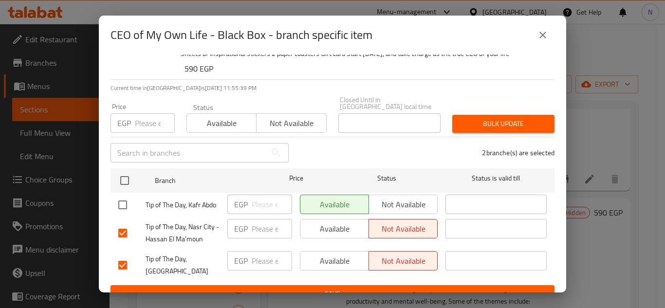
click at [391, 288] on span "Save" at bounding box center [332, 294] width 429 height 12
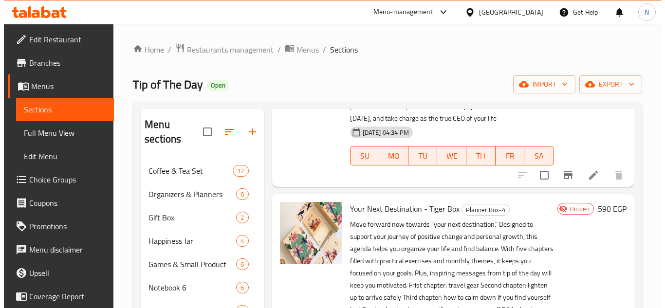
scroll to position [476, 0]
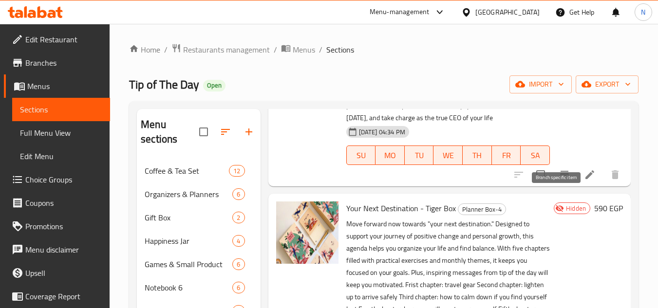
click at [560, 181] on icon "Branch-specific-item" at bounding box center [565, 175] width 12 height 12
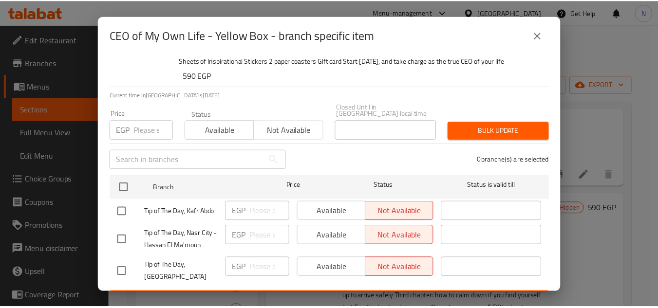
scroll to position [100, 0]
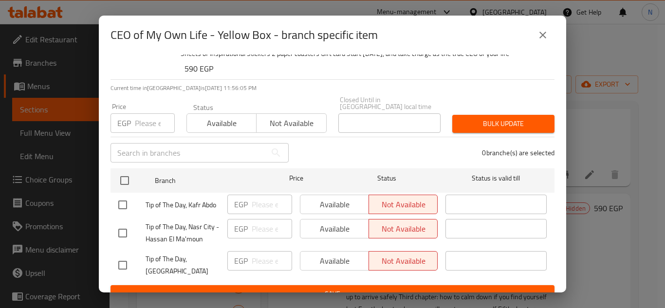
click at [119, 226] on input "checkbox" at bounding box center [122, 233] width 20 height 20
checkbox input "true"
click at [126, 255] on input "checkbox" at bounding box center [122, 265] width 20 height 20
checkbox input "true"
click at [328, 222] on span "Available" at bounding box center [334, 229] width 61 height 14
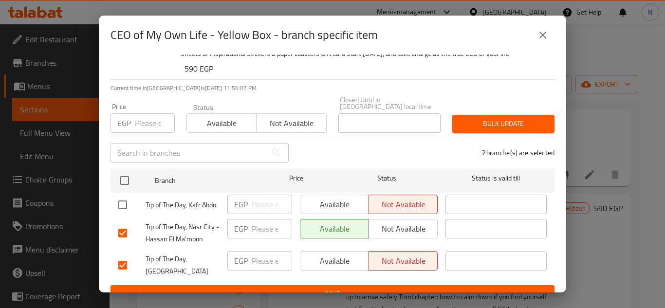
click at [330, 254] on span "Available" at bounding box center [334, 261] width 61 height 14
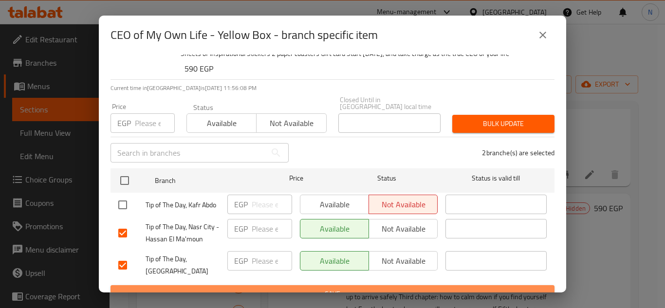
click at [336, 288] on span "Save" at bounding box center [332, 294] width 429 height 12
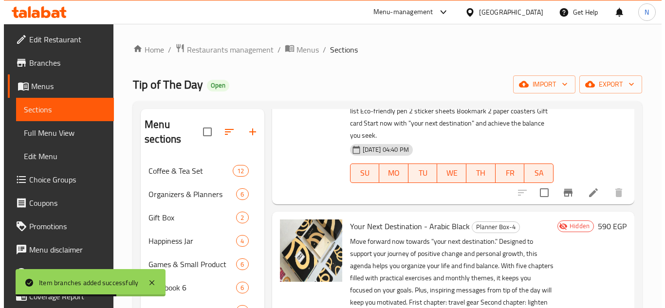
scroll to position [719, 0]
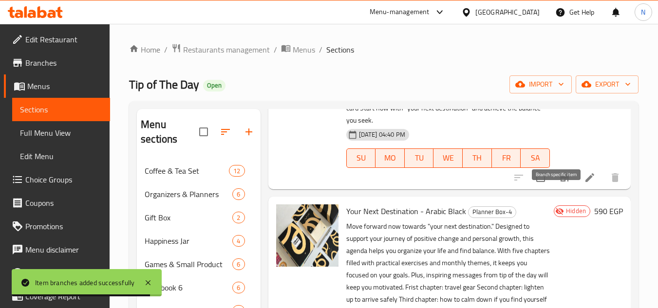
click at [560, 182] on icon "Branch-specific-item" at bounding box center [564, 178] width 9 height 8
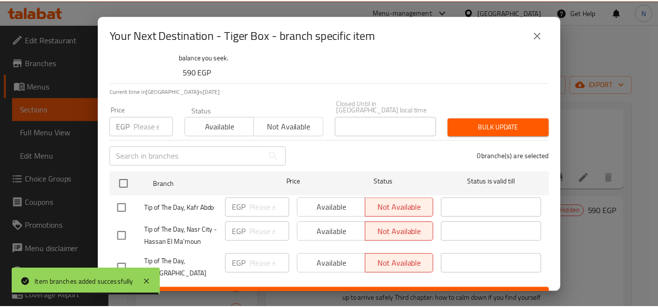
scroll to position [100, 0]
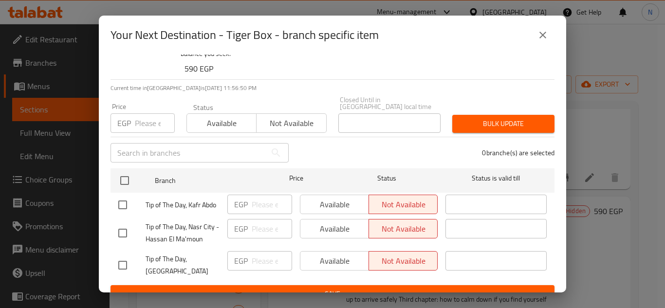
click at [122, 226] on input "checkbox" at bounding box center [122, 233] width 20 height 20
checkbox input "true"
drag, startPoint x: 116, startPoint y: 249, endPoint x: 139, endPoint y: 261, distance: 25.3
click at [116, 255] on input "checkbox" at bounding box center [122, 265] width 20 height 20
checkbox input "true"
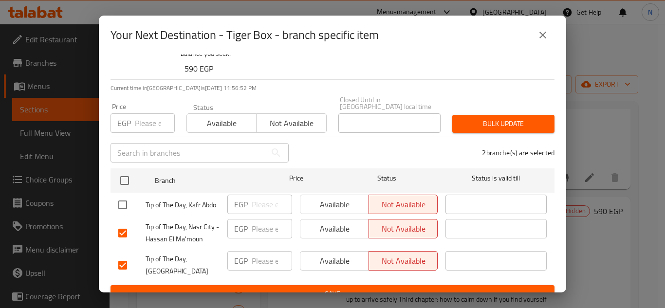
click at [126, 228] on input "checkbox" at bounding box center [122, 233] width 20 height 20
checkbox input "false"
click at [122, 255] on input "checkbox" at bounding box center [122, 265] width 20 height 20
checkbox input "false"
click at [122, 196] on input "checkbox" at bounding box center [122, 205] width 20 height 20
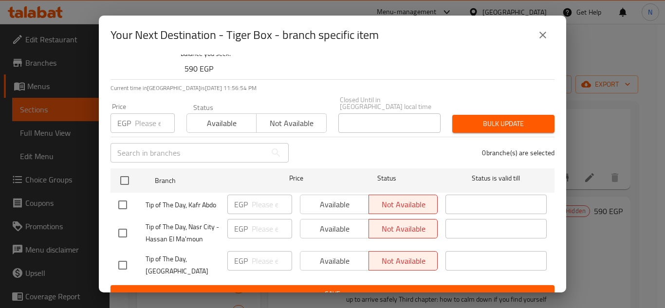
checkbox input "true"
click at [334, 198] on span "Available" at bounding box center [334, 205] width 61 height 14
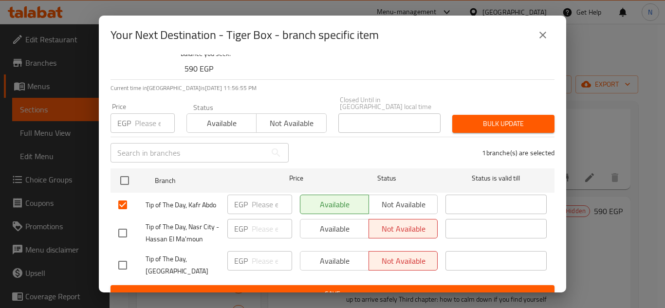
click at [338, 288] on span "Save" at bounding box center [332, 294] width 429 height 12
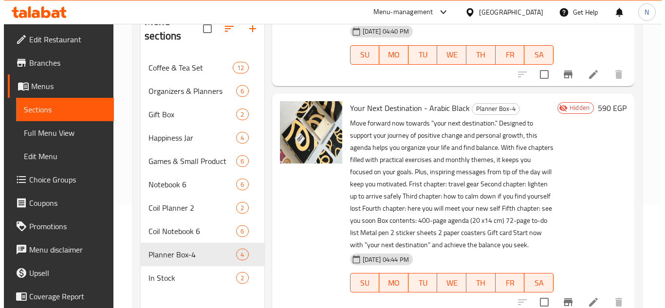
scroll to position [136, 0]
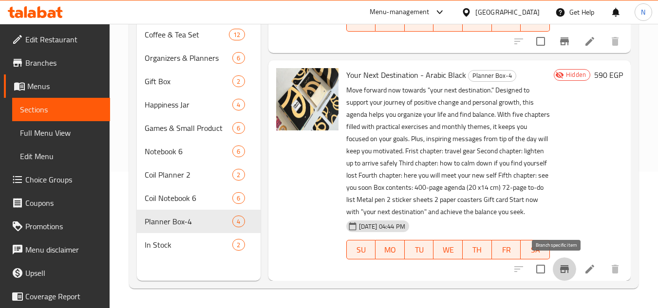
click at [561, 273] on icon "Branch-specific-item" at bounding box center [565, 269] width 12 height 12
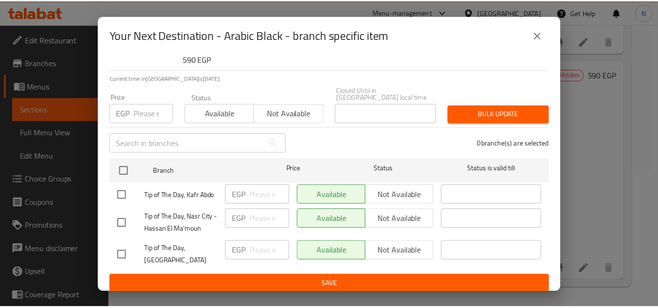
scroll to position [100, 0]
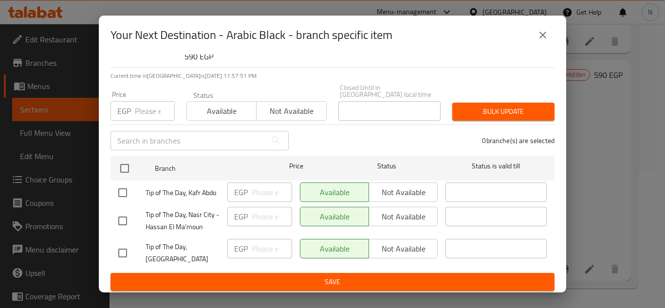
click at [123, 224] on input "checkbox" at bounding box center [122, 221] width 20 height 20
checkbox input "true"
click at [121, 257] on input "checkbox" at bounding box center [122, 253] width 20 height 20
checkbox input "true"
click at [388, 224] on span "Not available" at bounding box center [403, 217] width 61 height 14
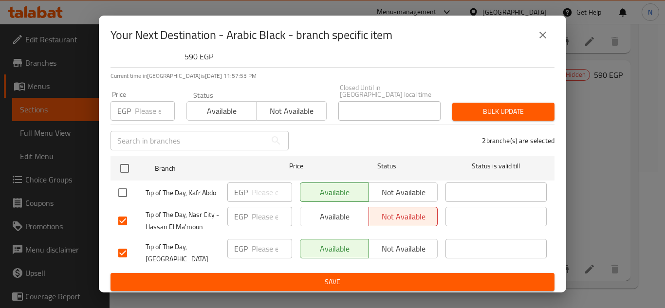
click at [396, 255] on span "Not available" at bounding box center [403, 249] width 61 height 14
click at [386, 280] on span "Save" at bounding box center [332, 282] width 429 height 12
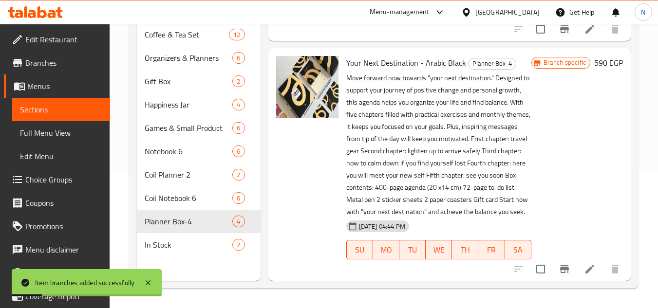
scroll to position [691, 0]
click at [168, 243] on span "In Stock" at bounding box center [175, 245] width 60 height 12
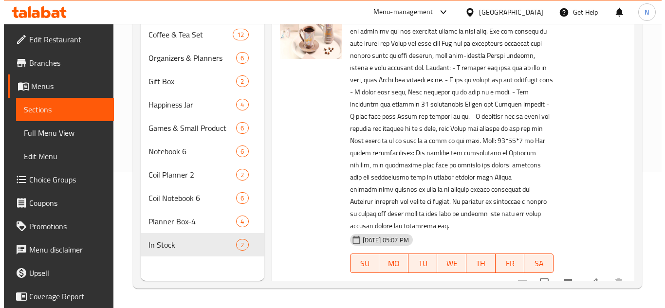
scroll to position [223, 0]
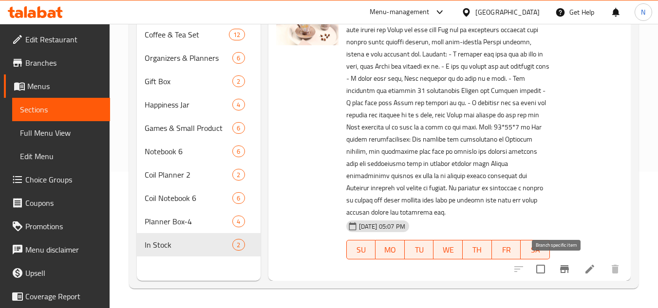
click at [559, 271] on icon "Branch-specific-item" at bounding box center [565, 269] width 12 height 12
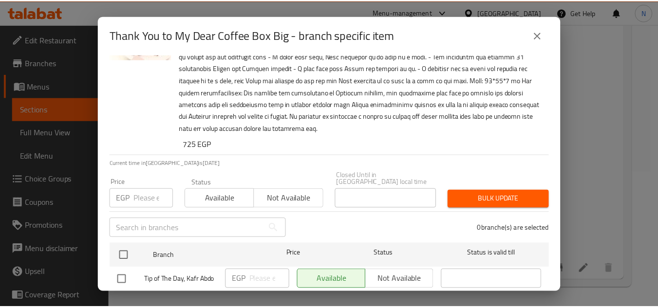
scroll to position [137, 0]
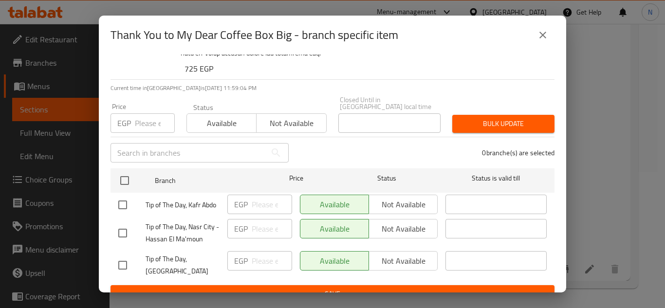
click at [123, 231] on input "checkbox" at bounding box center [122, 233] width 20 height 20
checkbox input "true"
click at [117, 255] on input "checkbox" at bounding box center [122, 265] width 20 height 20
checkbox input "true"
click at [393, 222] on span "Not available" at bounding box center [403, 229] width 61 height 14
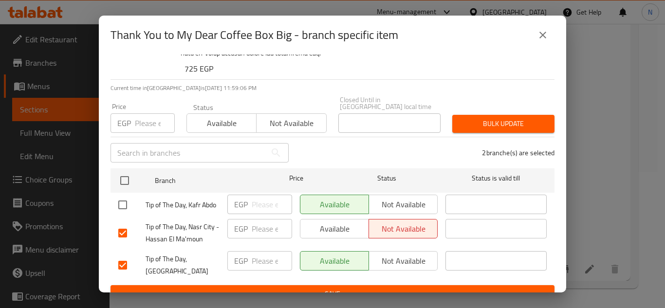
click at [390, 254] on span "Not available" at bounding box center [403, 261] width 61 height 14
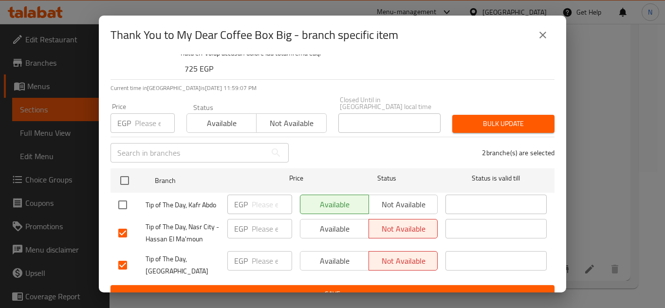
click at [392, 288] on span "Save" at bounding box center [332, 294] width 429 height 12
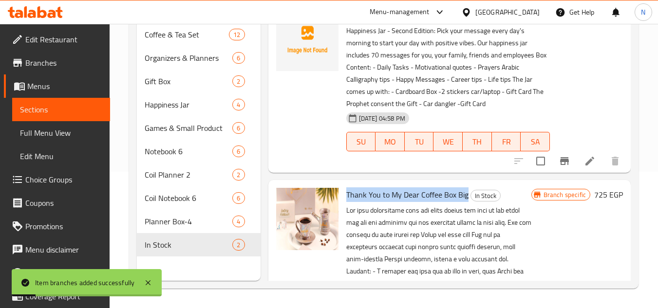
scroll to position [0, 0]
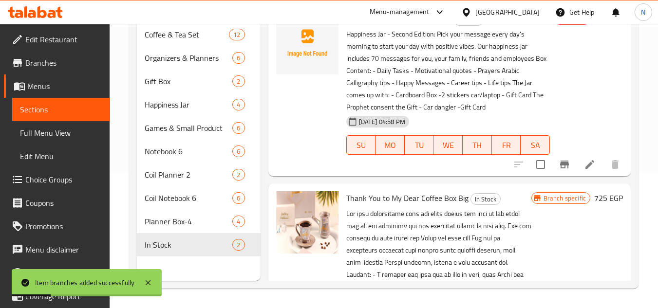
click at [561, 84] on div "Hidden 240 EGP" at bounding box center [586, 90] width 73 height 156
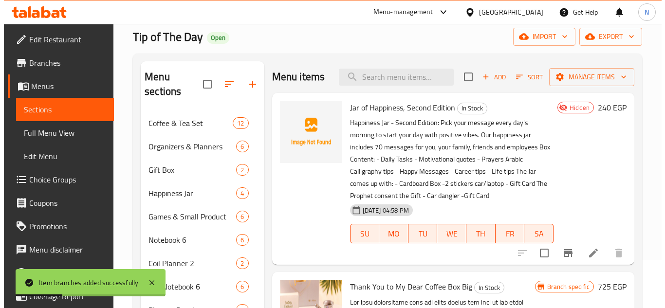
scroll to position [39, 0]
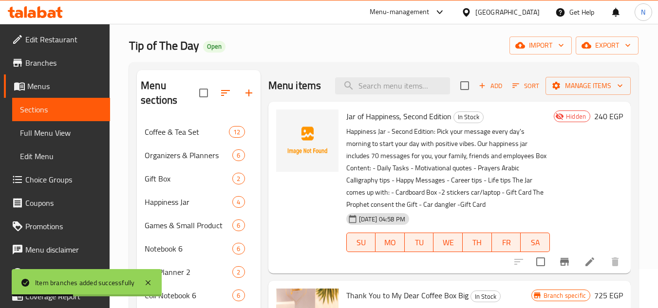
click at [408, 124] on span "Jar of Happiness, Second Edition" at bounding box center [398, 116] width 105 height 15
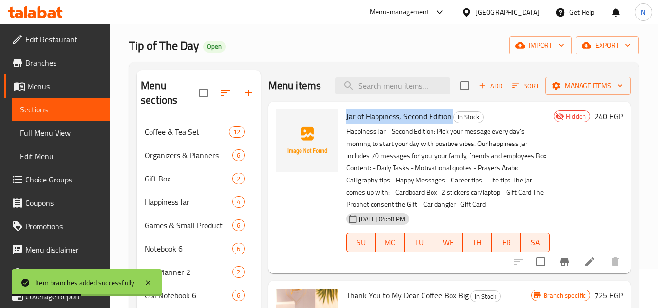
click at [408, 124] on span "Jar of Happiness, Second Edition" at bounding box center [398, 116] width 105 height 15
click at [400, 124] on span "Jar of Happiness, Second Edition" at bounding box center [398, 116] width 105 height 15
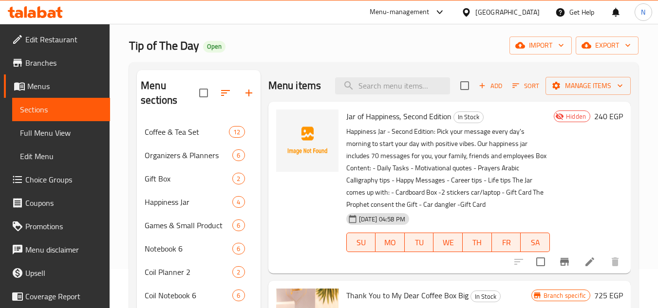
click at [524, 123] on h6 "Jar of Happiness, Second Edition In Stock" at bounding box center [448, 117] width 204 height 14
click at [560, 266] on icon "Branch-specific-item" at bounding box center [564, 262] width 9 height 8
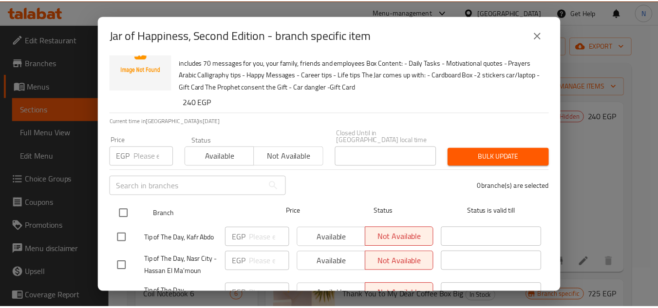
scroll to position [64, 0]
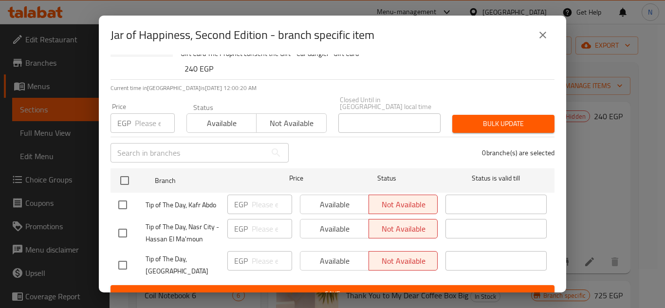
click at [124, 200] on input "checkbox" at bounding box center [122, 205] width 20 height 20
checkbox input "true"
click at [329, 201] on span "Available" at bounding box center [334, 205] width 61 height 14
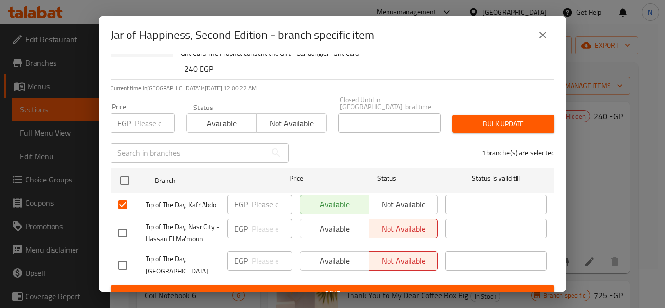
click at [341, 288] on span "Save" at bounding box center [332, 294] width 429 height 12
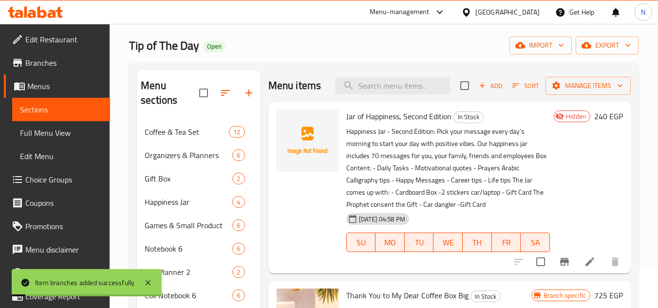
click at [45, 134] on span "Full Menu View" at bounding box center [61, 133] width 82 height 12
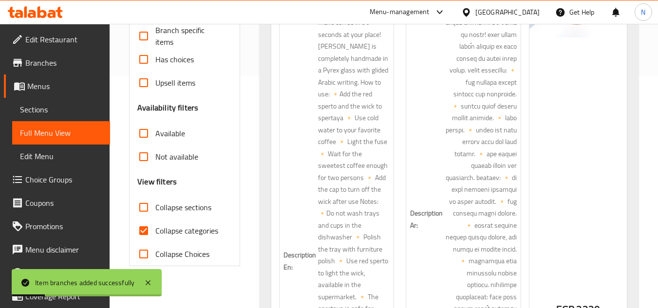
scroll to position [234, 0]
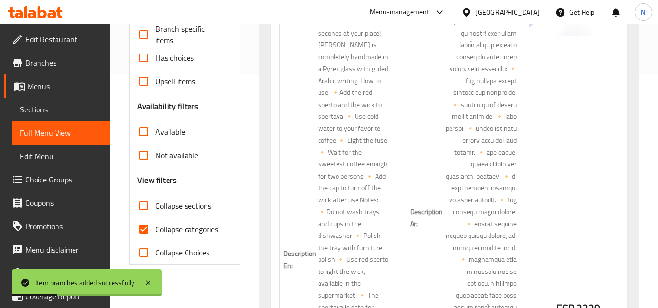
click at [140, 229] on input "Collapse categories" at bounding box center [143, 229] width 23 height 23
checkbox input "false"
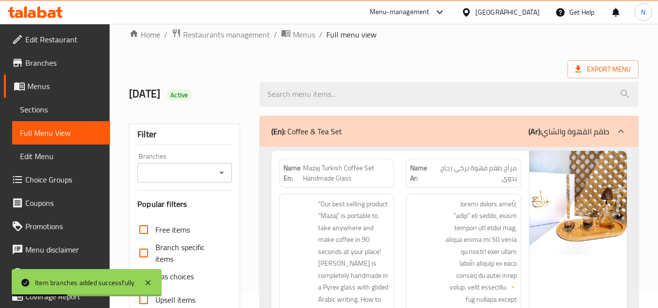
scroll to position [0, 0]
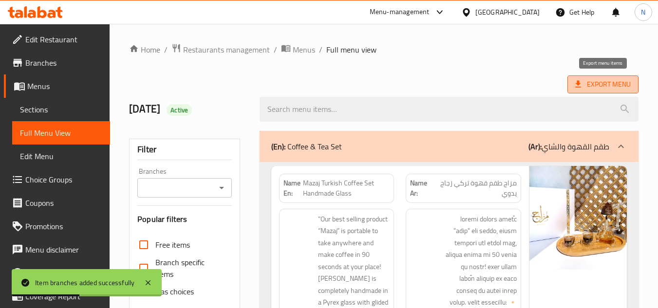
click at [609, 85] on span "Export Menu" at bounding box center [603, 84] width 56 height 12
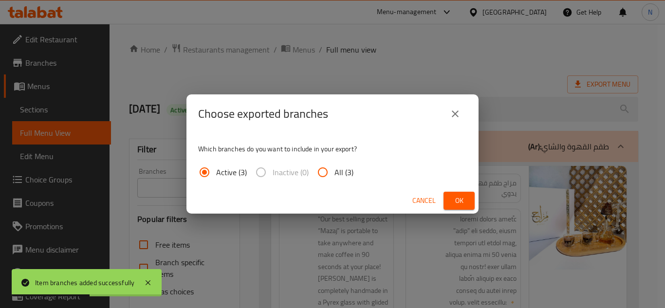
click at [324, 176] on input "All (3)" at bounding box center [322, 172] width 23 height 23
radio input "true"
drag, startPoint x: 448, startPoint y: 201, endPoint x: 431, endPoint y: 186, distance: 23.1
click at [449, 201] on button "Ok" at bounding box center [459, 201] width 31 height 18
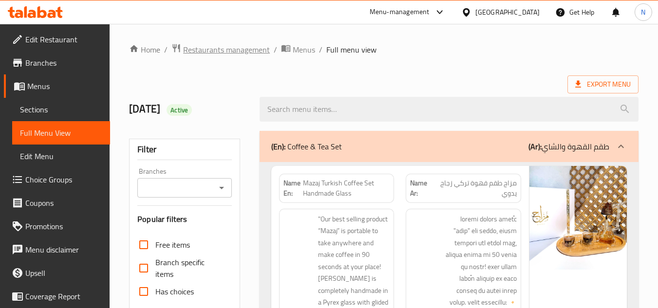
click at [197, 51] on span "Restaurants management" at bounding box center [226, 50] width 87 height 12
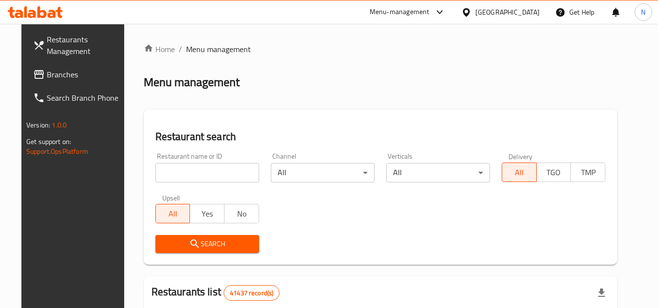
click at [64, 80] on span "Branches" at bounding box center [85, 75] width 77 height 12
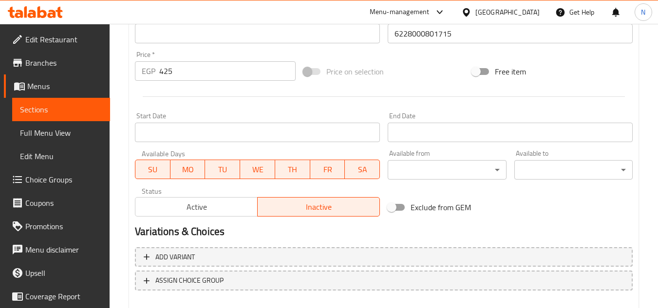
click at [219, 201] on span "Active" at bounding box center [196, 207] width 114 height 14
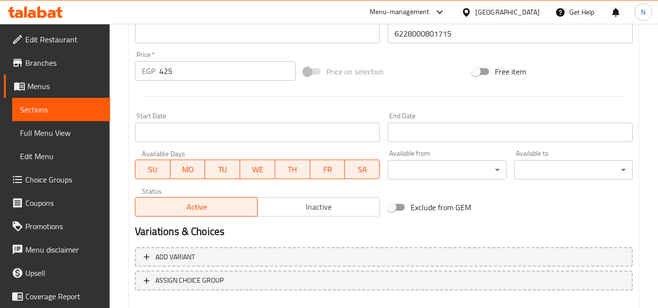
scroll to position [394, 0]
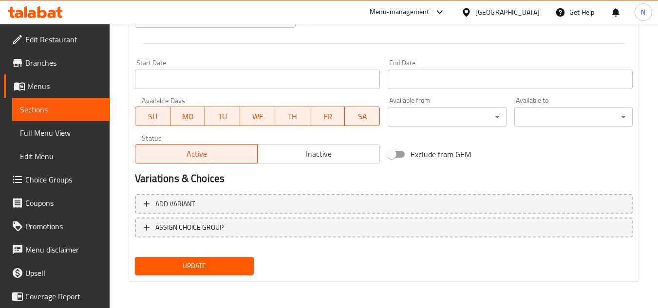
click at [233, 268] on span "Update" at bounding box center [194, 266] width 103 height 12
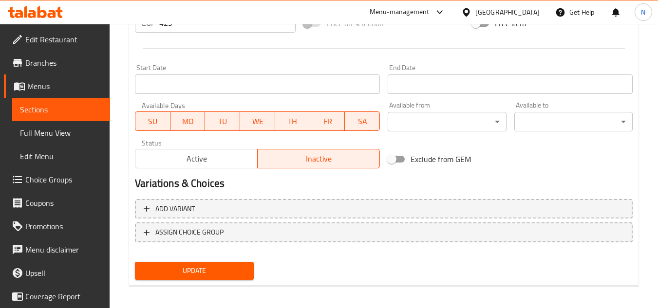
scroll to position [394, 0]
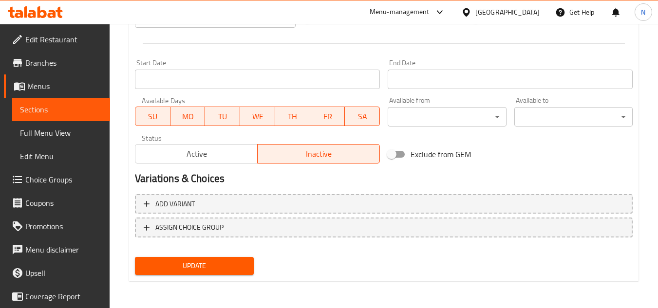
click at [231, 154] on span "Active" at bounding box center [196, 154] width 114 height 14
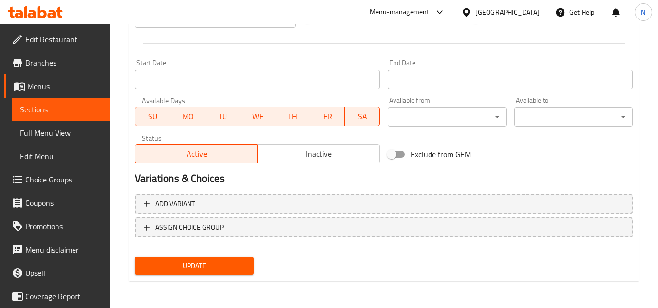
click at [218, 260] on button "Update" at bounding box center [194, 266] width 118 height 18
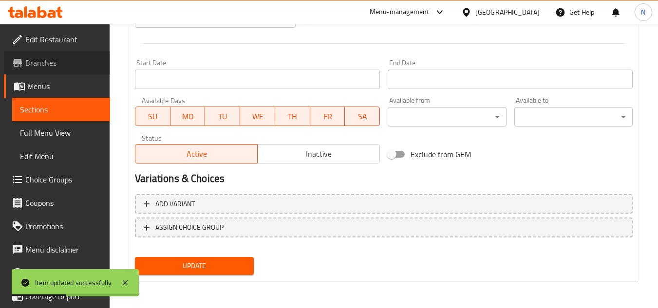
click at [59, 67] on span "Branches" at bounding box center [63, 63] width 77 height 12
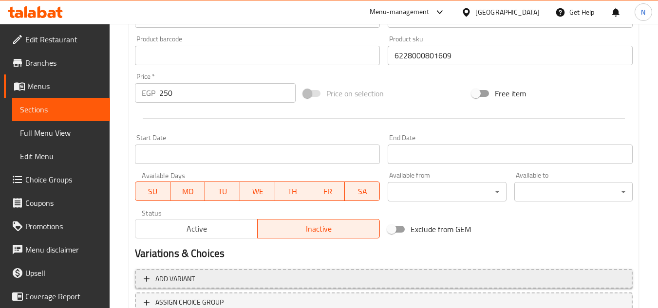
scroll to position [390, 0]
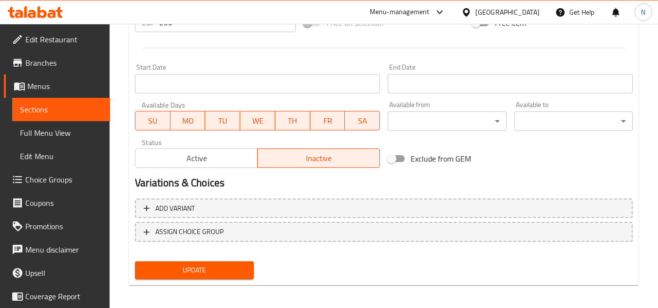
click at [208, 161] on span "Active" at bounding box center [196, 158] width 114 height 14
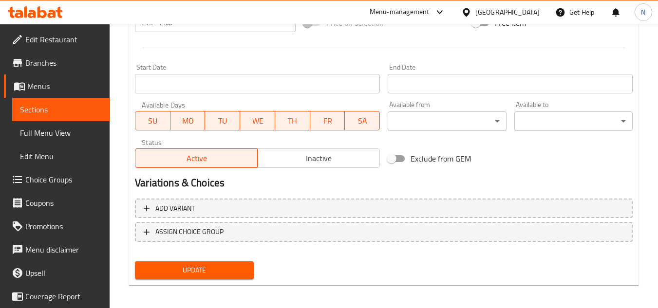
click at [214, 270] on span "Update" at bounding box center [194, 270] width 103 height 12
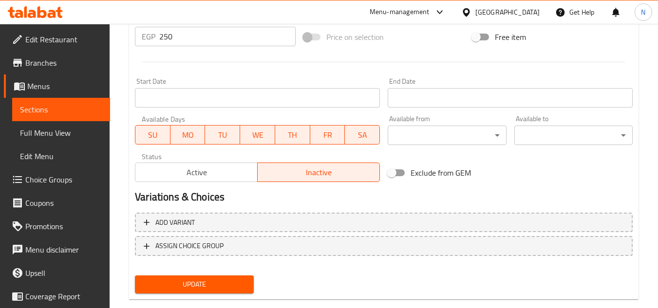
scroll to position [394, 0]
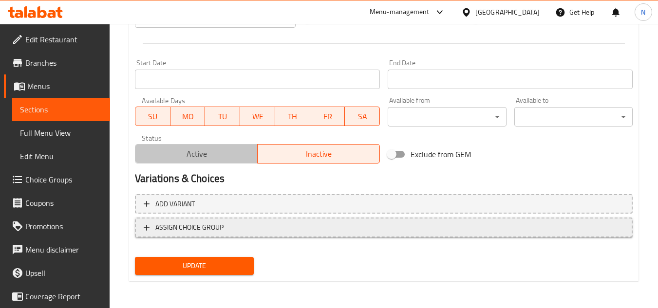
drag, startPoint x: 231, startPoint y: 159, endPoint x: 233, endPoint y: 218, distance: 59.0
click at [231, 158] on span "Active" at bounding box center [196, 154] width 114 height 14
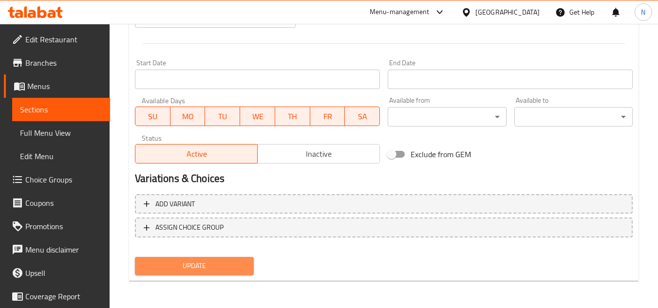
click at [229, 264] on span "Update" at bounding box center [194, 266] width 103 height 12
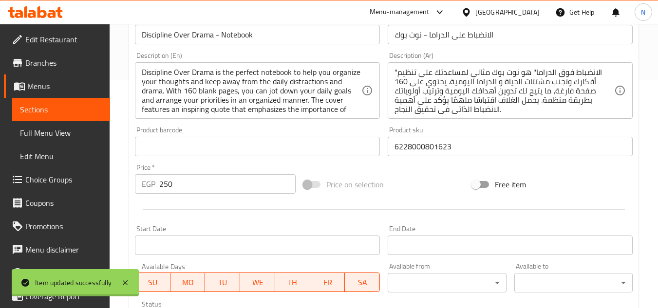
scroll to position [199, 0]
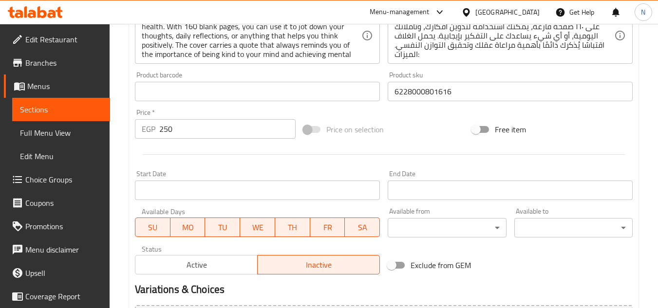
scroll to position [292, 0]
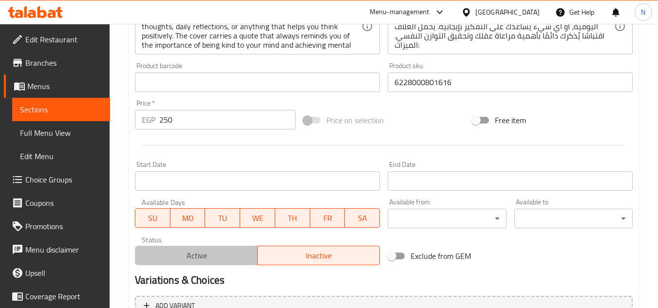
click at [187, 259] on span "Active" at bounding box center [196, 256] width 114 height 14
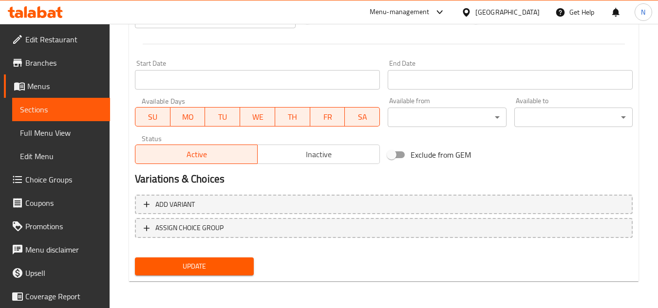
scroll to position [394, 0]
click at [217, 264] on span "Update" at bounding box center [194, 266] width 103 height 12
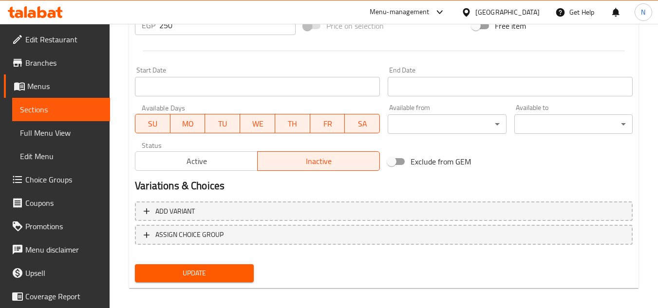
scroll to position [390, 0]
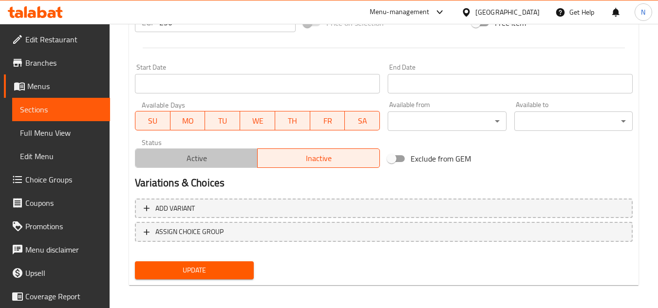
click at [218, 159] on span "Active" at bounding box center [196, 158] width 114 height 14
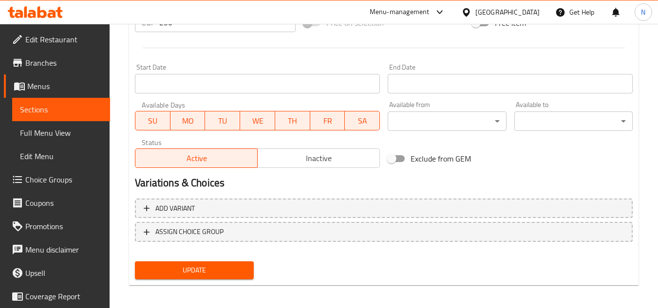
click at [232, 275] on span "Update" at bounding box center [194, 270] width 103 height 12
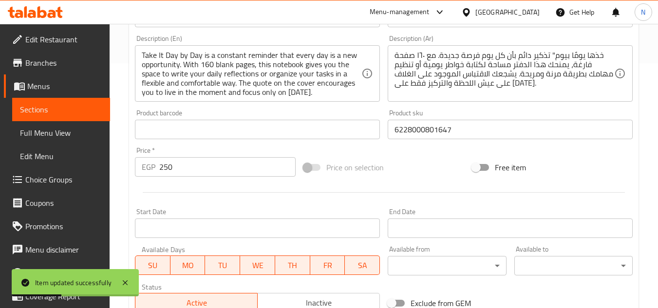
scroll to position [195, 0]
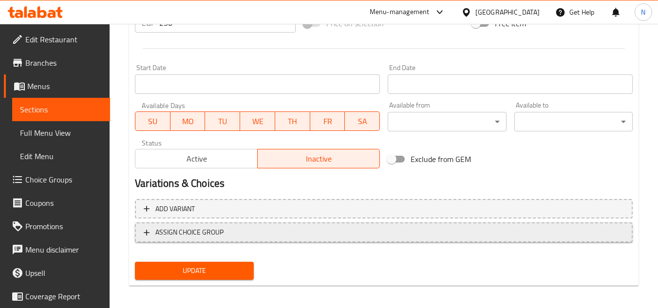
scroll to position [390, 0]
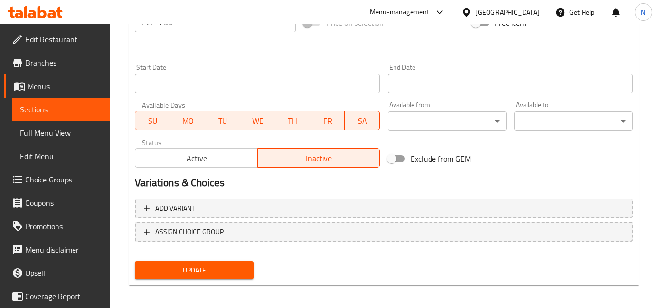
click at [208, 151] on button "Active" at bounding box center [196, 158] width 123 height 19
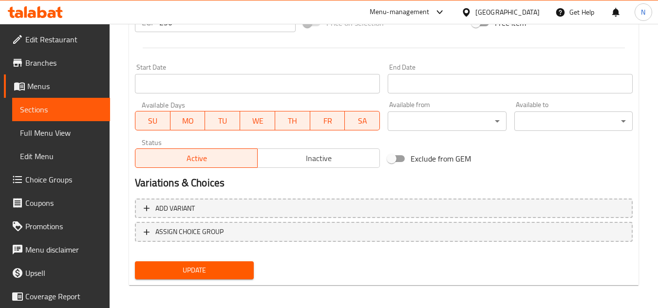
click at [221, 265] on span "Update" at bounding box center [194, 270] width 103 height 12
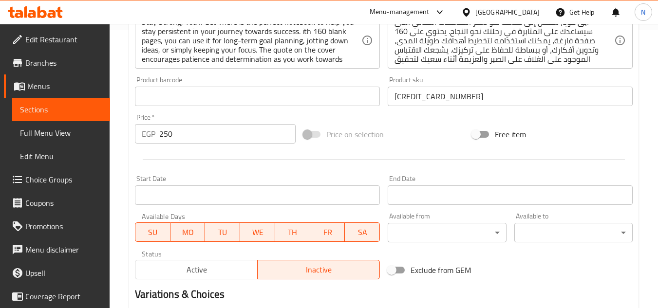
scroll to position [341, 0]
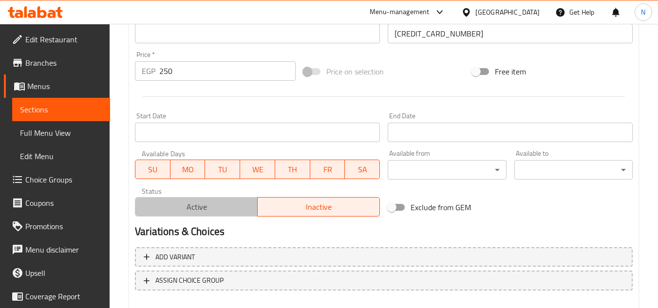
click at [204, 203] on span "Active" at bounding box center [196, 207] width 114 height 14
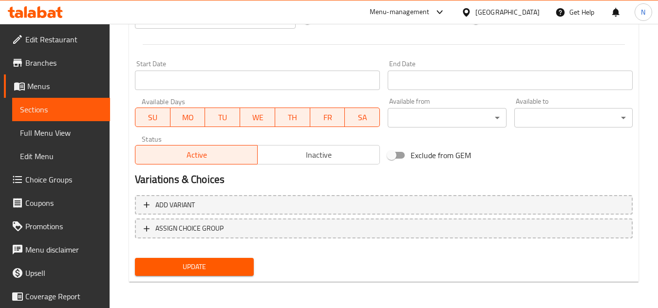
scroll to position [394, 0]
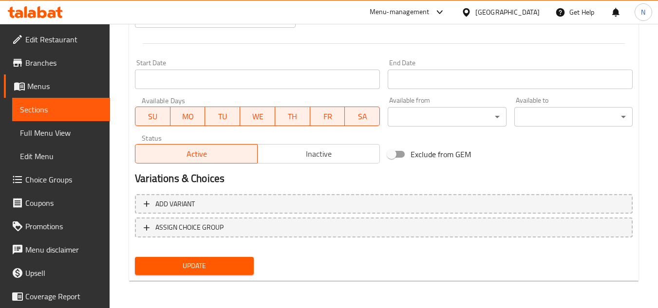
click at [234, 269] on span "Update" at bounding box center [194, 266] width 103 height 12
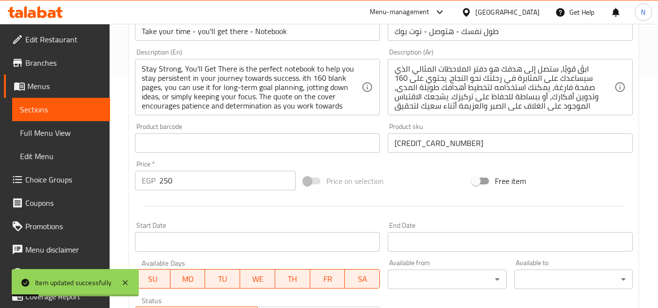
scroll to position [199, 0]
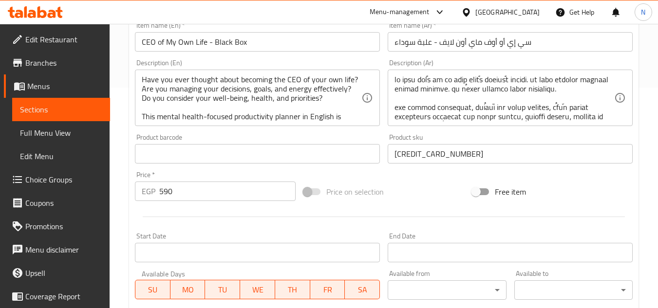
scroll to position [292, 0]
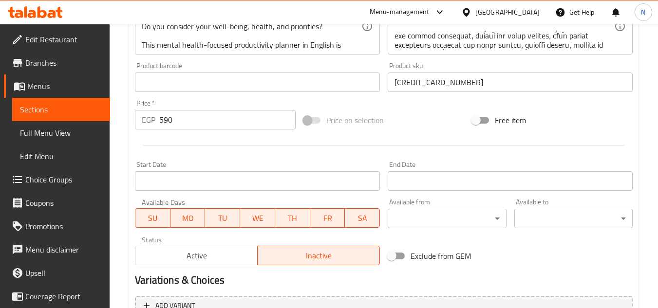
click at [214, 250] on span "Active" at bounding box center [196, 256] width 114 height 14
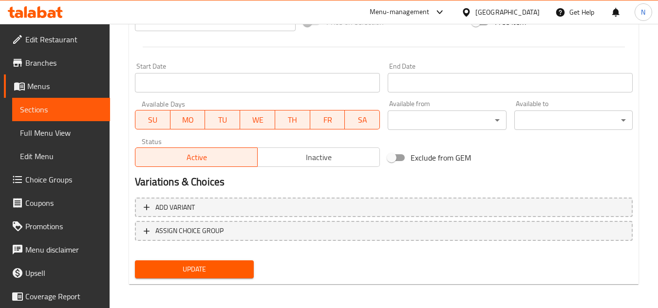
scroll to position [394, 0]
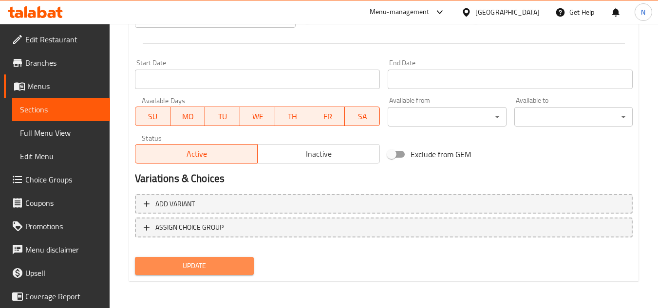
click at [223, 271] on span "Update" at bounding box center [194, 266] width 103 height 12
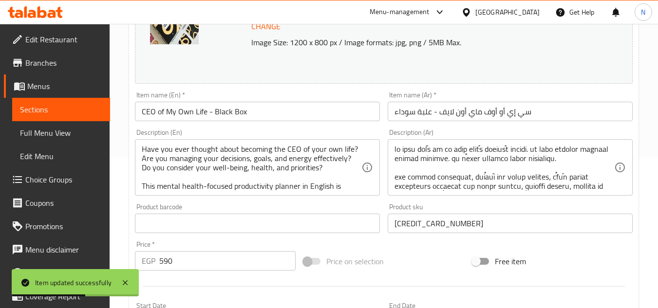
scroll to position [150, 0]
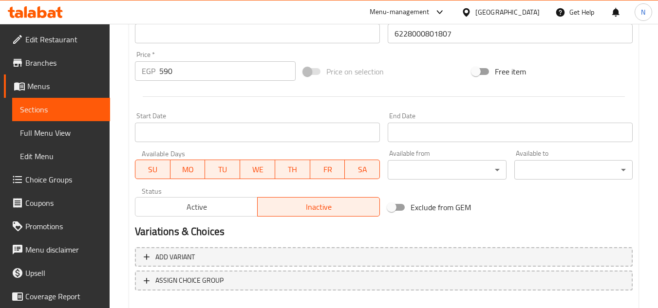
click at [186, 210] on span "Active" at bounding box center [196, 207] width 114 height 14
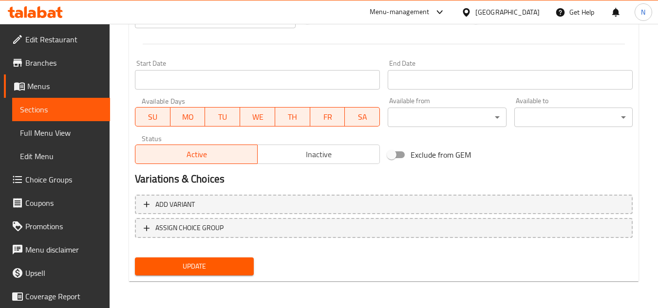
scroll to position [394, 0]
click at [225, 263] on span "Update" at bounding box center [194, 266] width 103 height 12
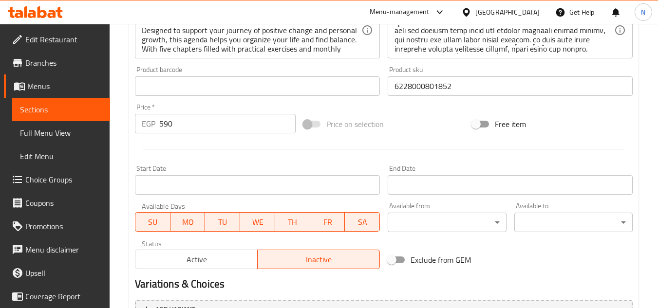
scroll to position [292, 0]
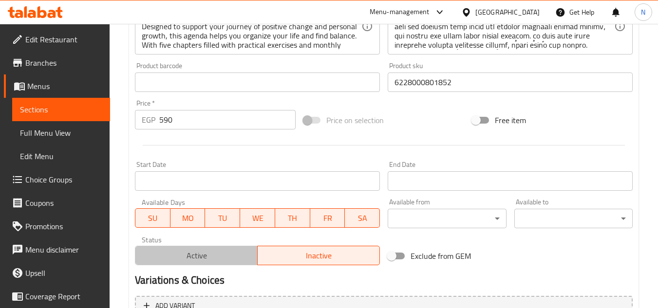
click at [209, 252] on span "Active" at bounding box center [196, 256] width 114 height 14
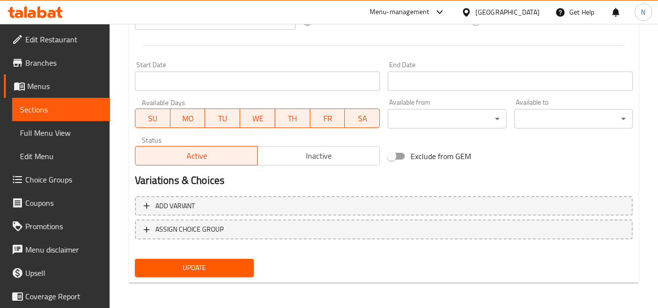
scroll to position [394, 0]
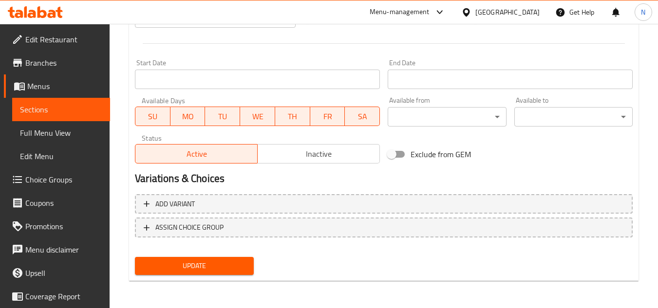
click at [225, 269] on span "Update" at bounding box center [194, 266] width 103 height 12
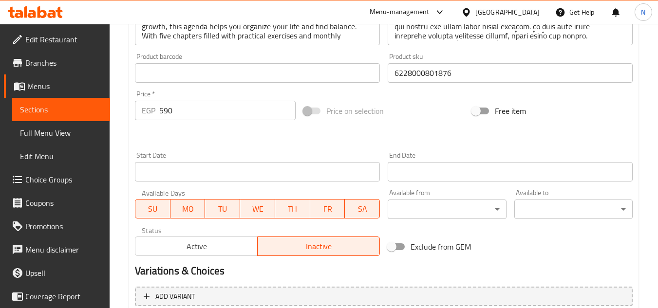
scroll to position [341, 0]
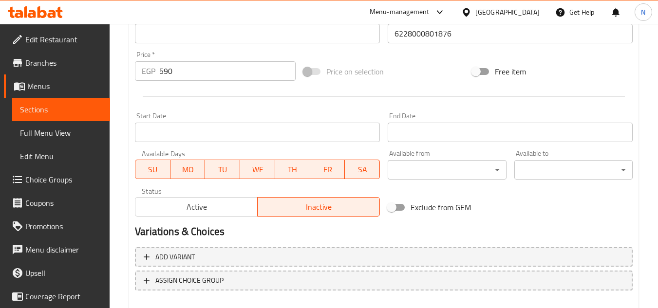
click at [205, 207] on span "Active" at bounding box center [196, 207] width 114 height 14
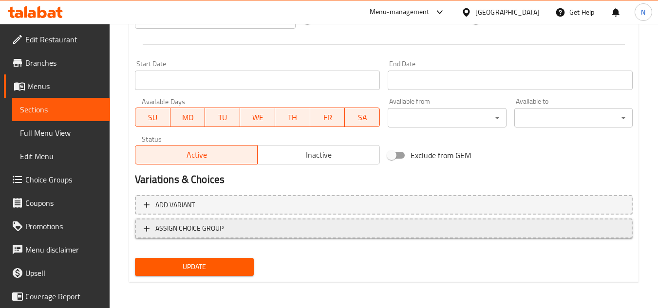
scroll to position [394, 0]
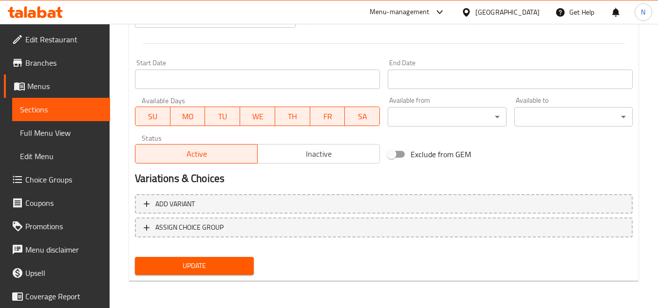
click at [207, 260] on span "Update" at bounding box center [194, 266] width 103 height 12
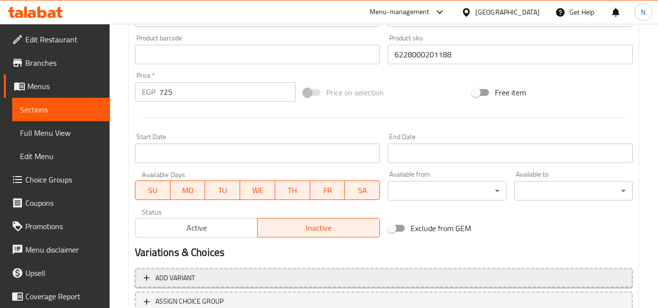
scroll to position [341, 0]
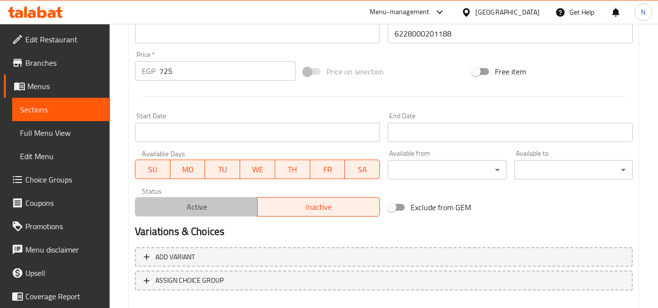
click at [220, 213] on span "Active" at bounding box center [196, 207] width 114 height 14
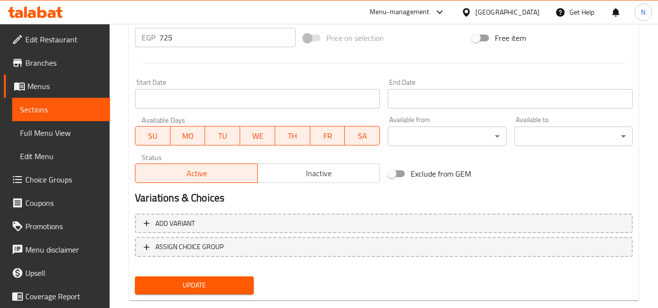
scroll to position [394, 0]
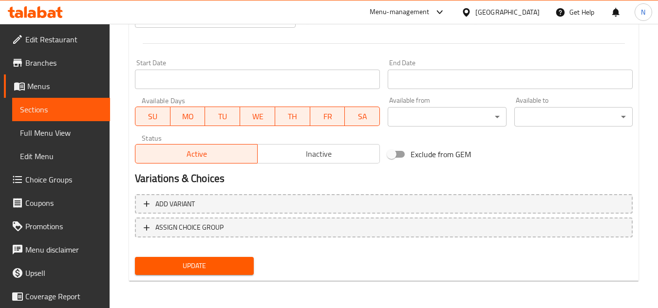
drag, startPoint x: 224, startPoint y: 262, endPoint x: 225, endPoint y: 249, distance: 13.2
click at [224, 261] on span "Update" at bounding box center [194, 266] width 103 height 12
